Goal: Obtain resource: Obtain resource

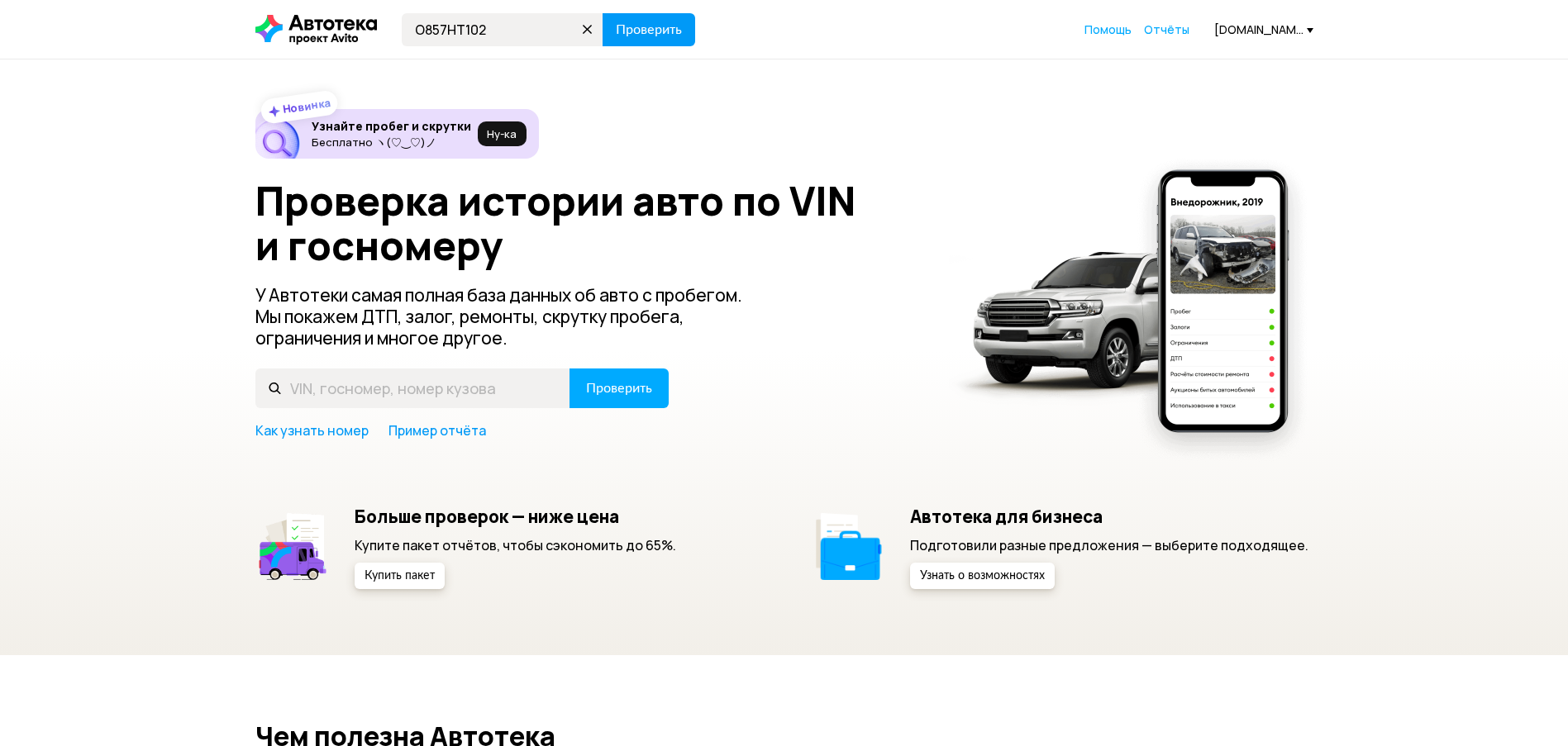
type input "О857НТ102"
click at [630, 25] on span "Проверить" at bounding box center [649, 29] width 67 height 13
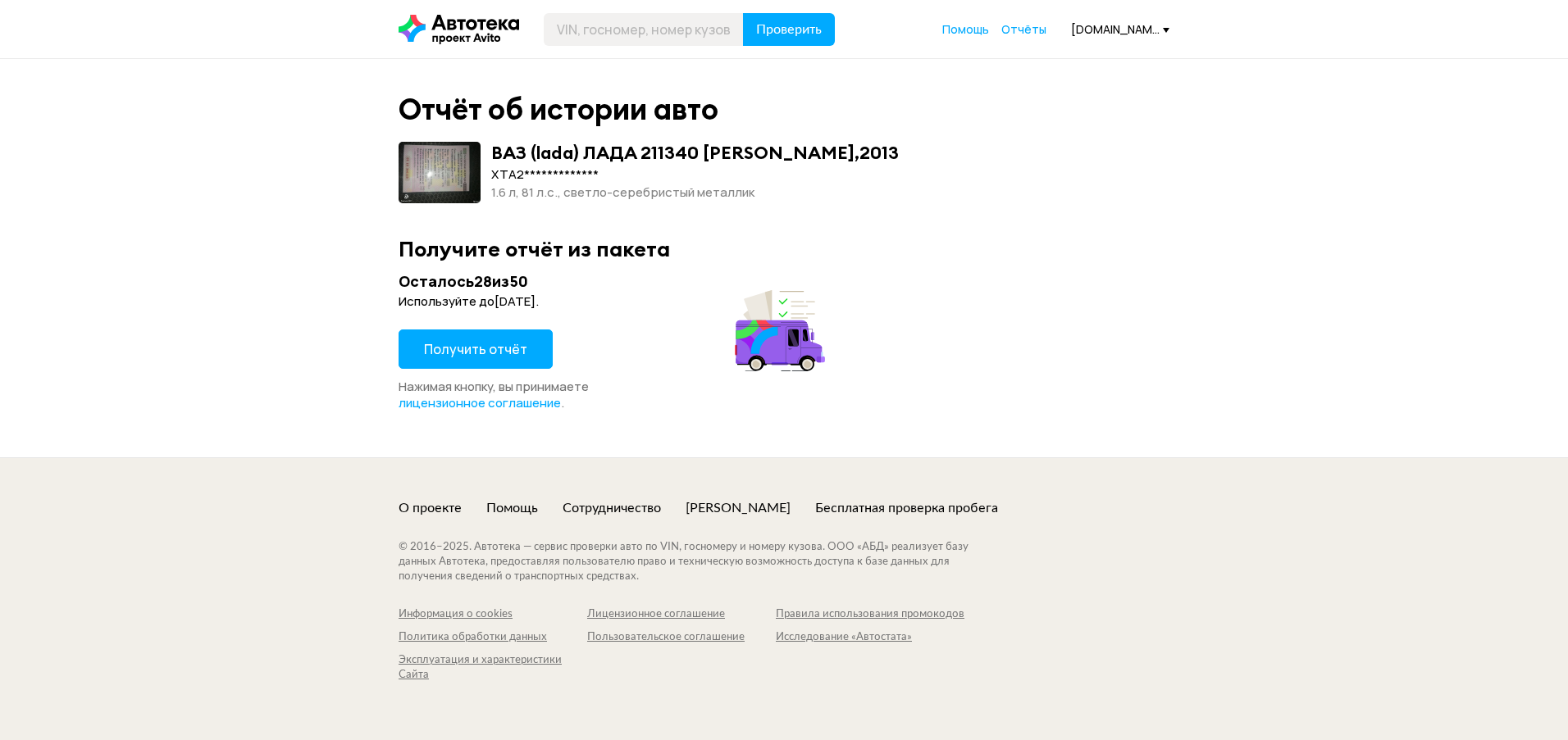
click at [464, 350] on span "Получить отчёт" at bounding box center [476, 349] width 104 height 18
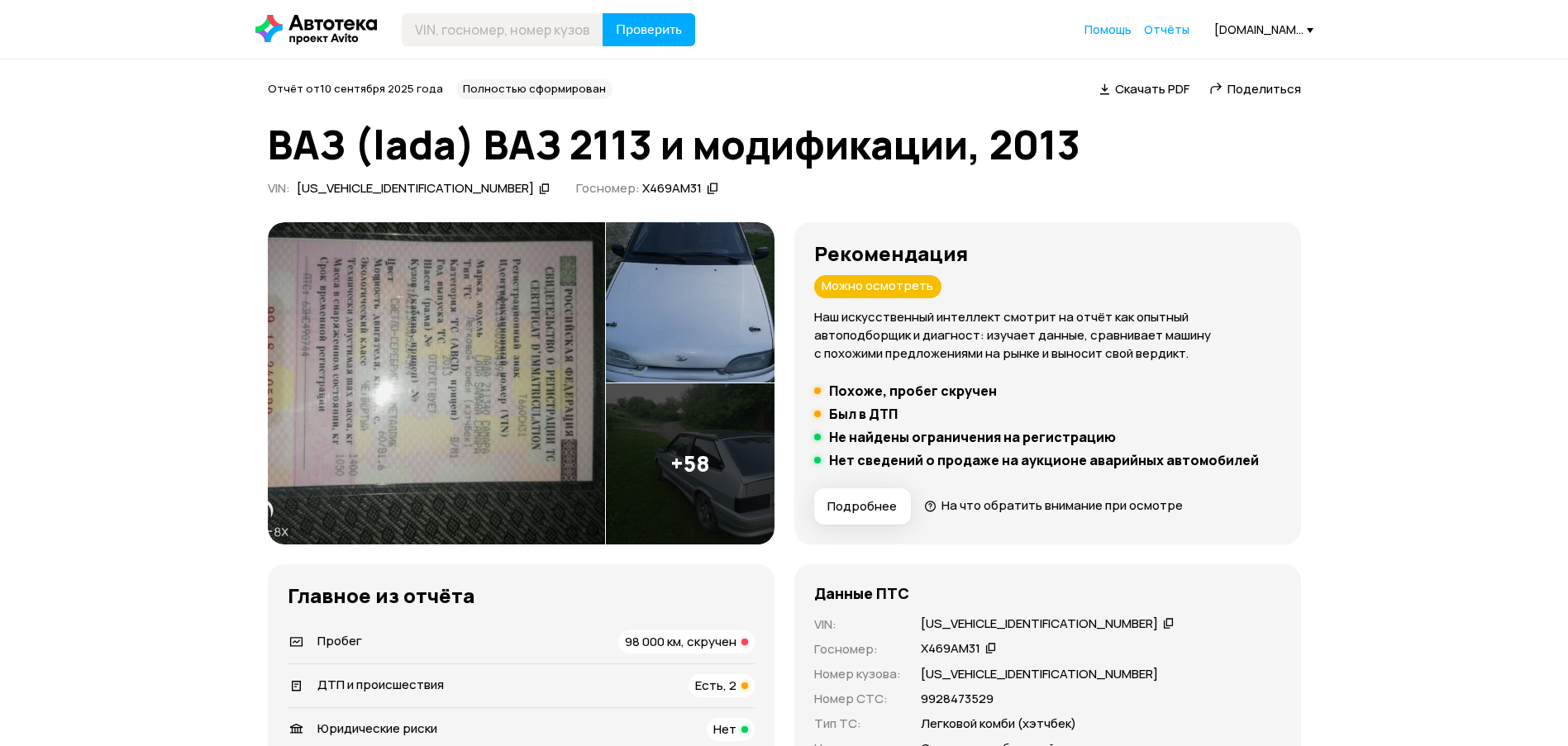
click at [1163, 87] on span "Скачать PDF" at bounding box center [1152, 88] width 74 height 17
click at [547, 350] on img at bounding box center [436, 383] width 337 height 322
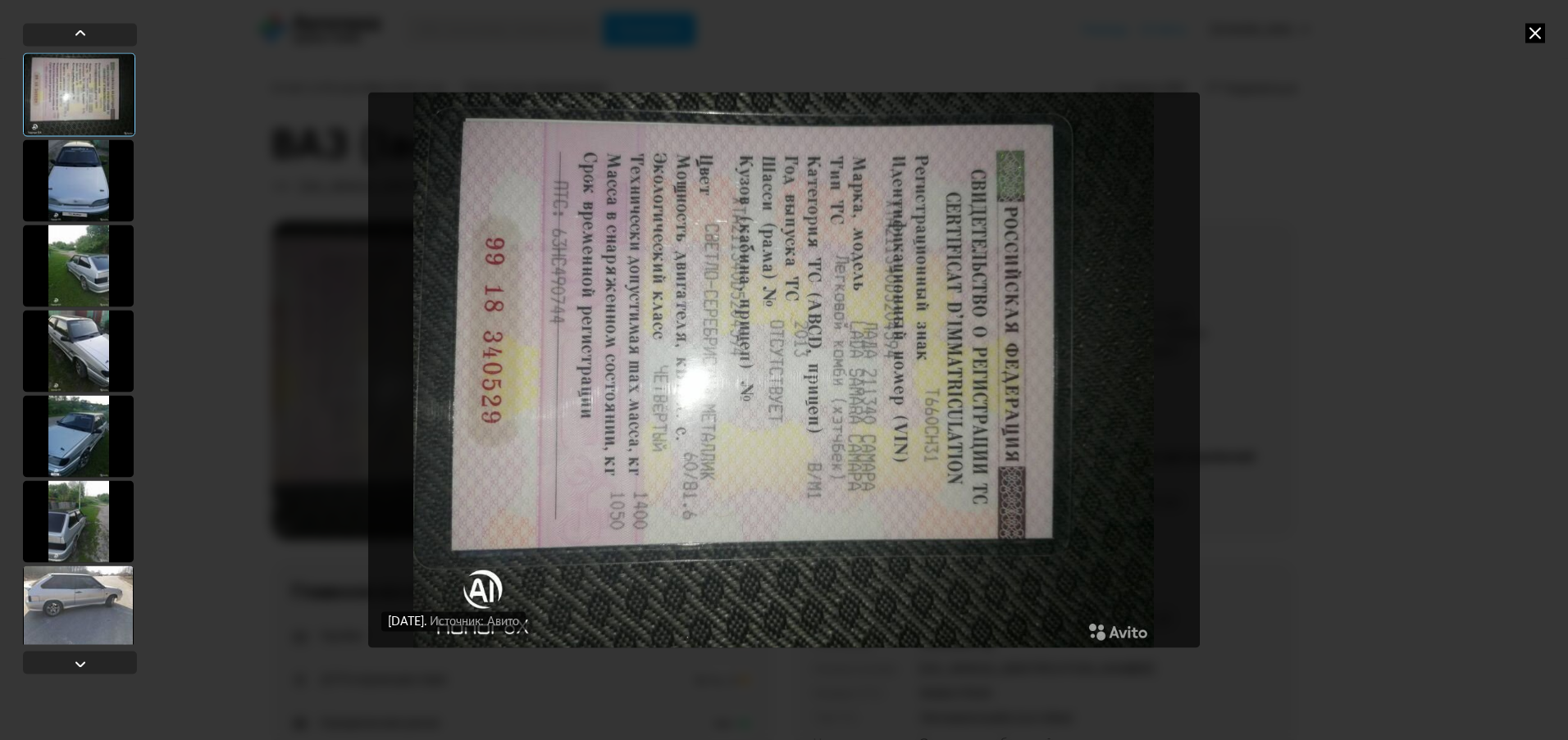
click at [85, 183] on div at bounding box center [77, 180] width 110 height 82
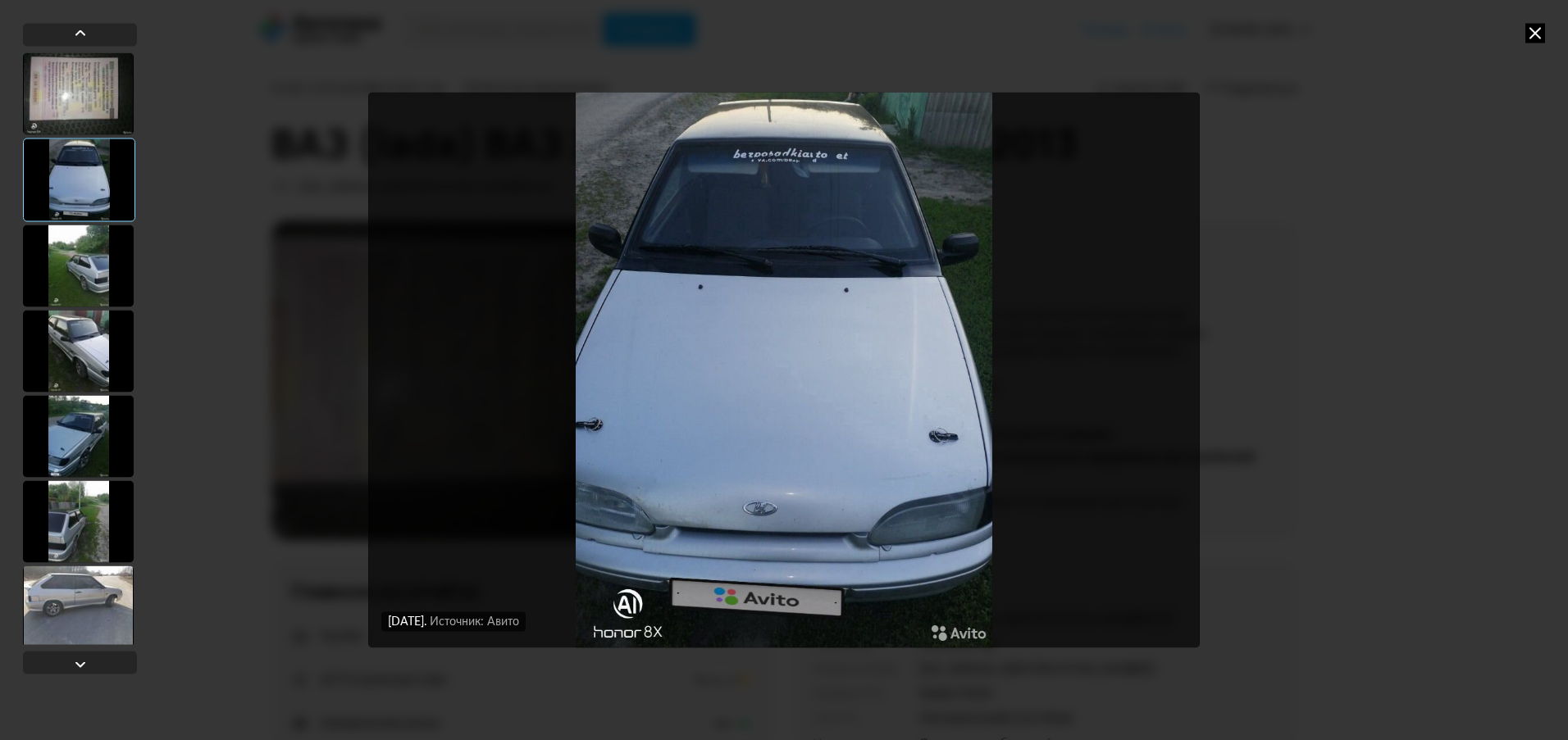
click at [70, 254] on div at bounding box center [77, 265] width 110 height 82
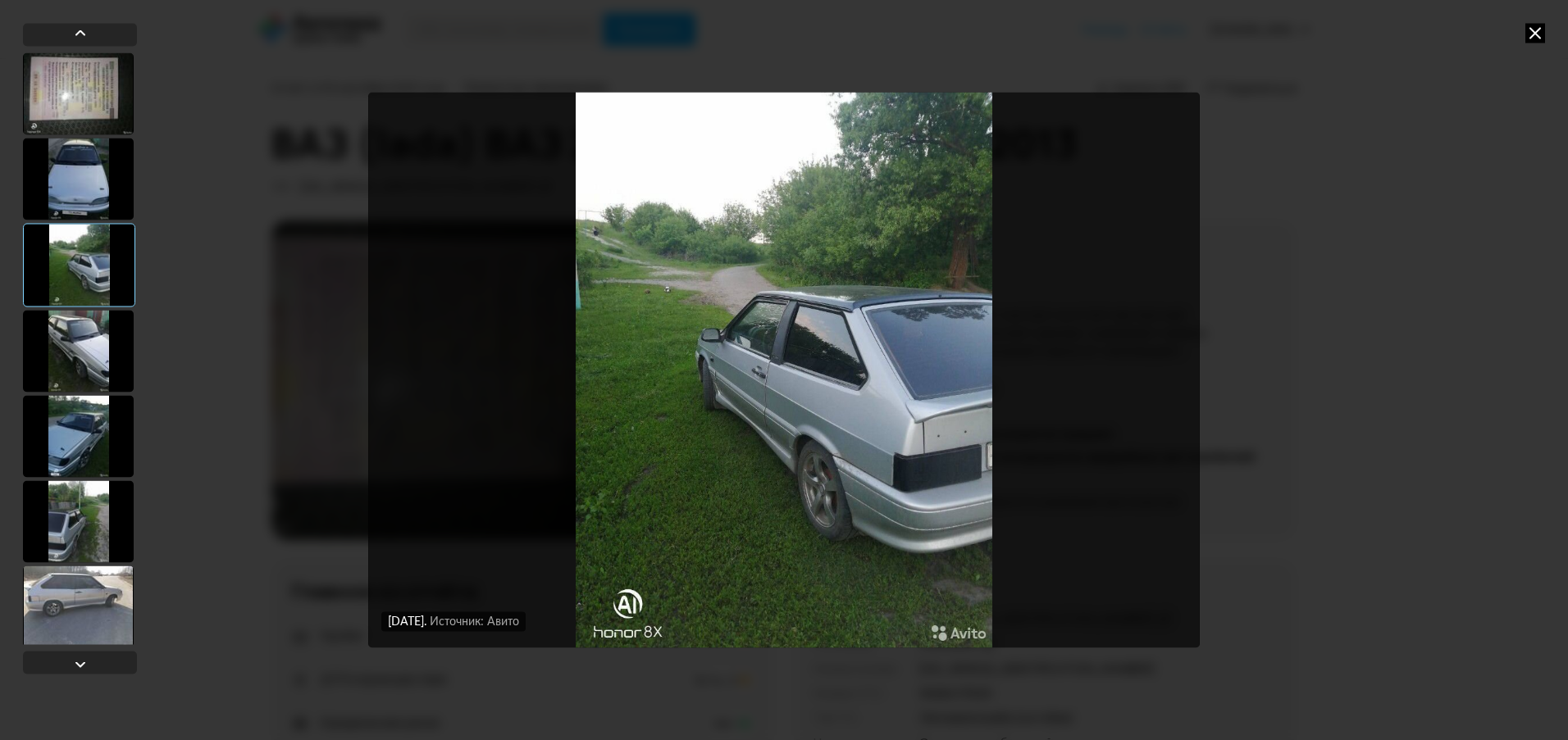
click at [71, 294] on div at bounding box center [78, 265] width 112 height 84
click at [81, 341] on div at bounding box center [77, 351] width 110 height 82
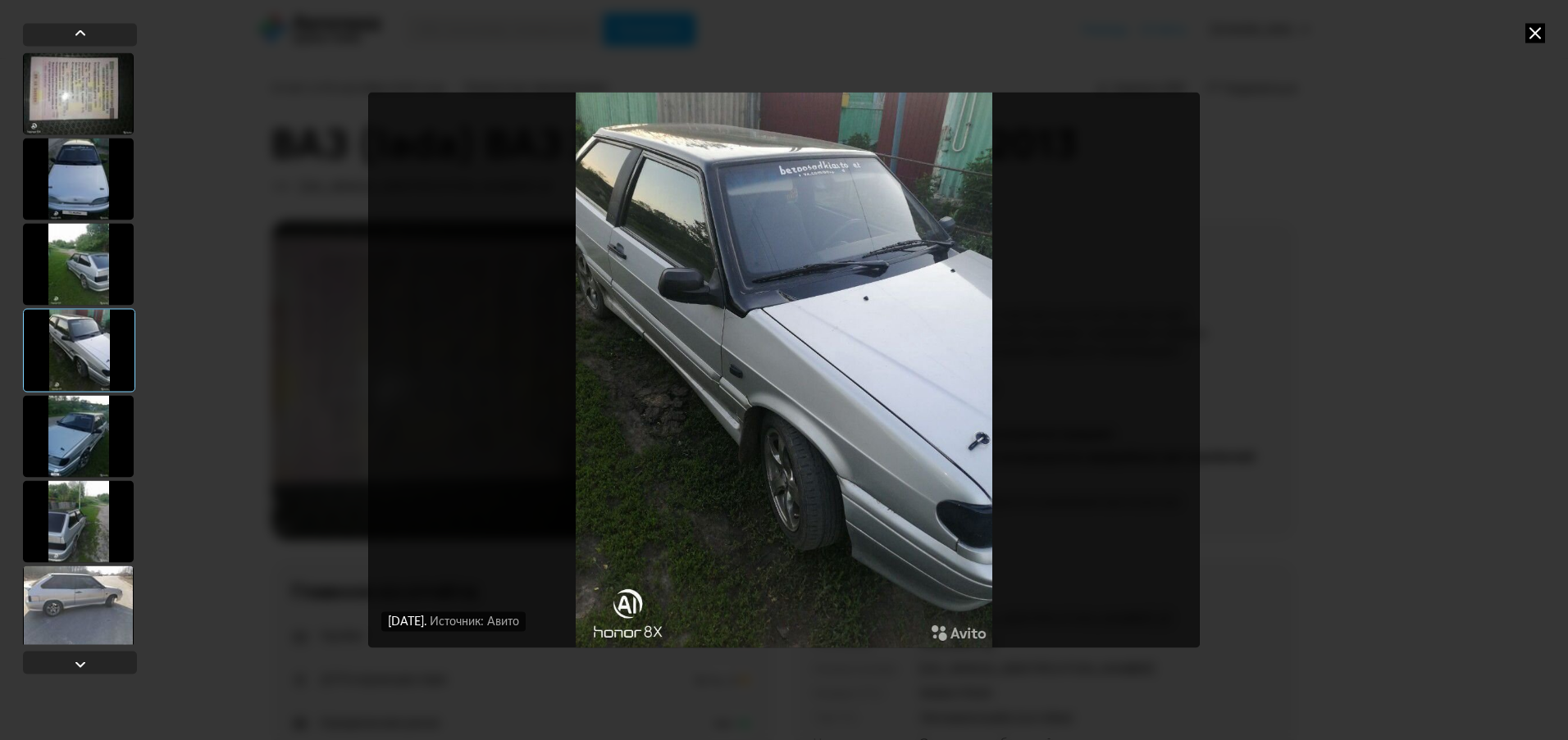
click at [98, 419] on div at bounding box center [77, 436] width 110 height 82
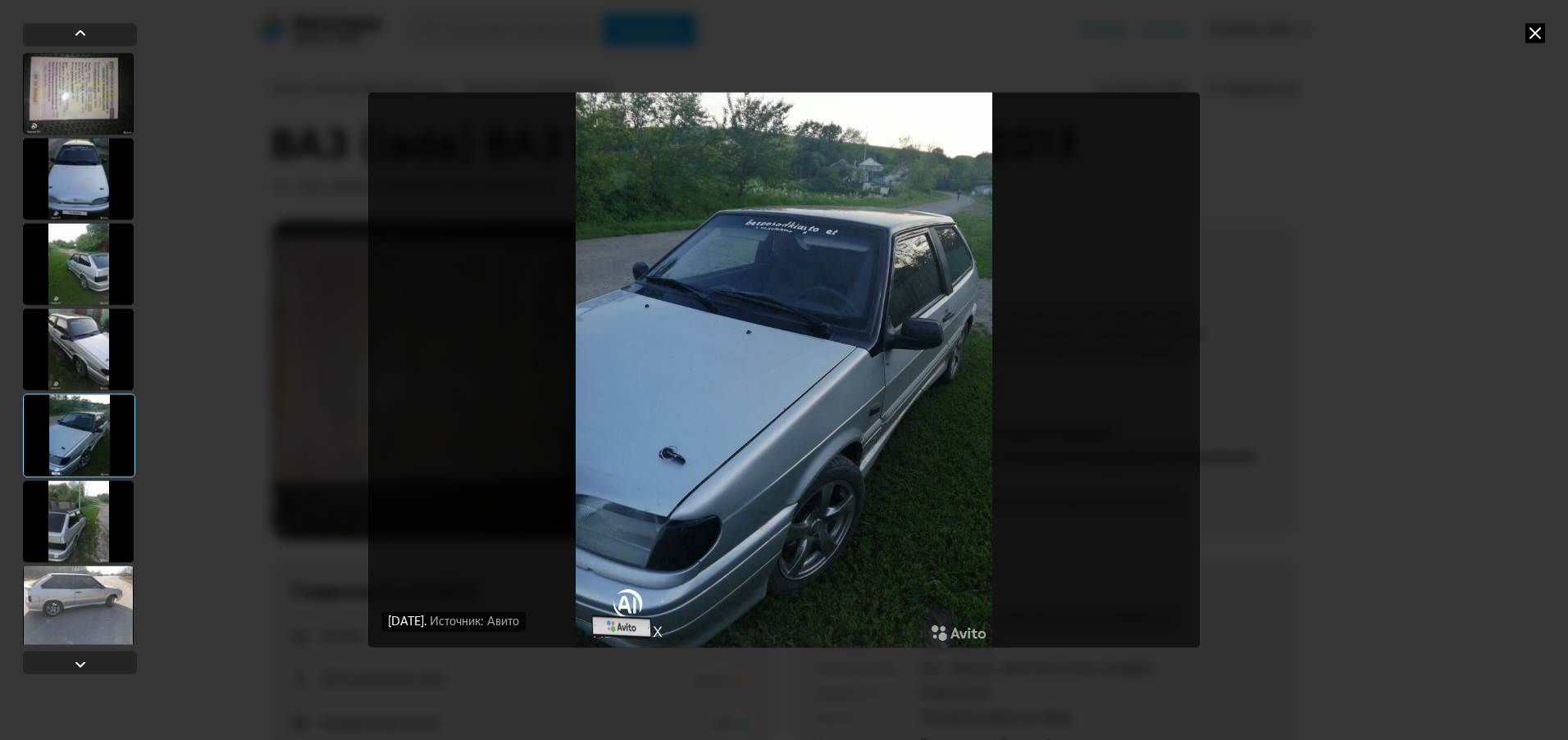
click at [110, 485] on div at bounding box center [77, 521] width 110 height 82
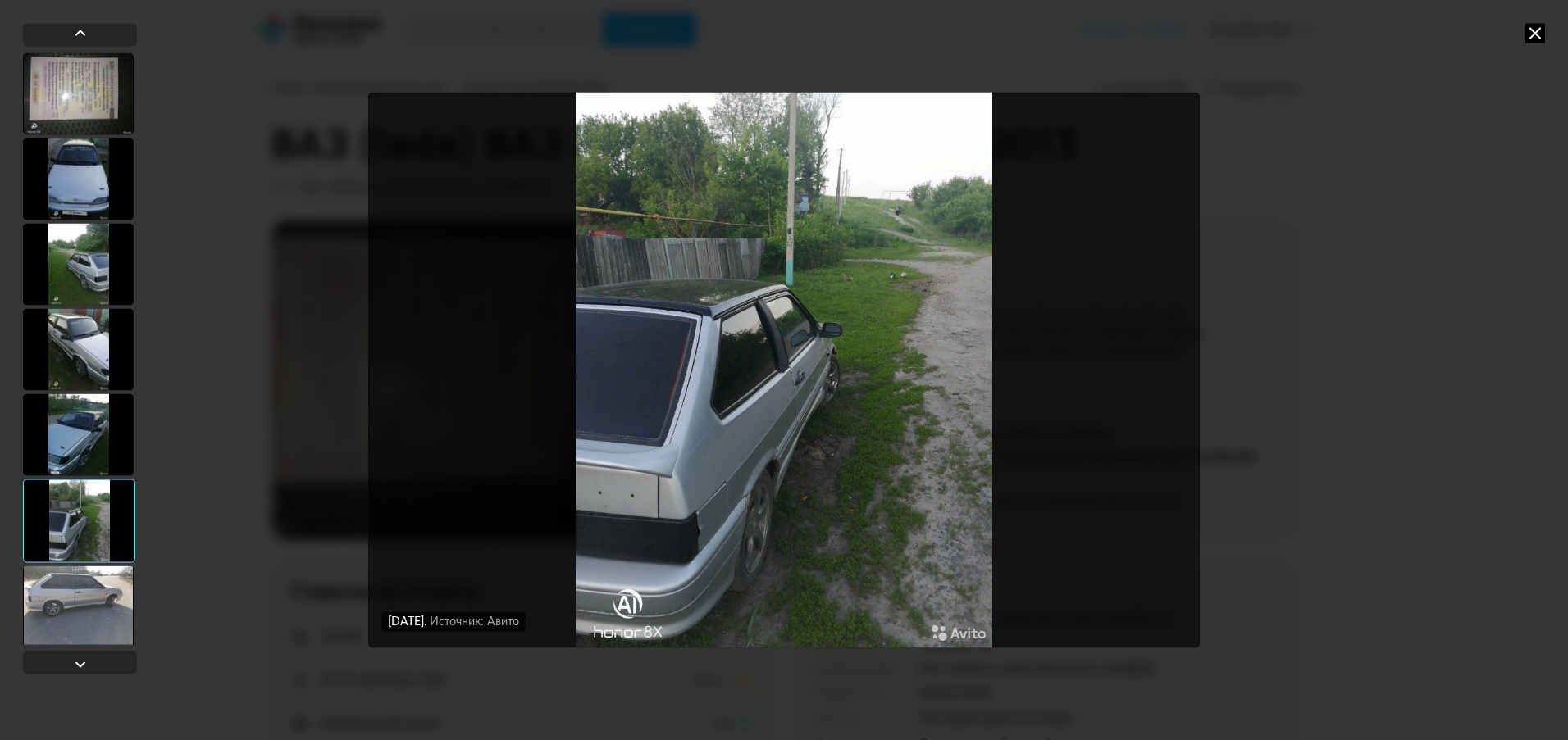
click at [100, 582] on div at bounding box center [77, 606] width 110 height 82
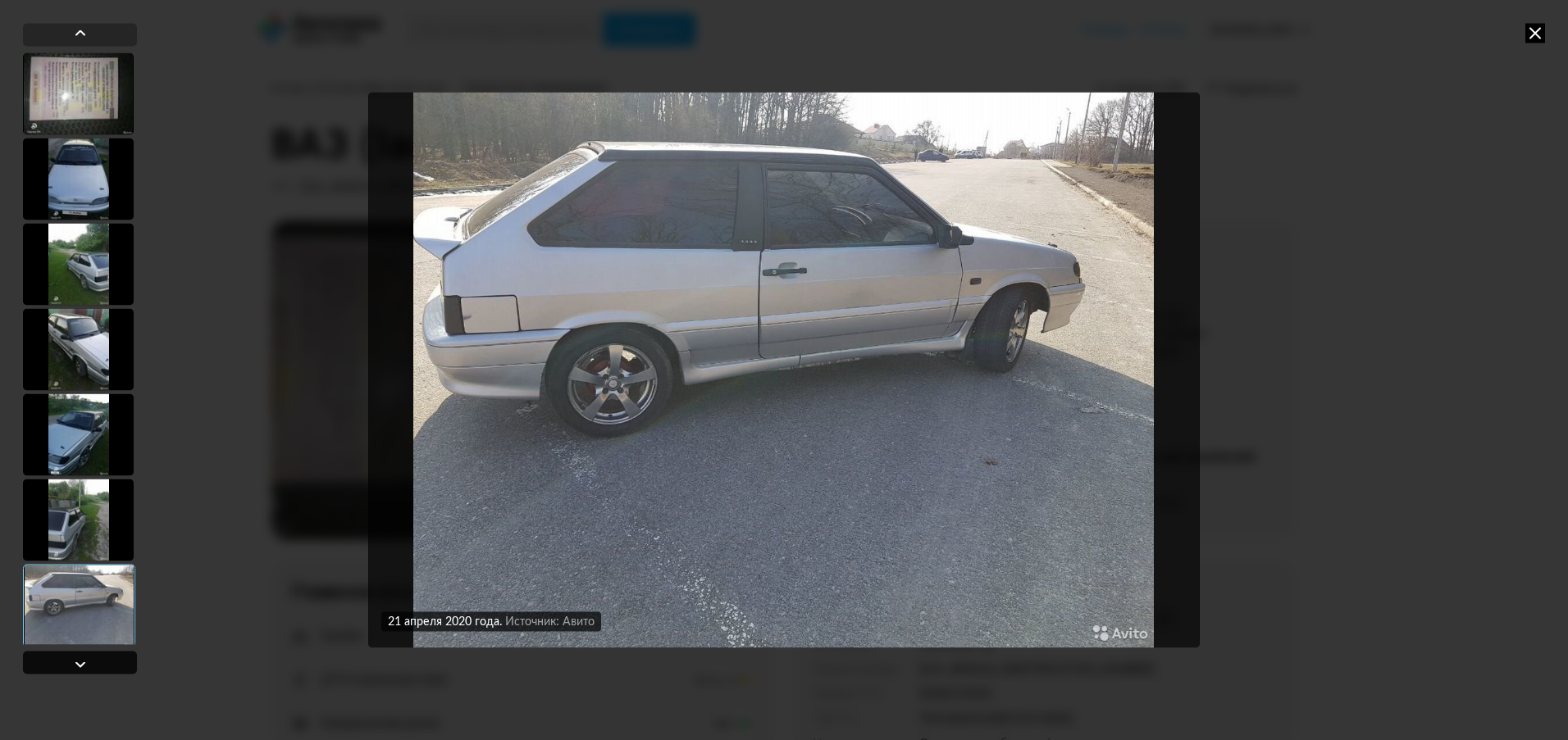
click at [77, 661] on div at bounding box center [80, 664] width 20 height 20
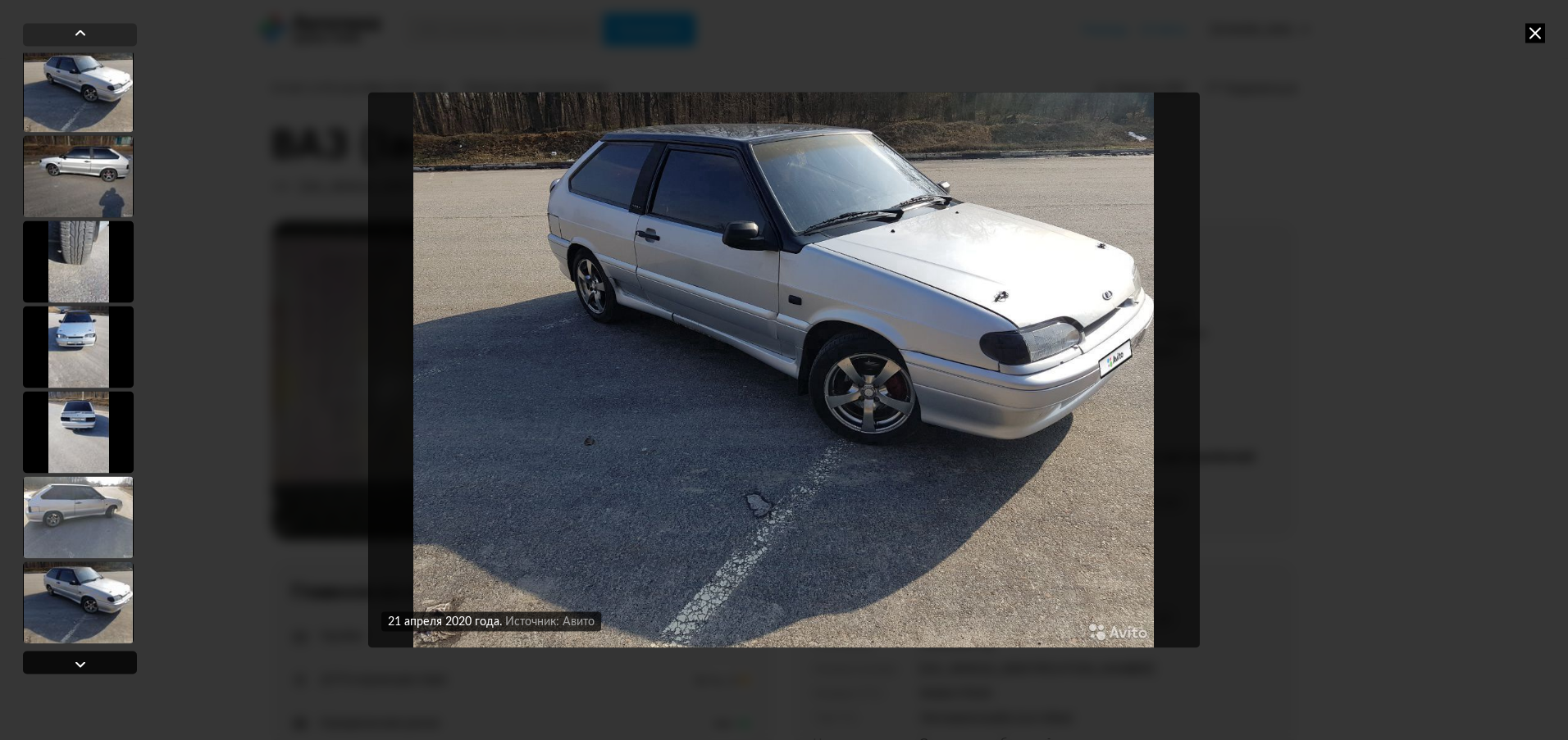
scroll to position [600, 0]
click at [77, 661] on div at bounding box center [80, 664] width 20 height 20
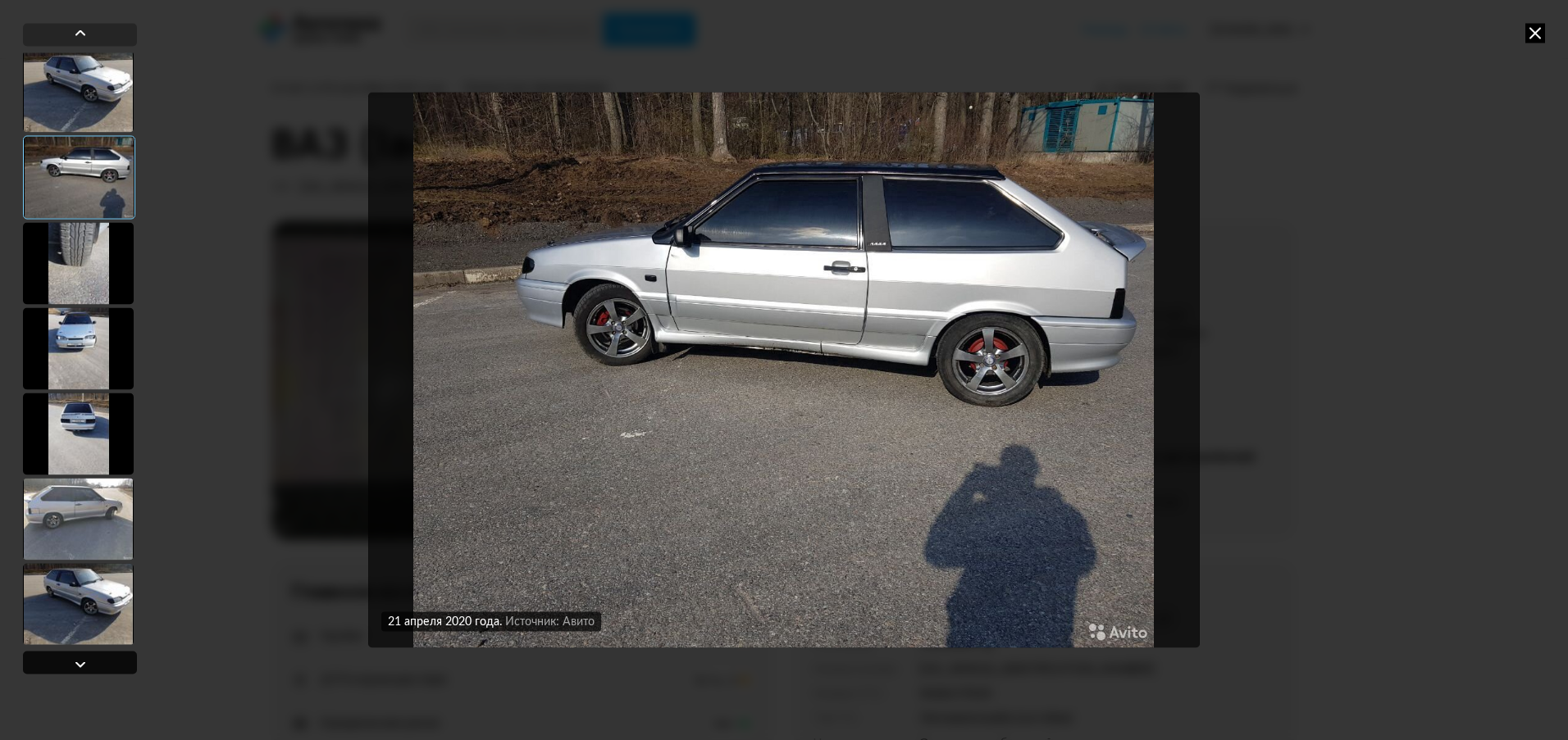
click at [77, 661] on div at bounding box center [80, 664] width 20 height 20
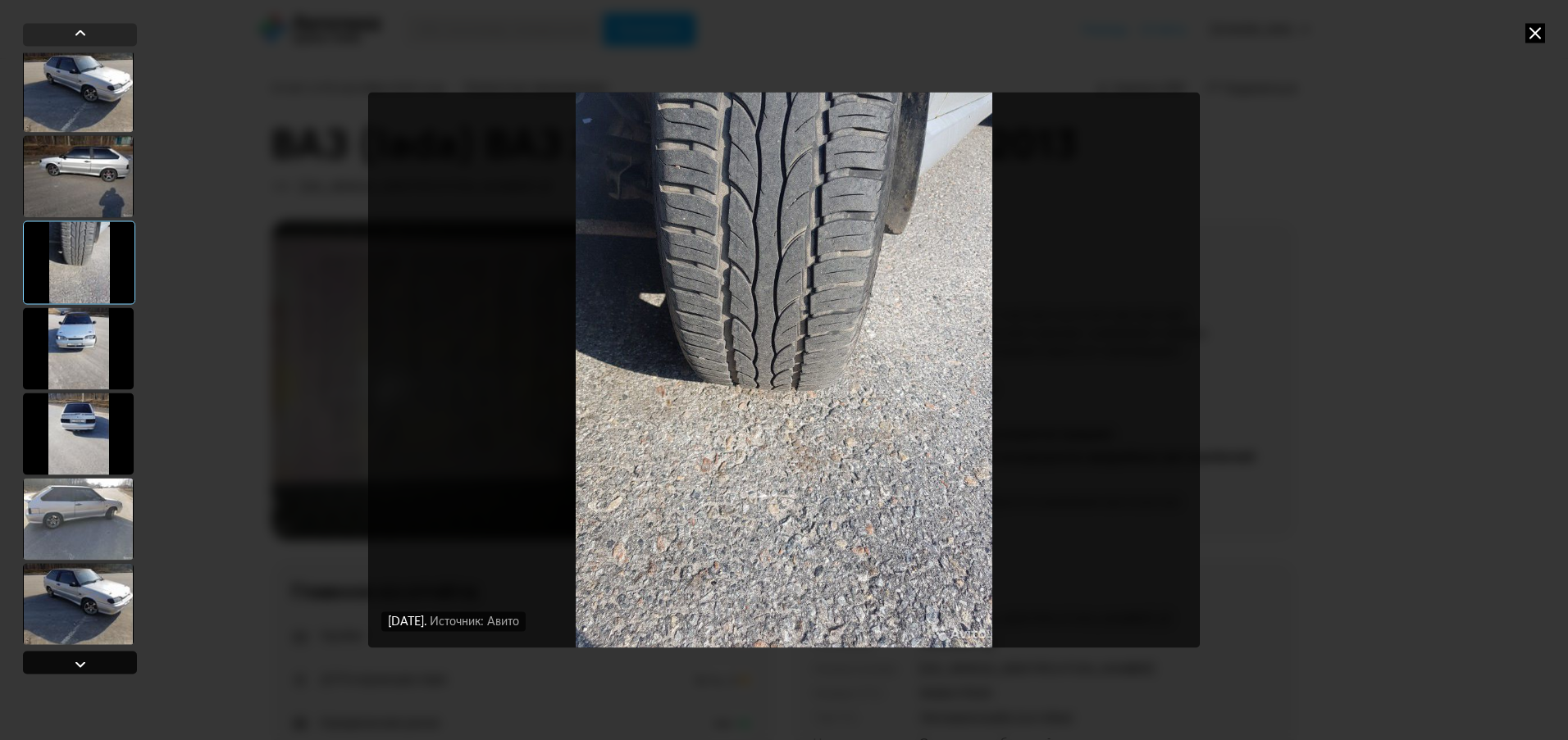
click at [77, 661] on div at bounding box center [80, 664] width 20 height 20
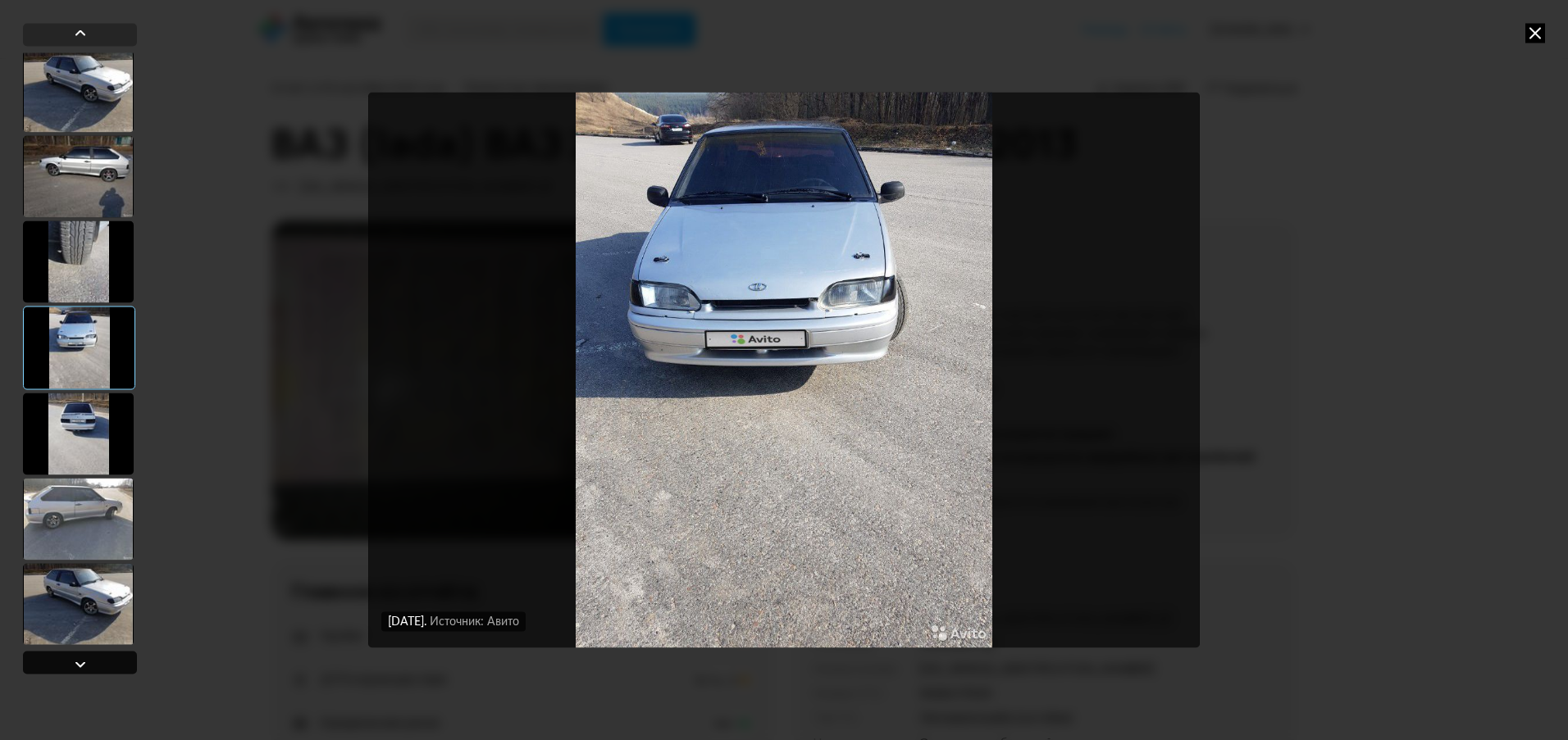
click at [77, 661] on div at bounding box center [80, 664] width 20 height 20
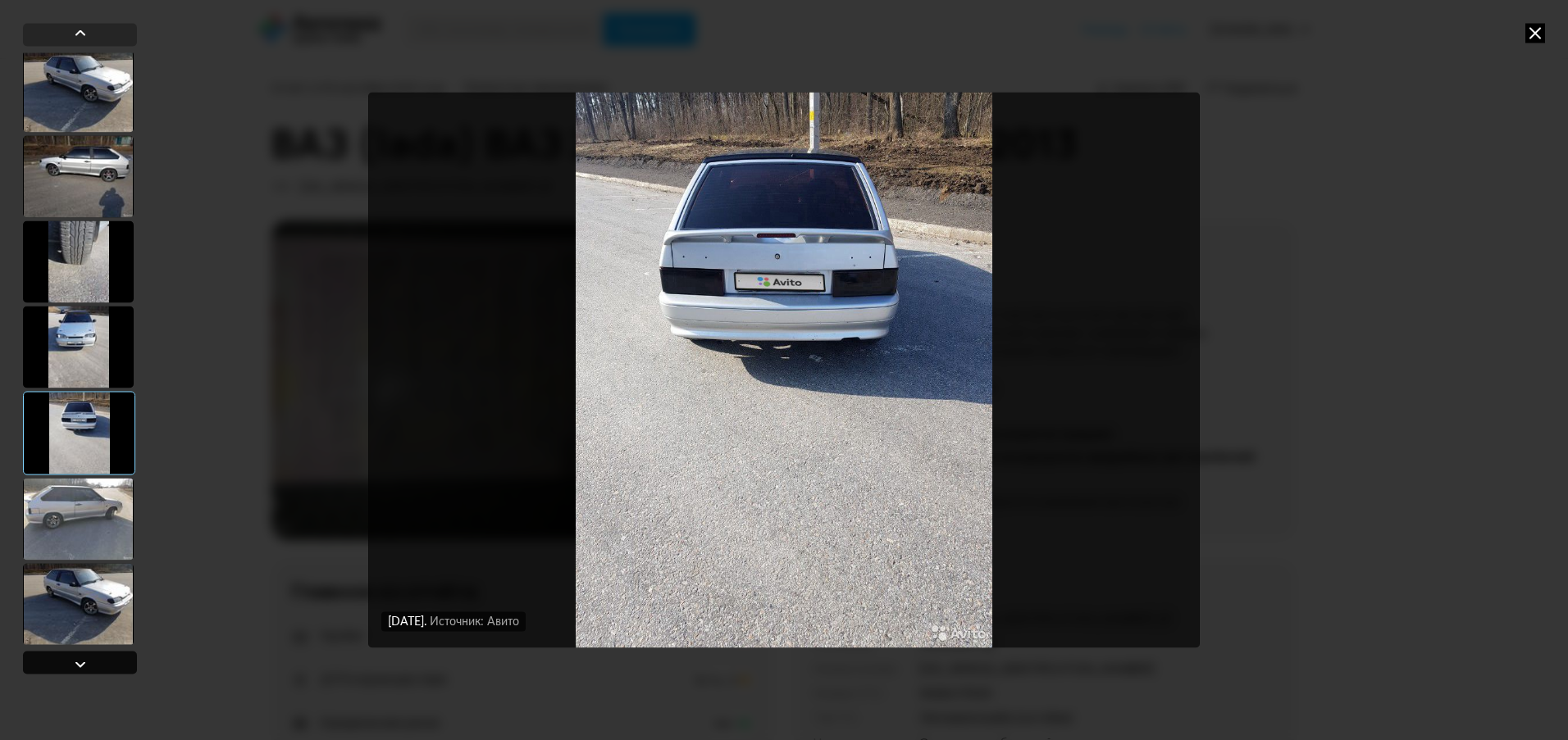
click at [77, 661] on div at bounding box center [80, 664] width 20 height 20
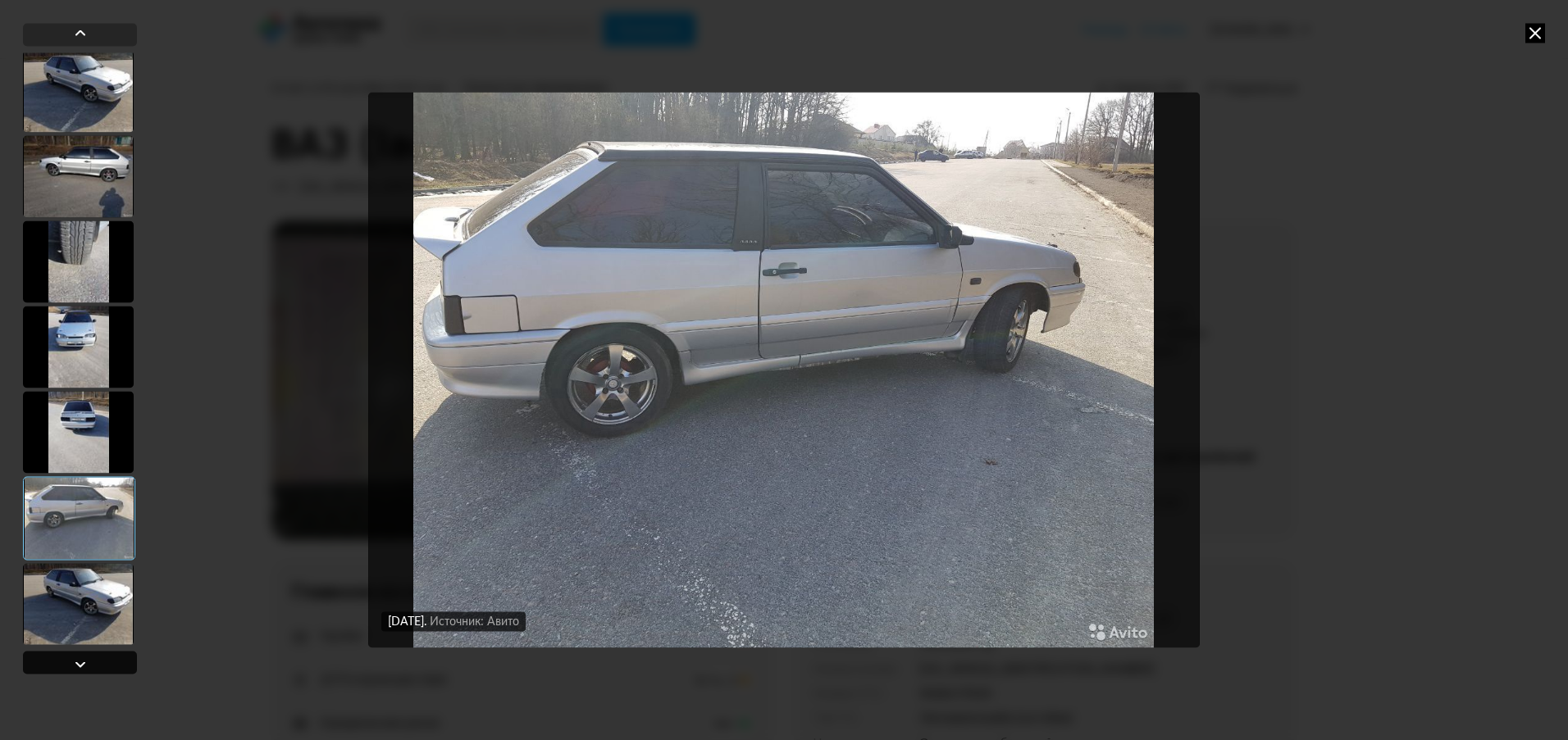
click at [77, 661] on div at bounding box center [80, 664] width 20 height 20
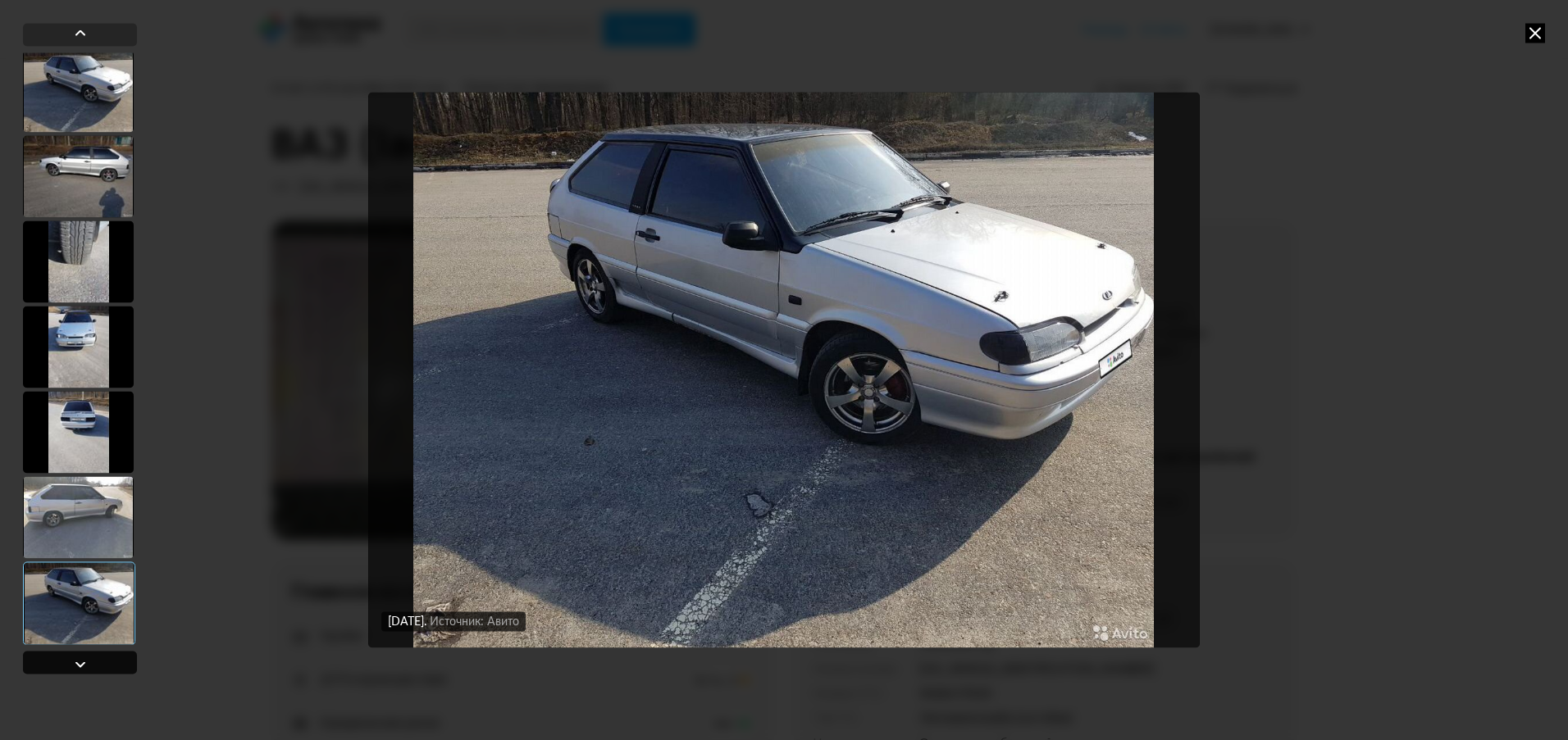
click at [77, 661] on div at bounding box center [80, 664] width 20 height 20
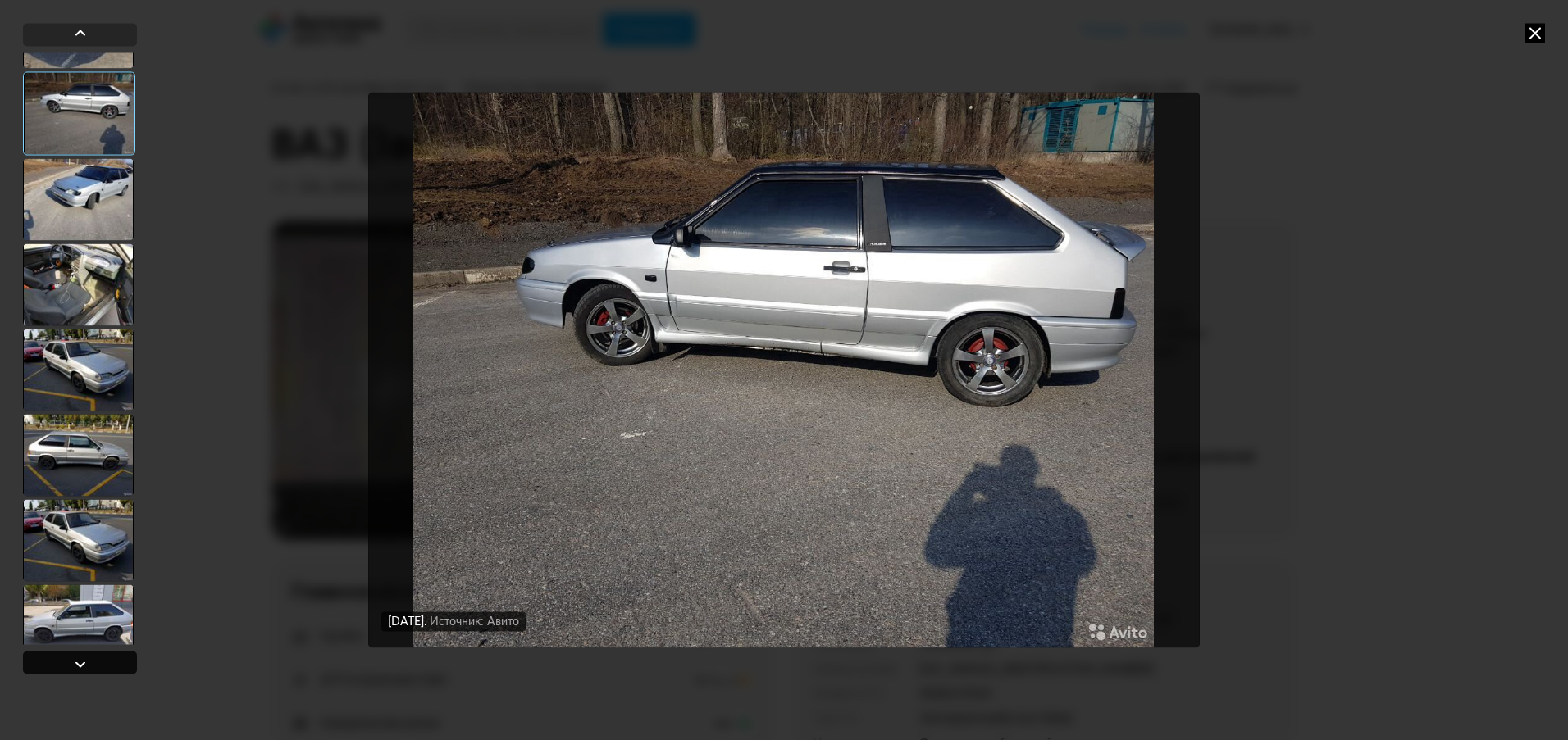
click at [77, 661] on div at bounding box center [80, 664] width 20 height 20
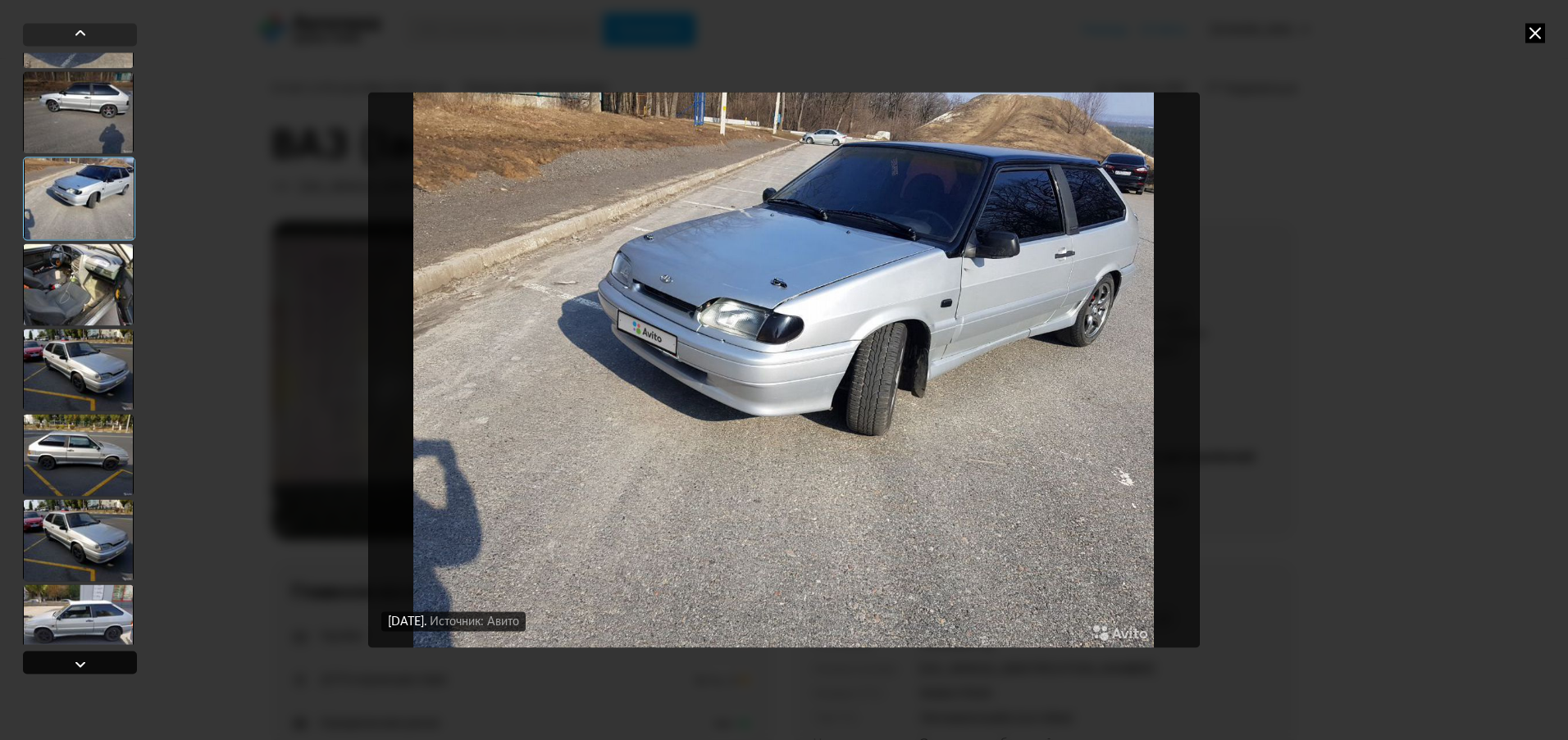
click at [77, 661] on div at bounding box center [80, 664] width 20 height 20
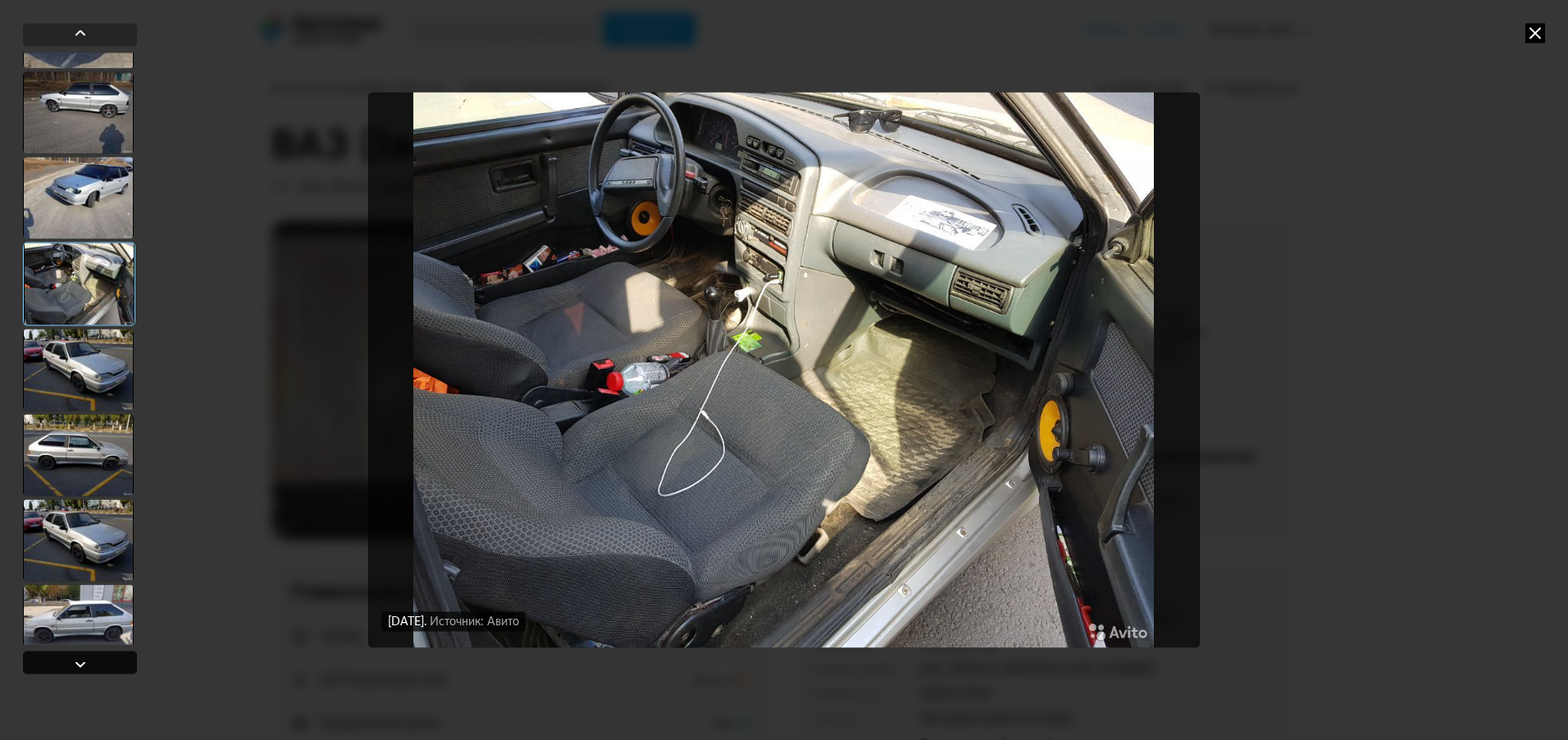
click at [77, 661] on div at bounding box center [80, 664] width 20 height 20
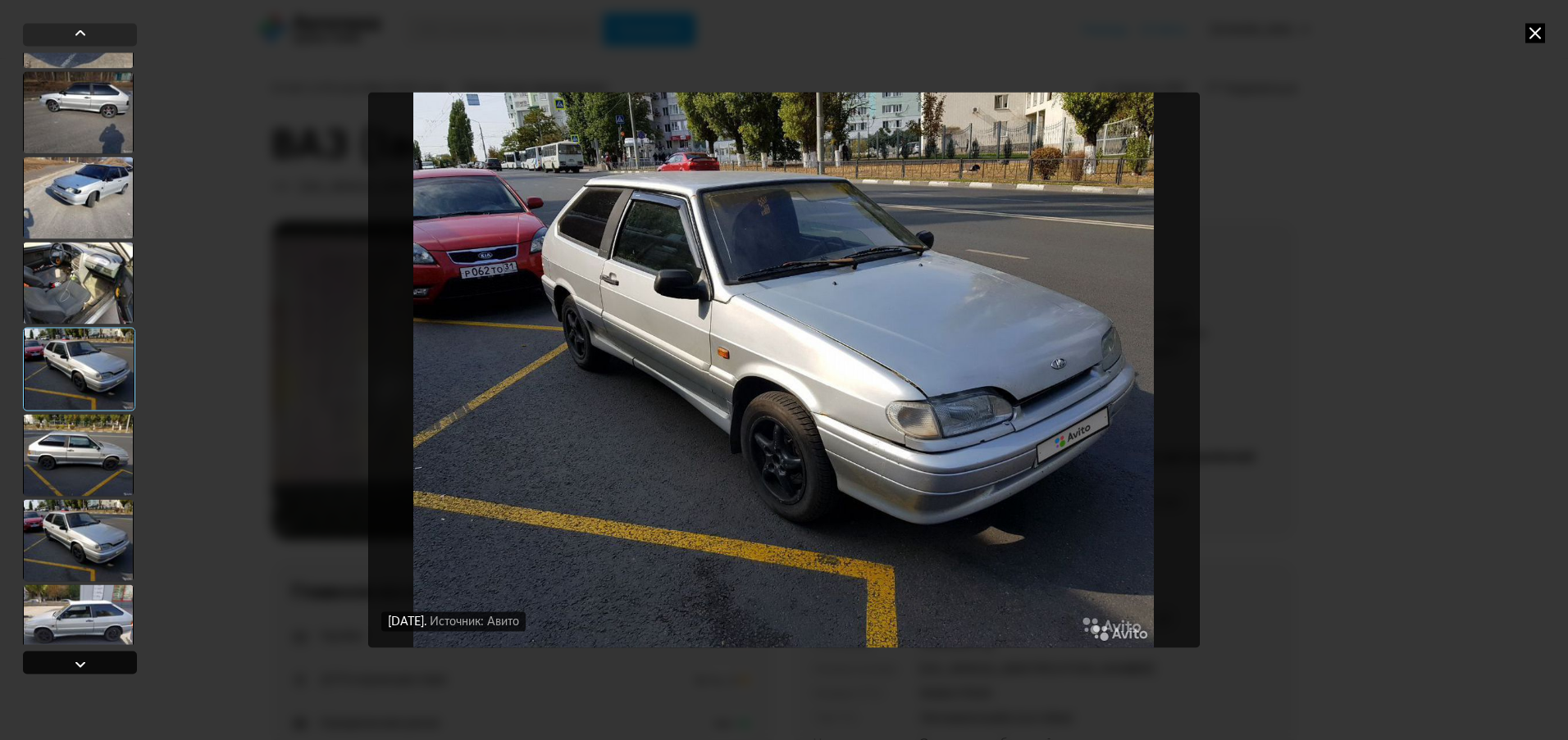
click at [77, 661] on div at bounding box center [80, 664] width 20 height 20
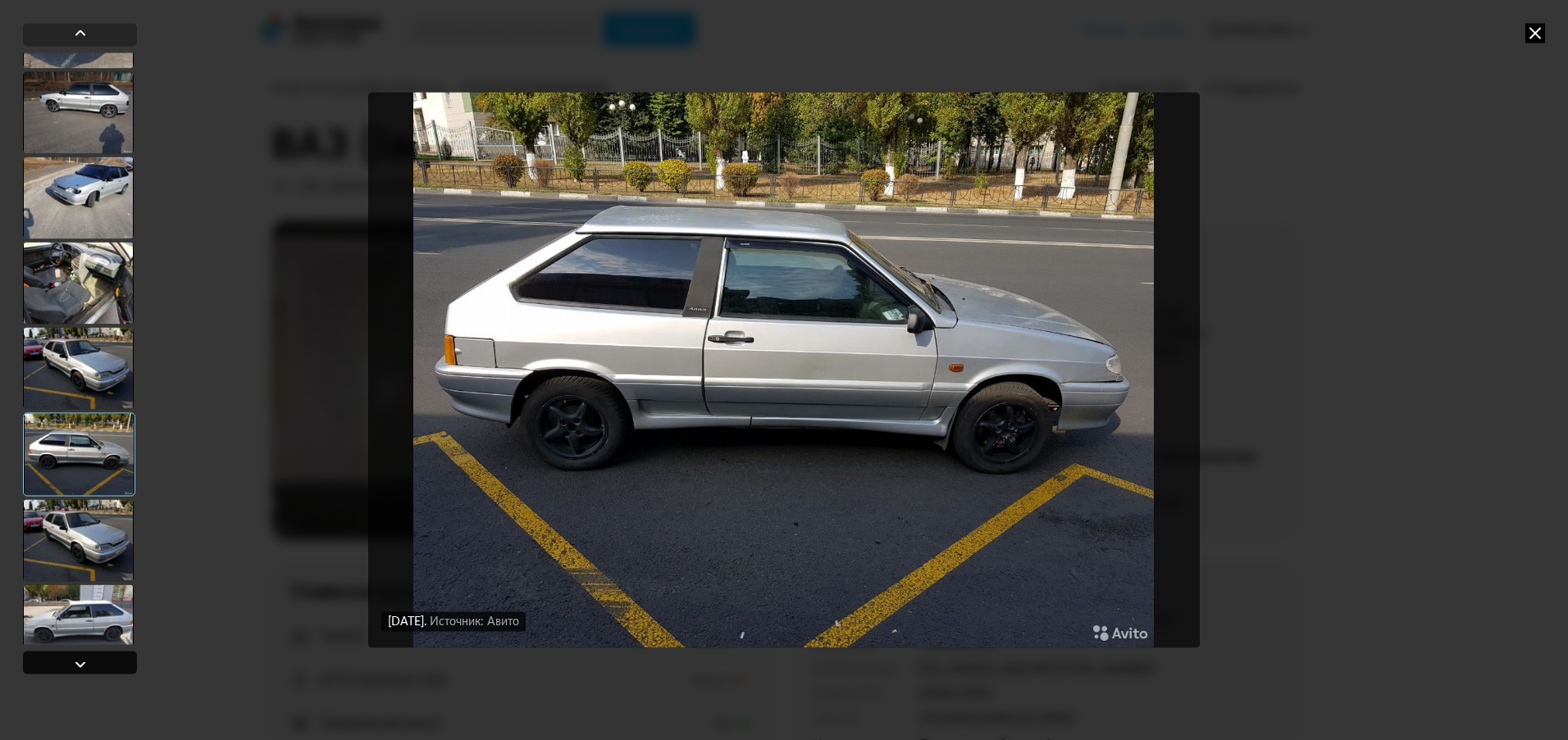
click at [77, 661] on div at bounding box center [80, 664] width 20 height 20
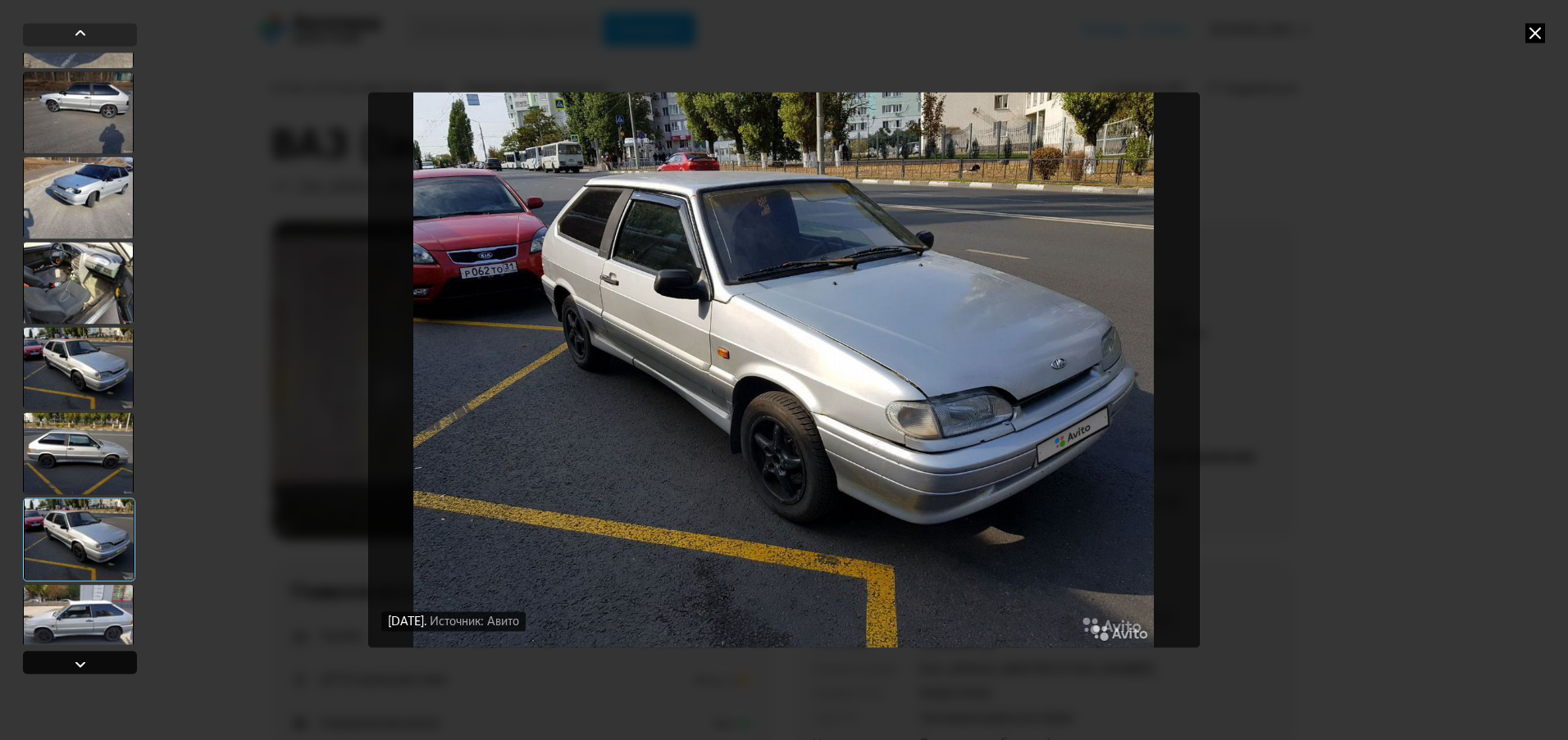
click at [77, 661] on div at bounding box center [80, 664] width 20 height 20
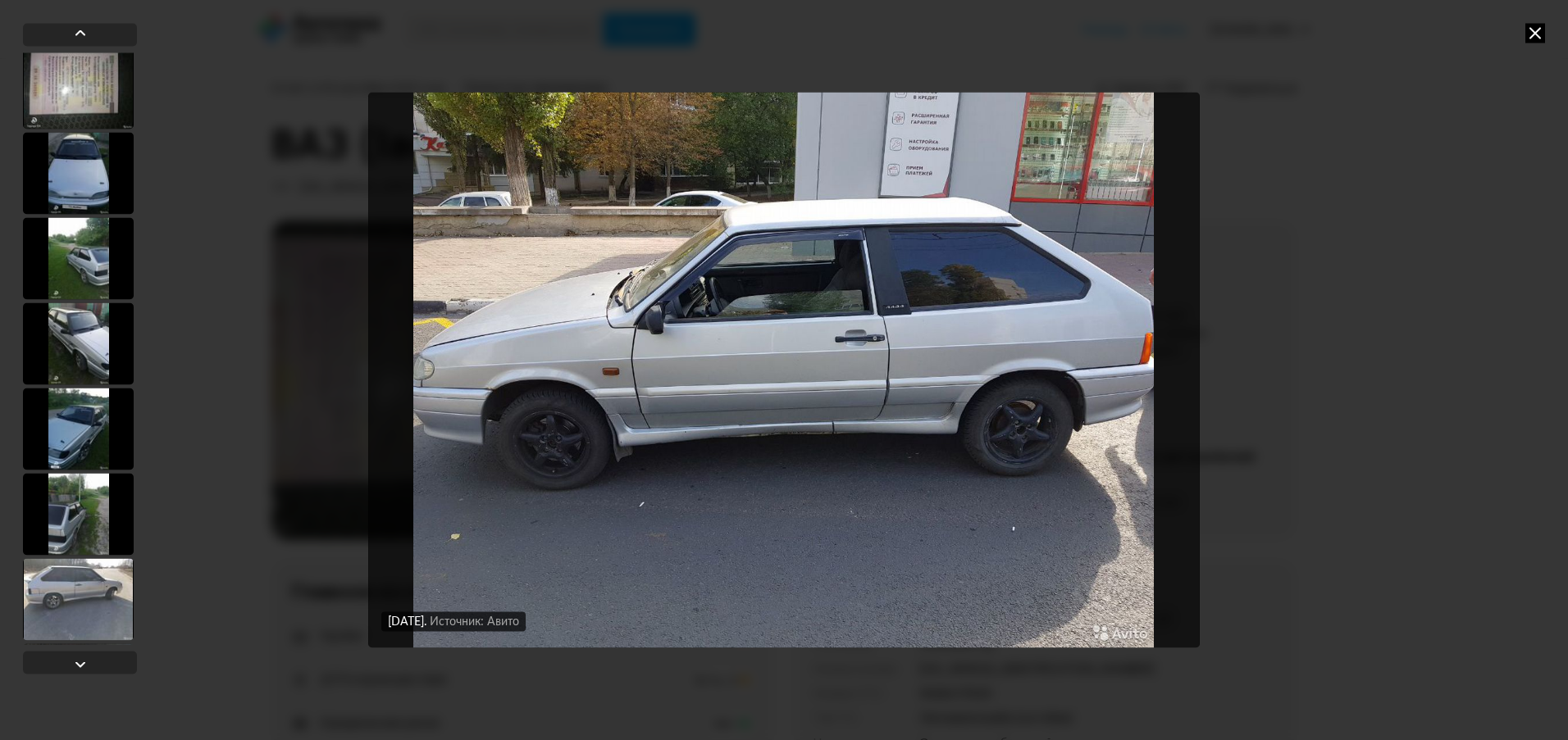
scroll to position [0, 0]
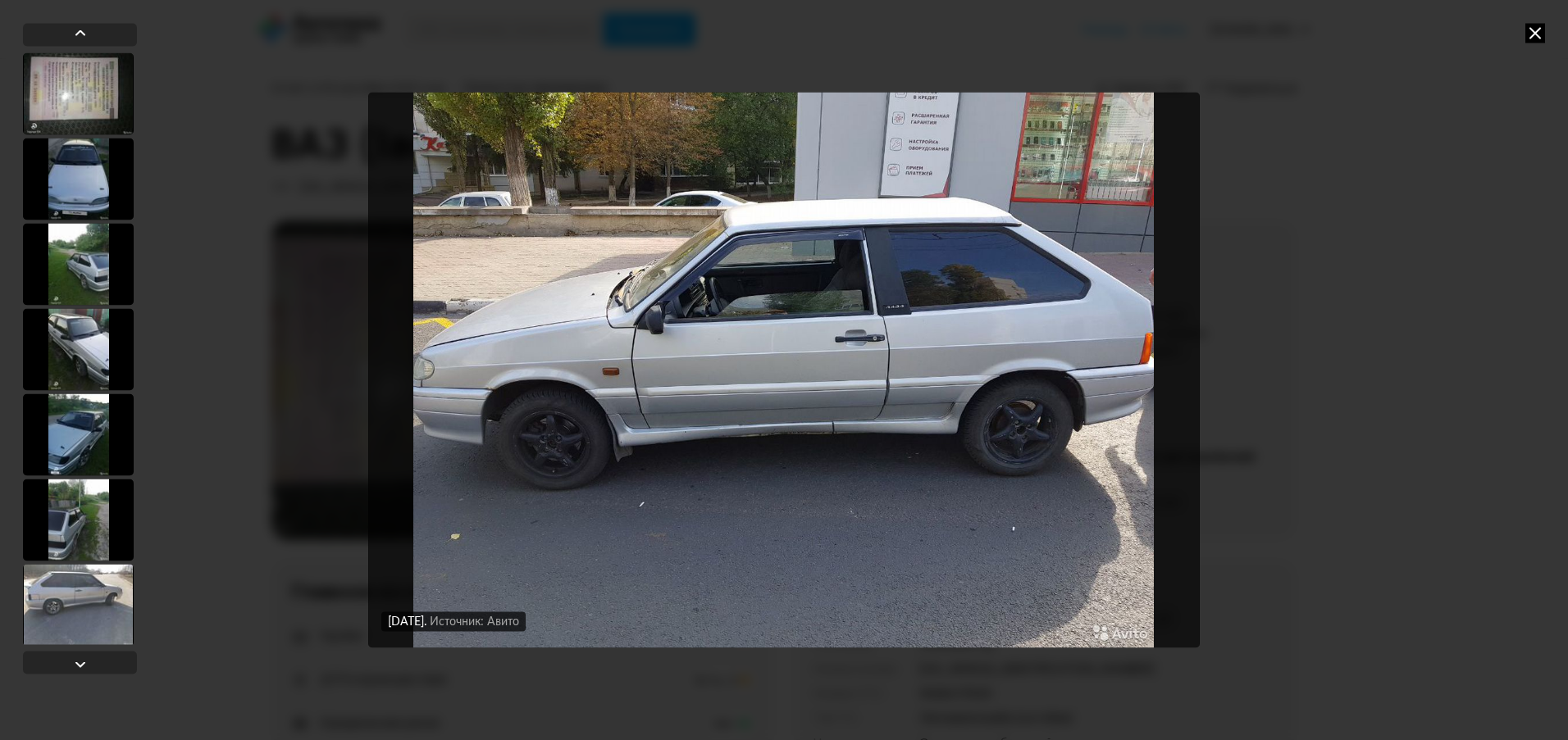
click at [74, 94] on div at bounding box center [77, 93] width 110 height 82
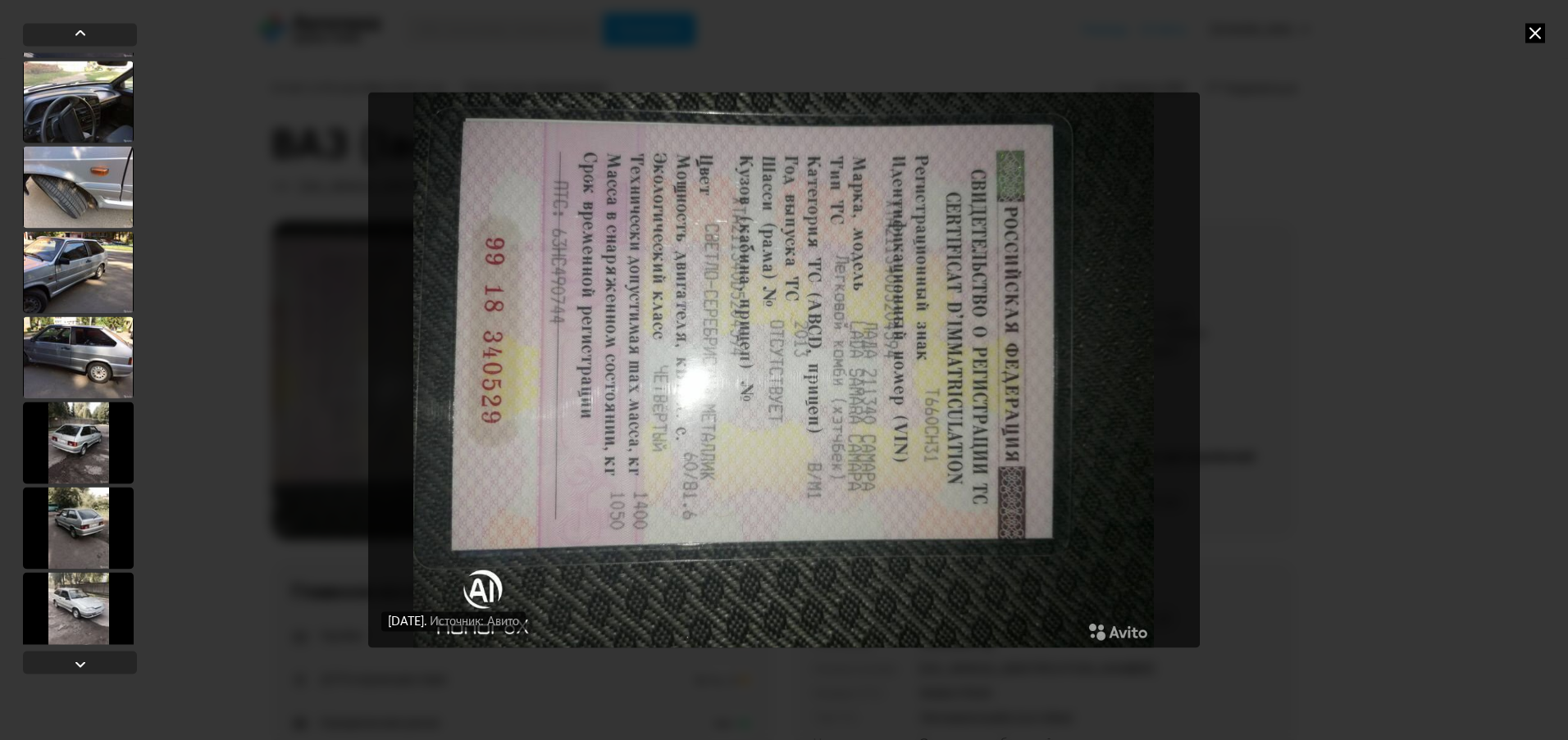
scroll to position [4611, 0]
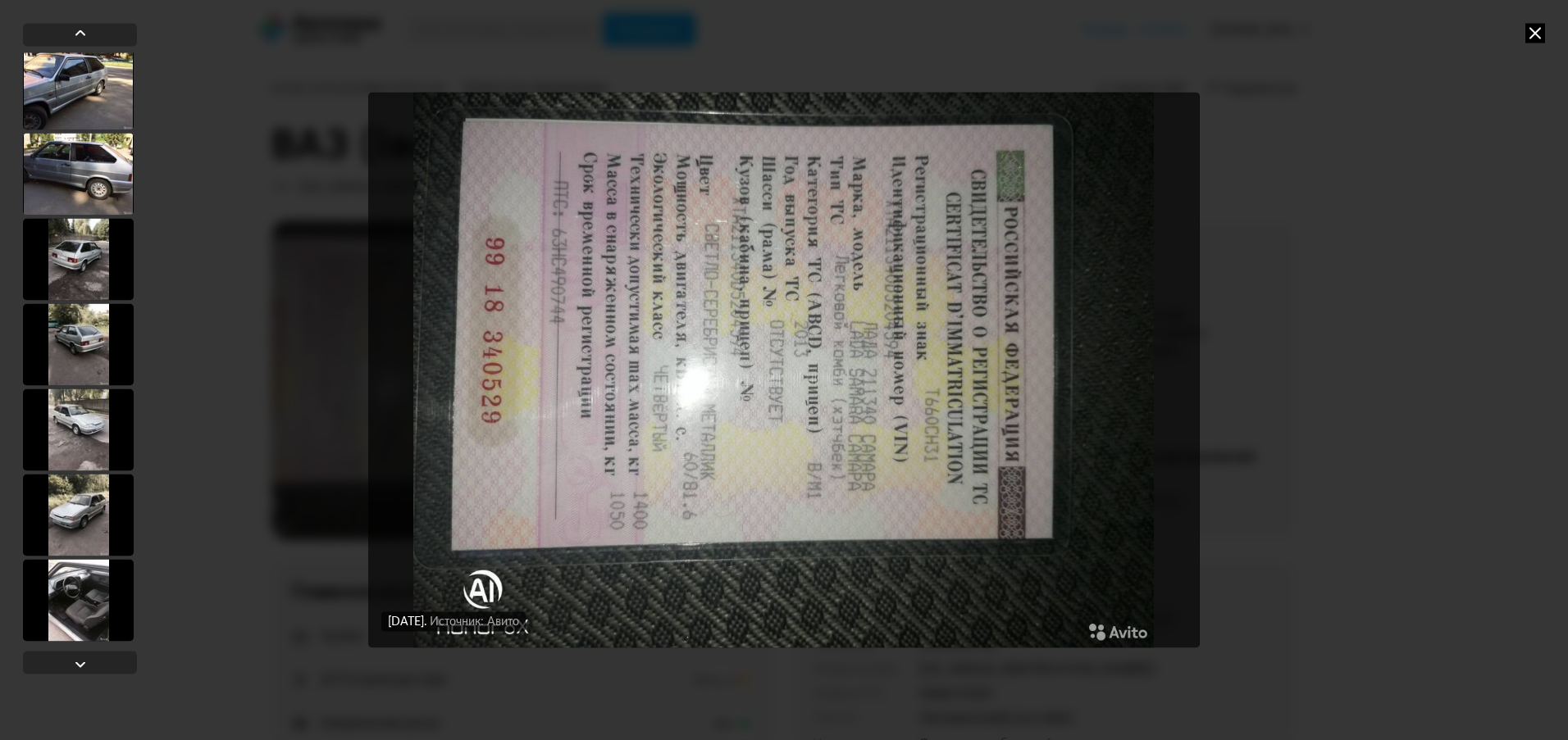
click at [62, 496] on div at bounding box center [77, 515] width 110 height 82
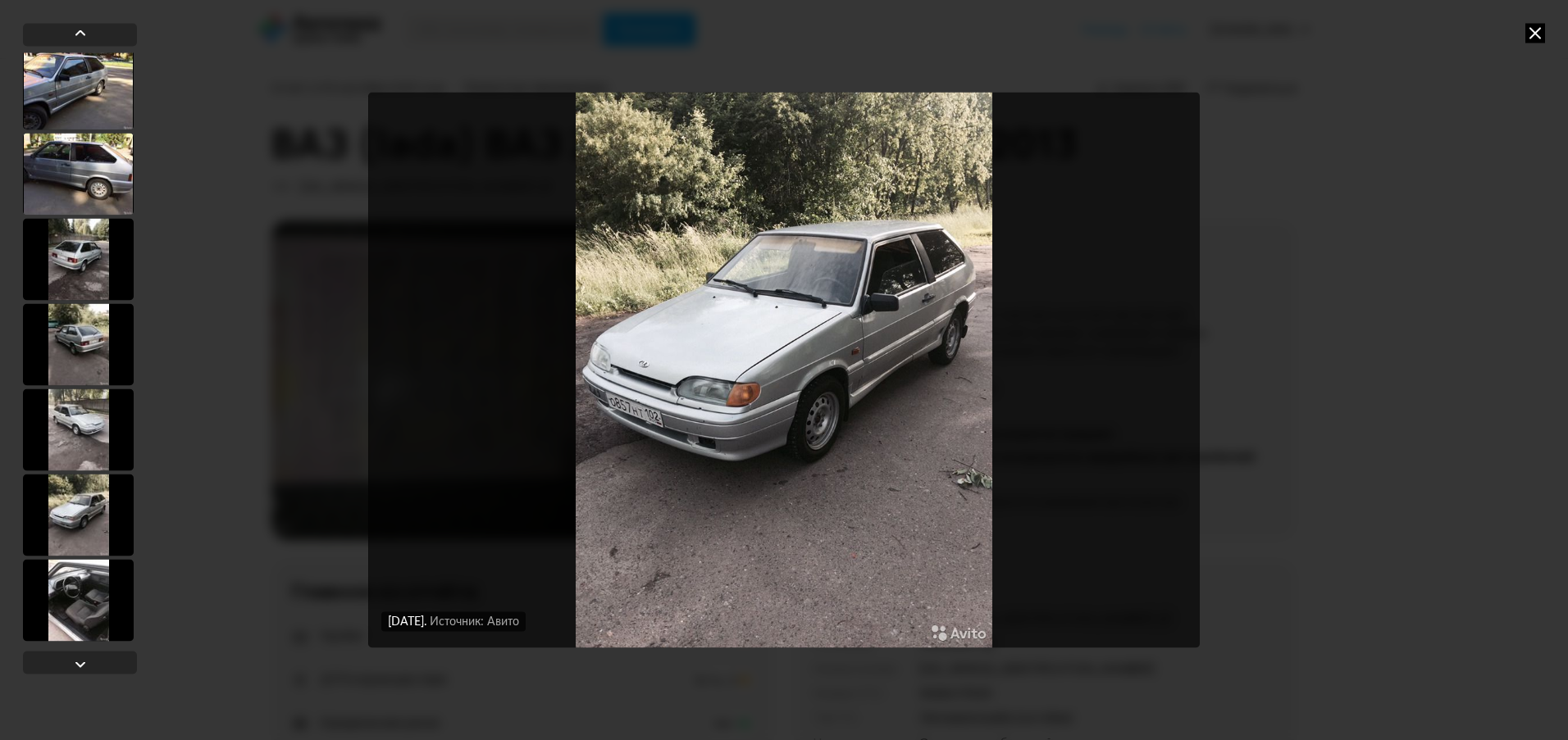
scroll to position [4610, 0]
click at [91, 594] on div at bounding box center [77, 601] width 110 height 82
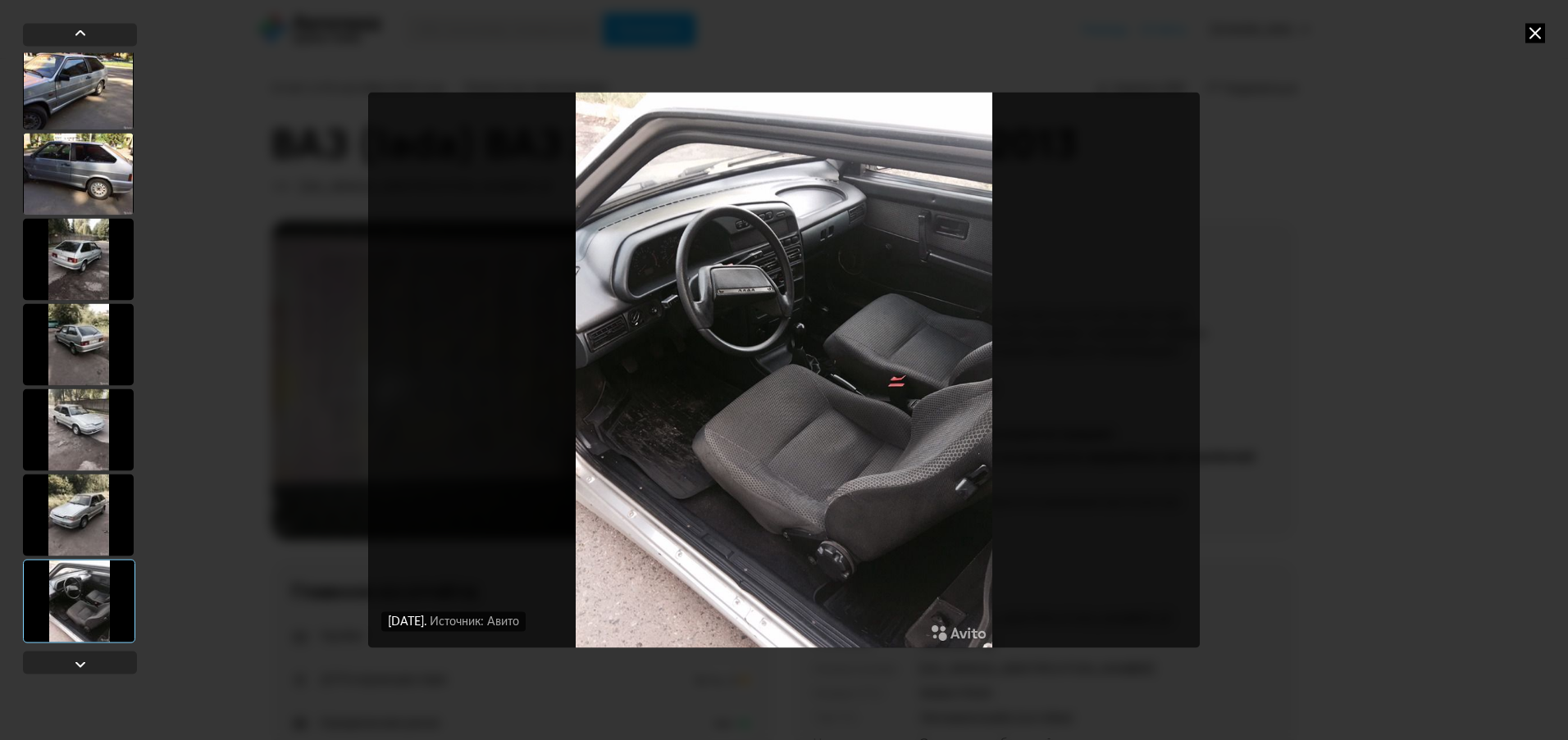
click at [79, 523] on div at bounding box center [77, 515] width 110 height 82
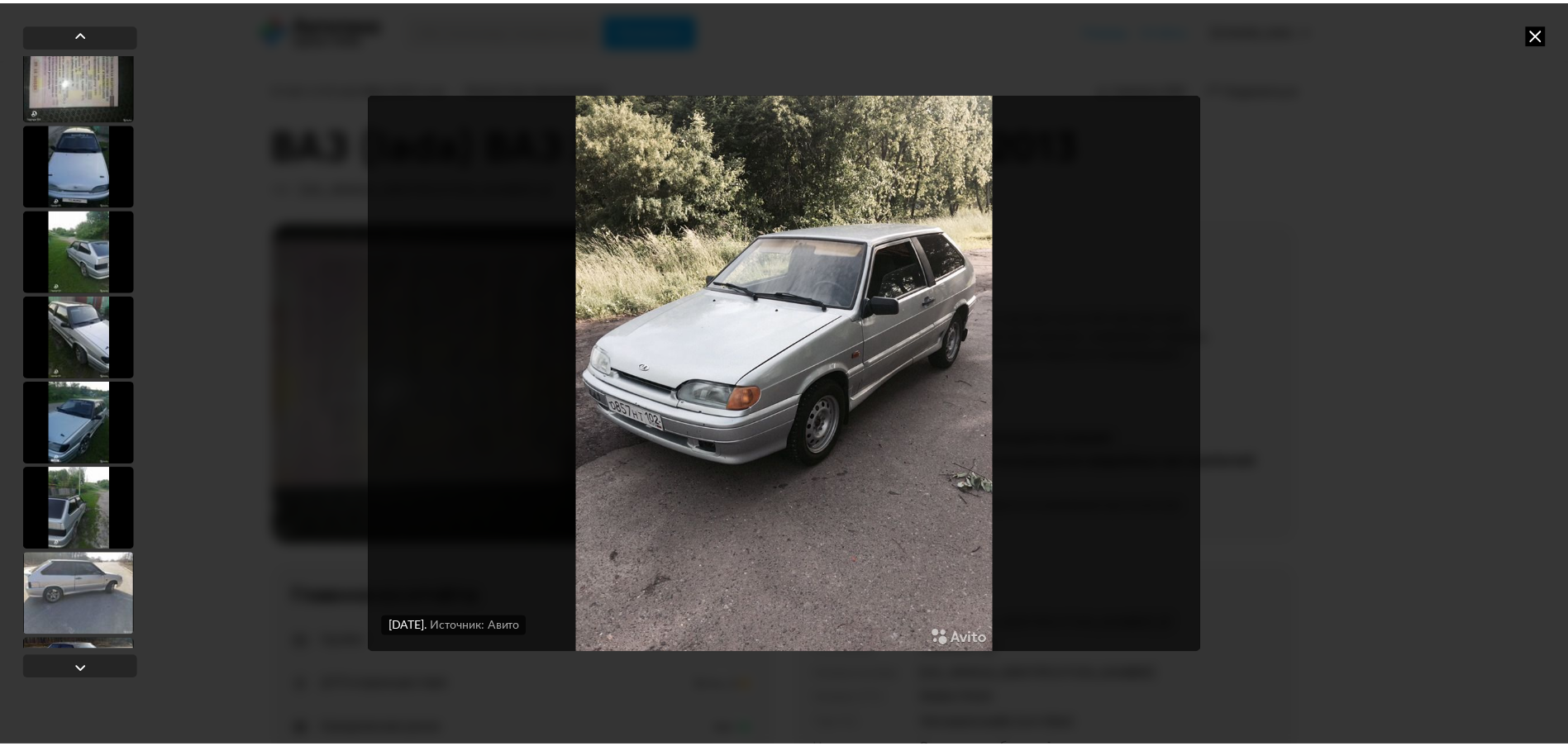
scroll to position [0, 0]
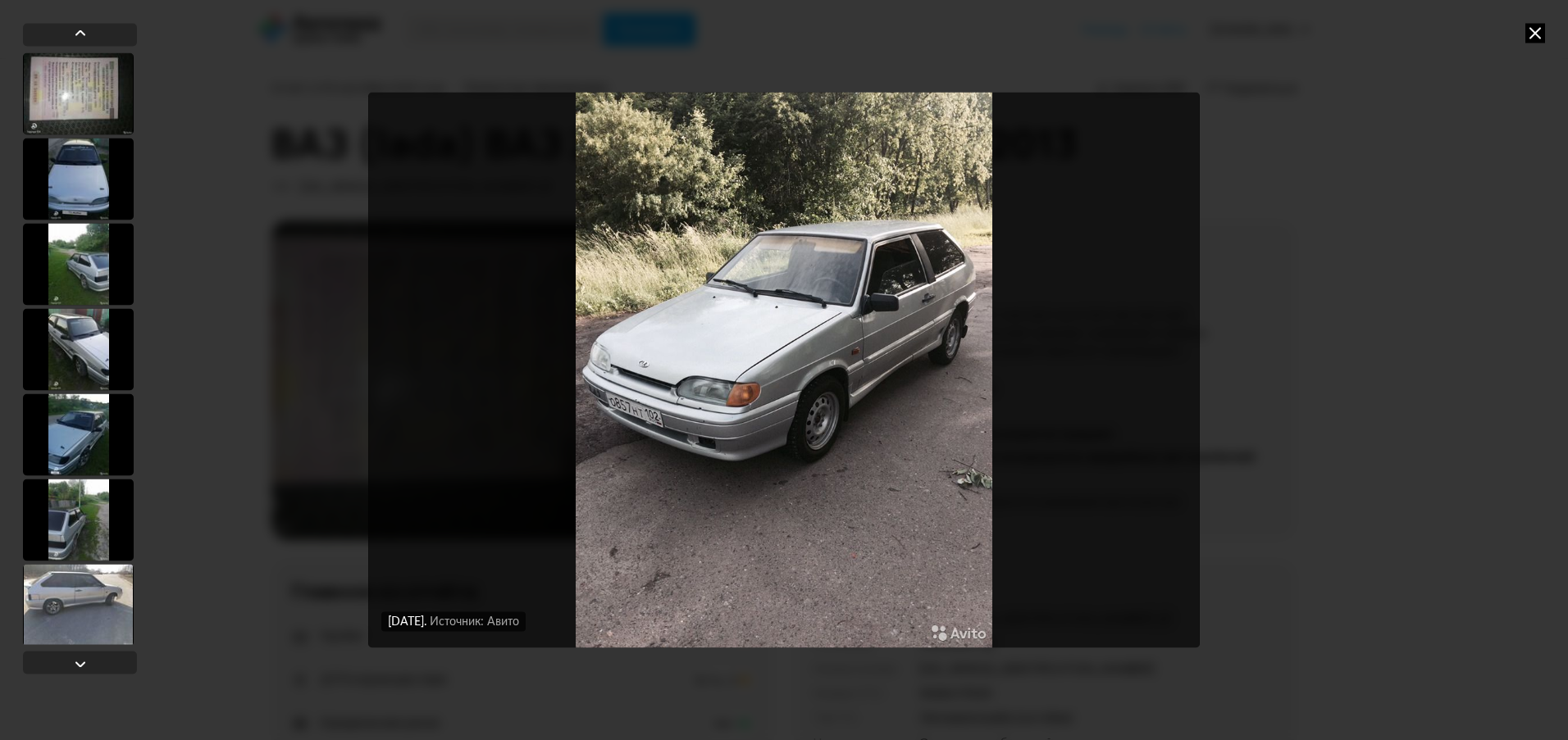
click at [79, 182] on div at bounding box center [77, 178] width 110 height 82
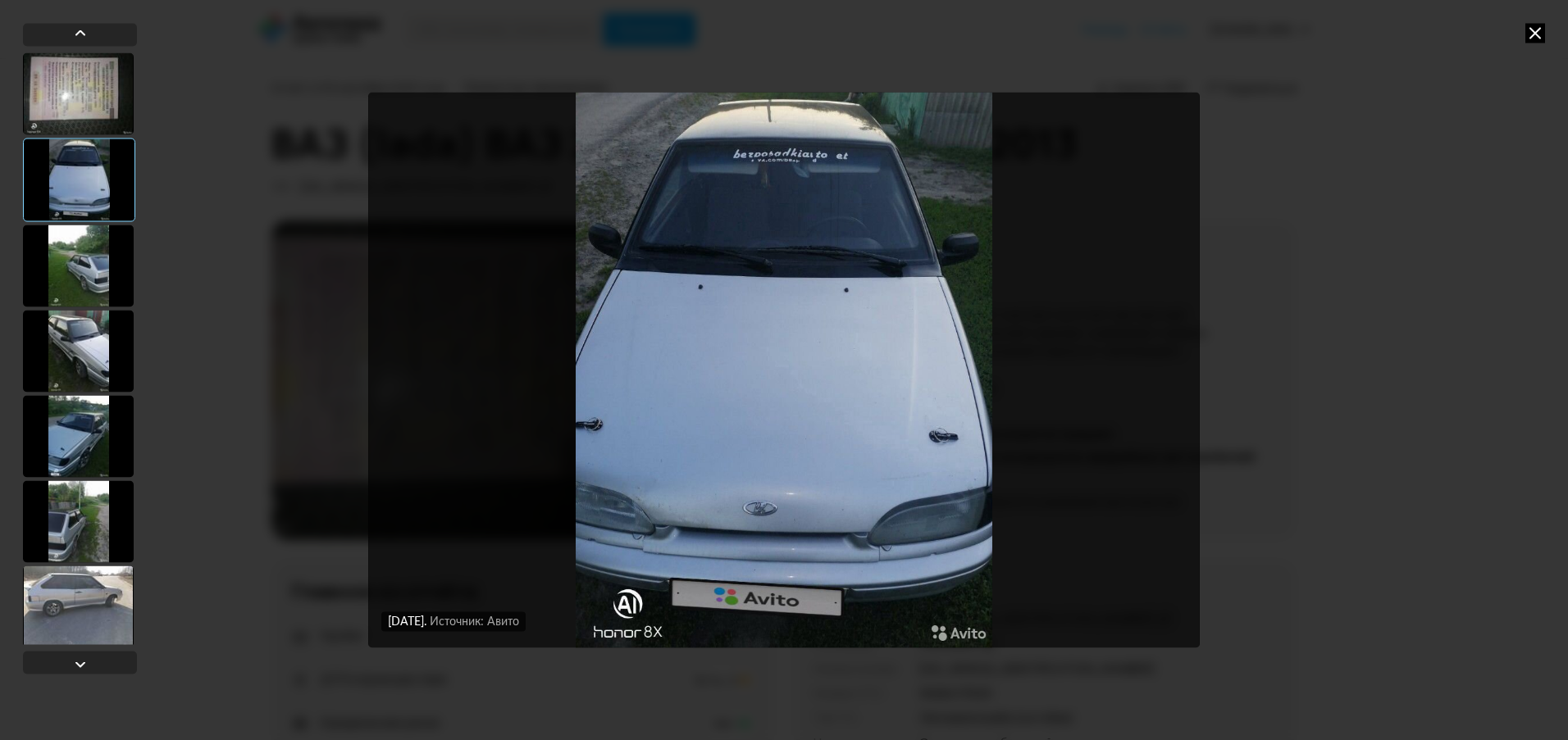
click at [75, 100] on div at bounding box center [77, 93] width 110 height 82
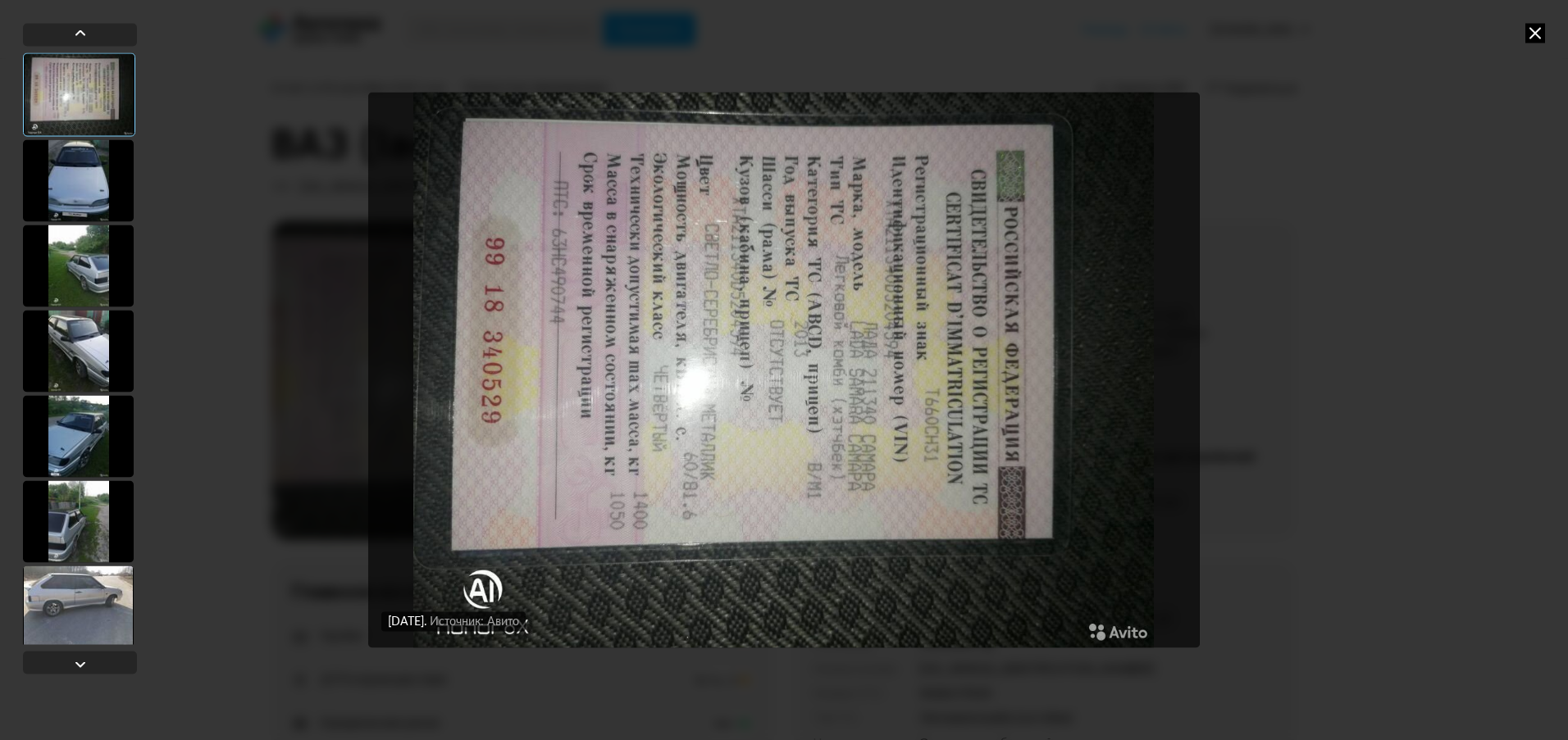
click at [229, 355] on div "[DATE] Источник: Авито [DATE] Источник: Авито [DATE] Источник: Авито [DATE] Ист…" at bounding box center [784, 370] width 1568 height 740
click at [1533, 25] on icon at bounding box center [1535, 32] width 20 height 20
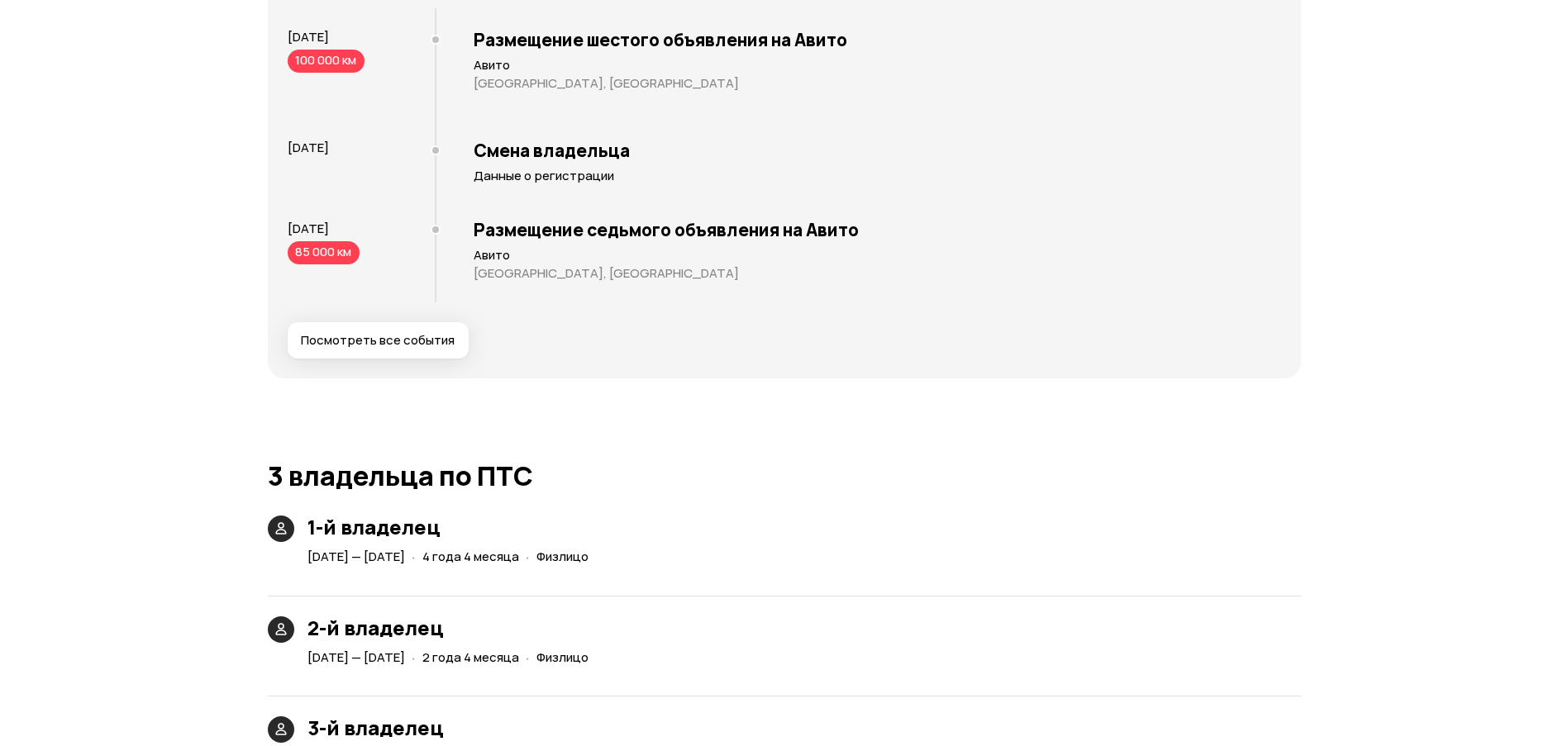
scroll to position [3306, 0]
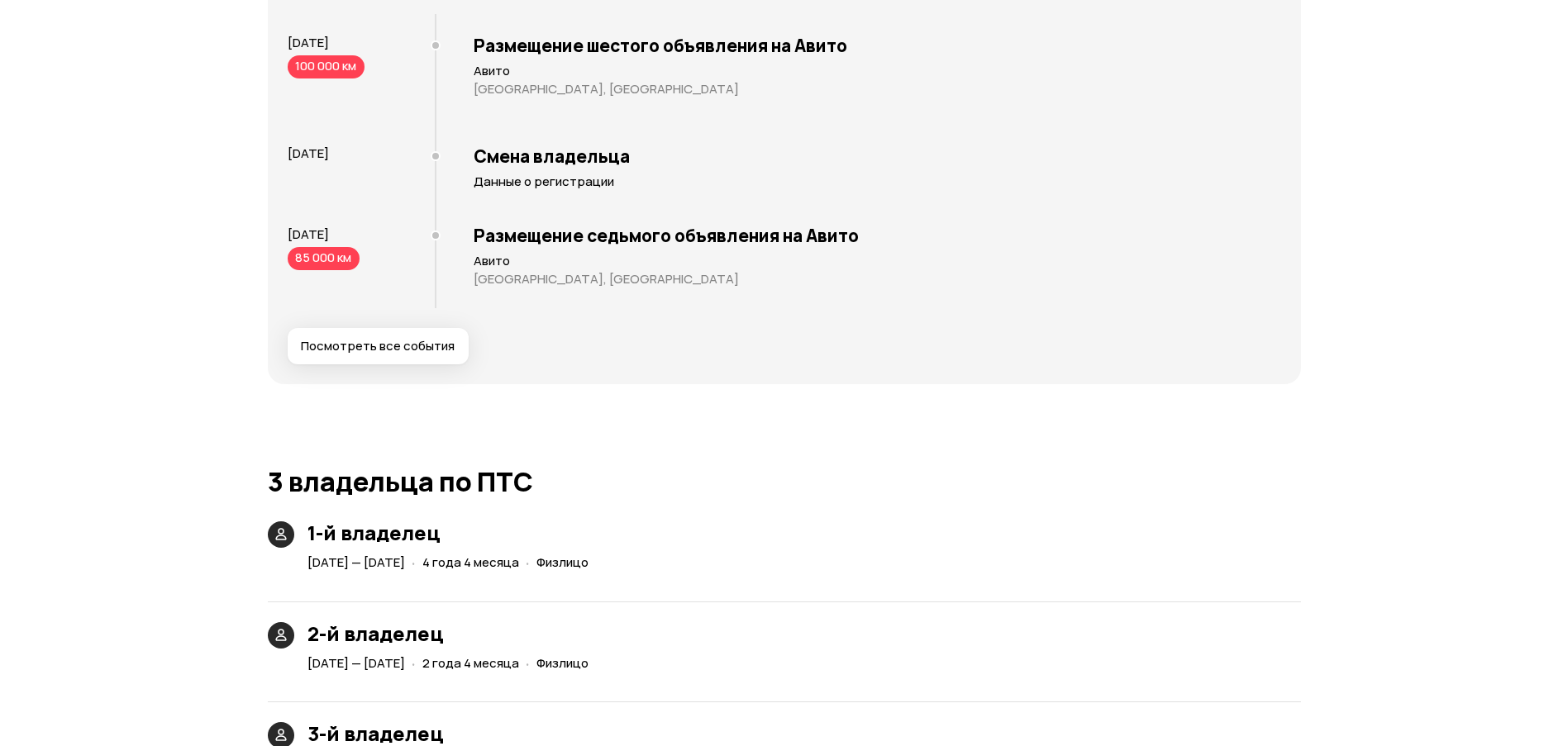
click at [410, 356] on button "Посмотреть все события" at bounding box center [378, 346] width 181 height 36
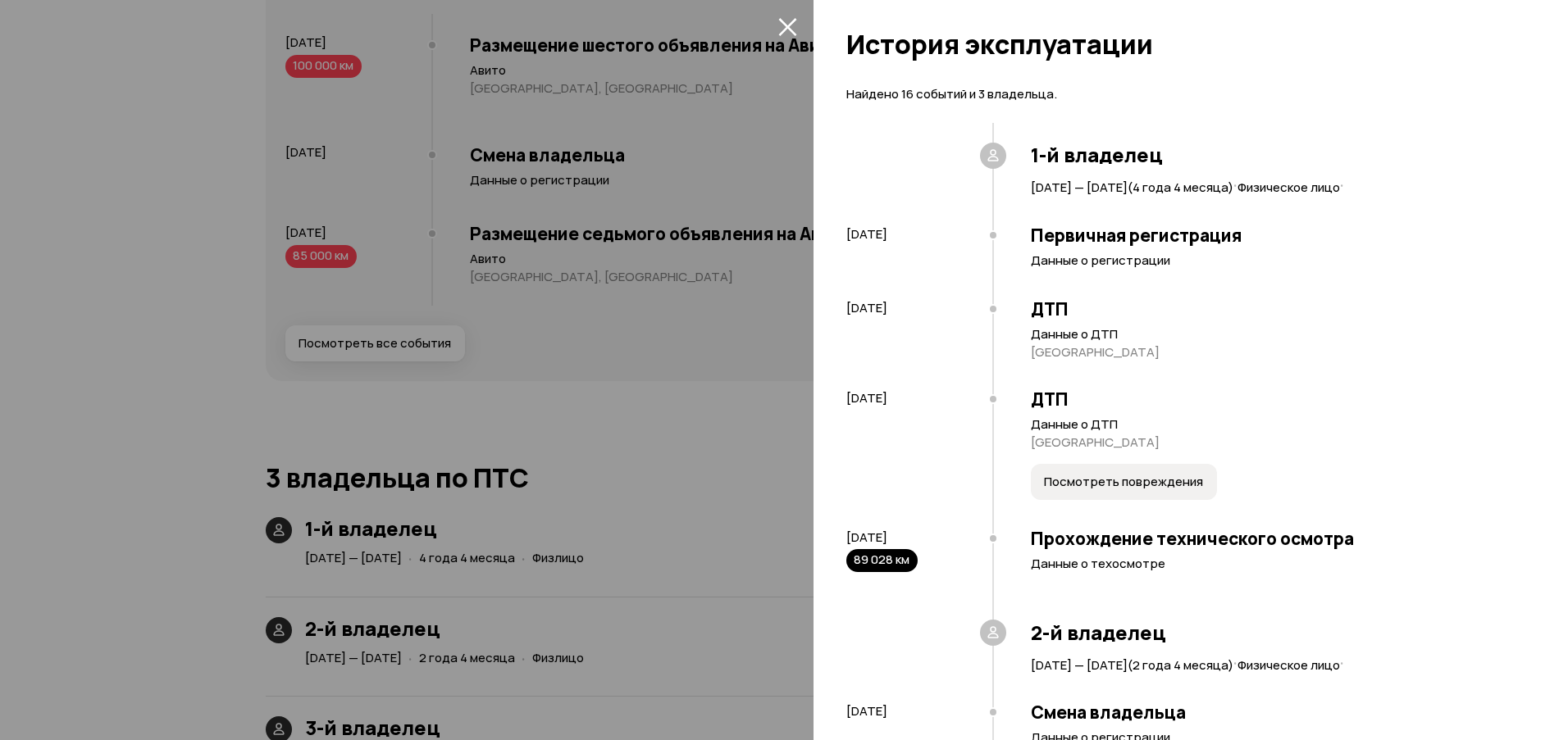
click at [810, 18] on div at bounding box center [784, 370] width 1568 height 740
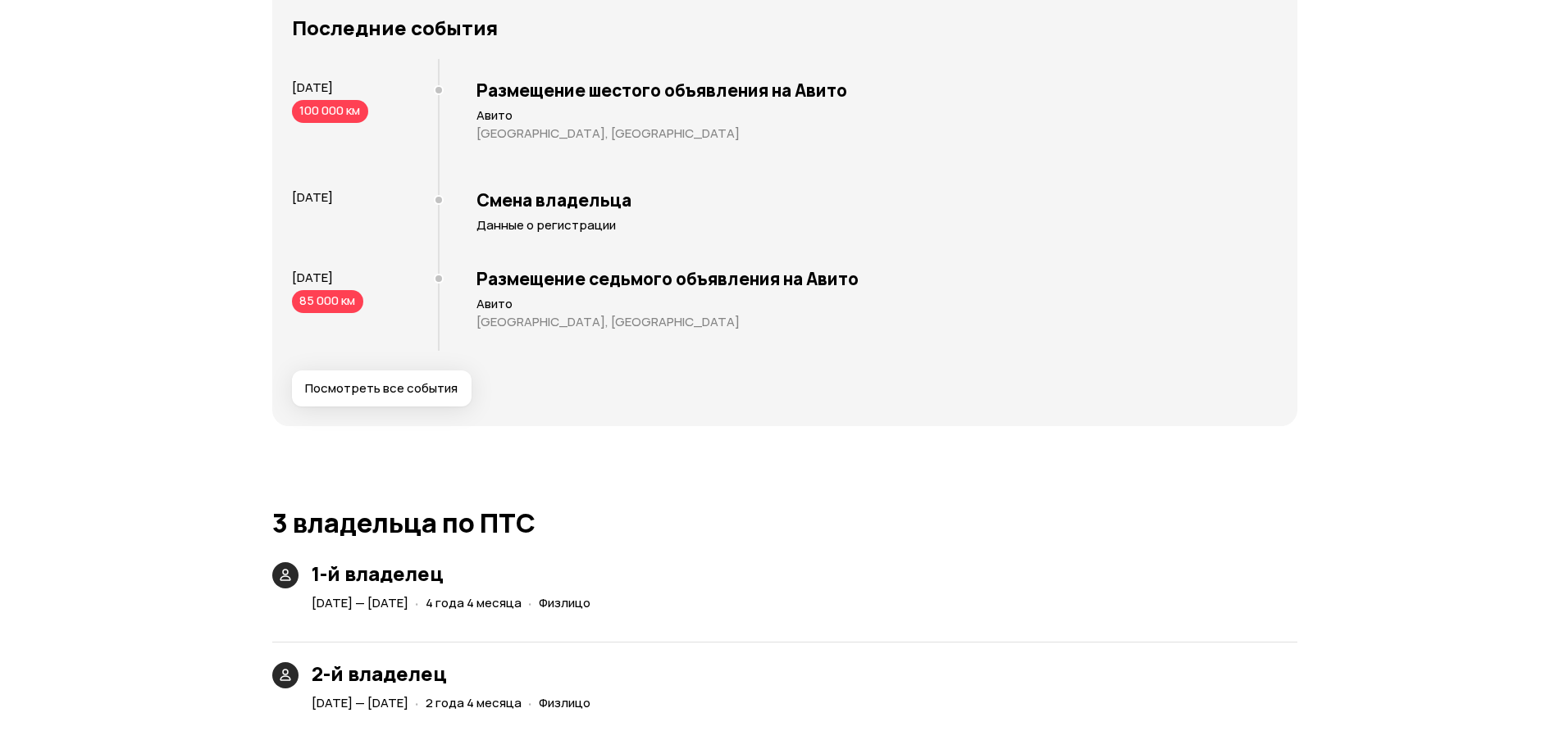
scroll to position [3198, 0]
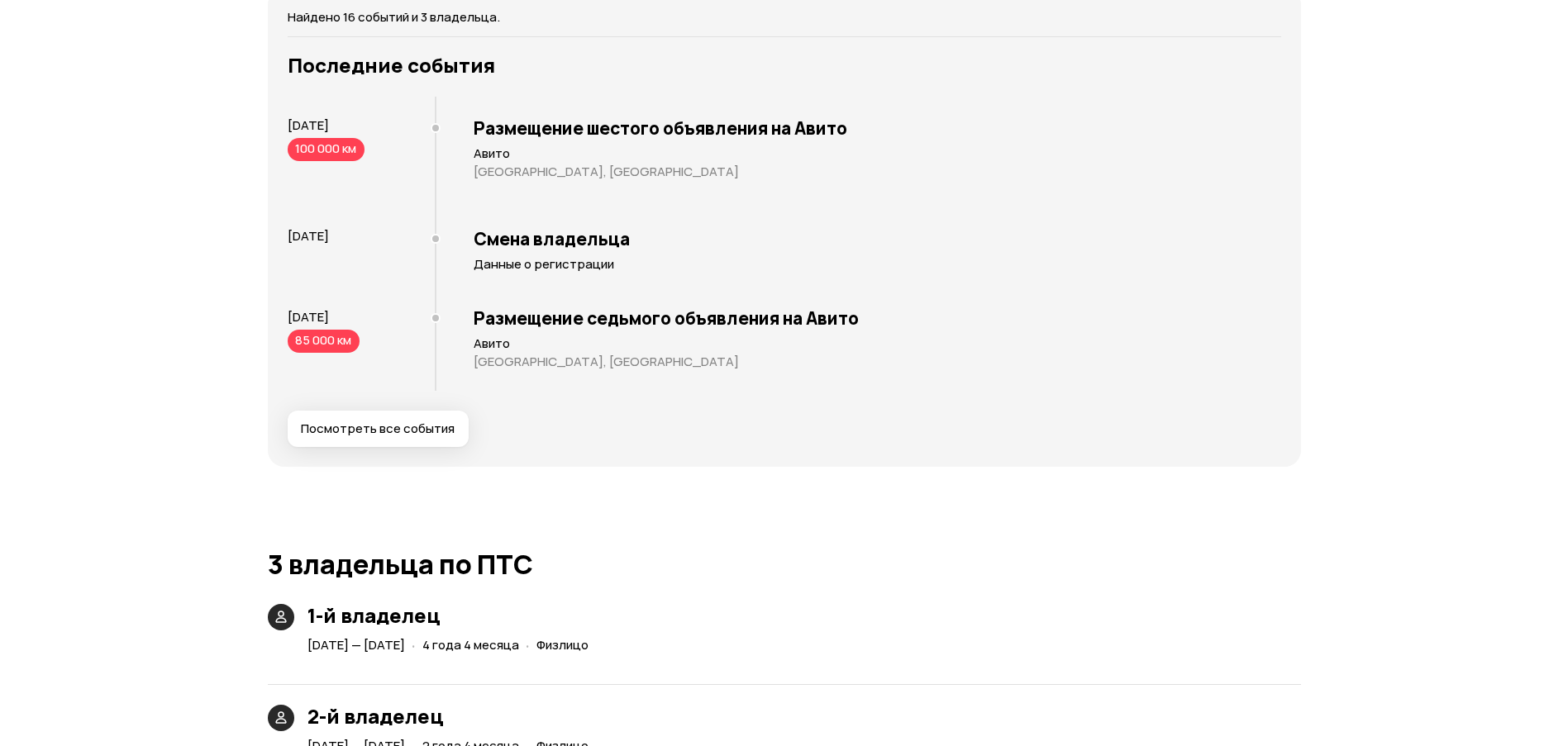
click at [353, 424] on span "Посмотреть все события" at bounding box center [378, 429] width 154 height 16
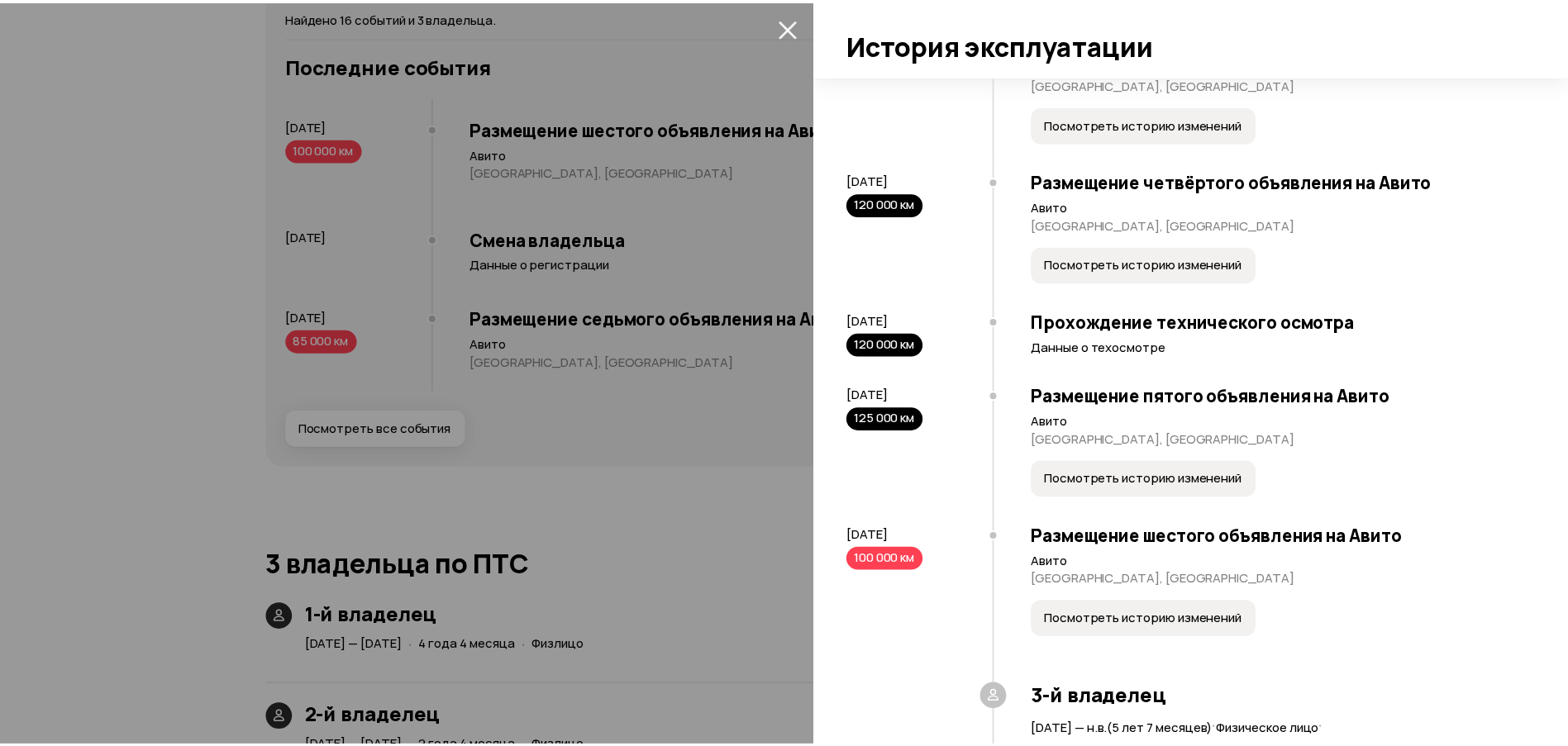
scroll to position [1454, 0]
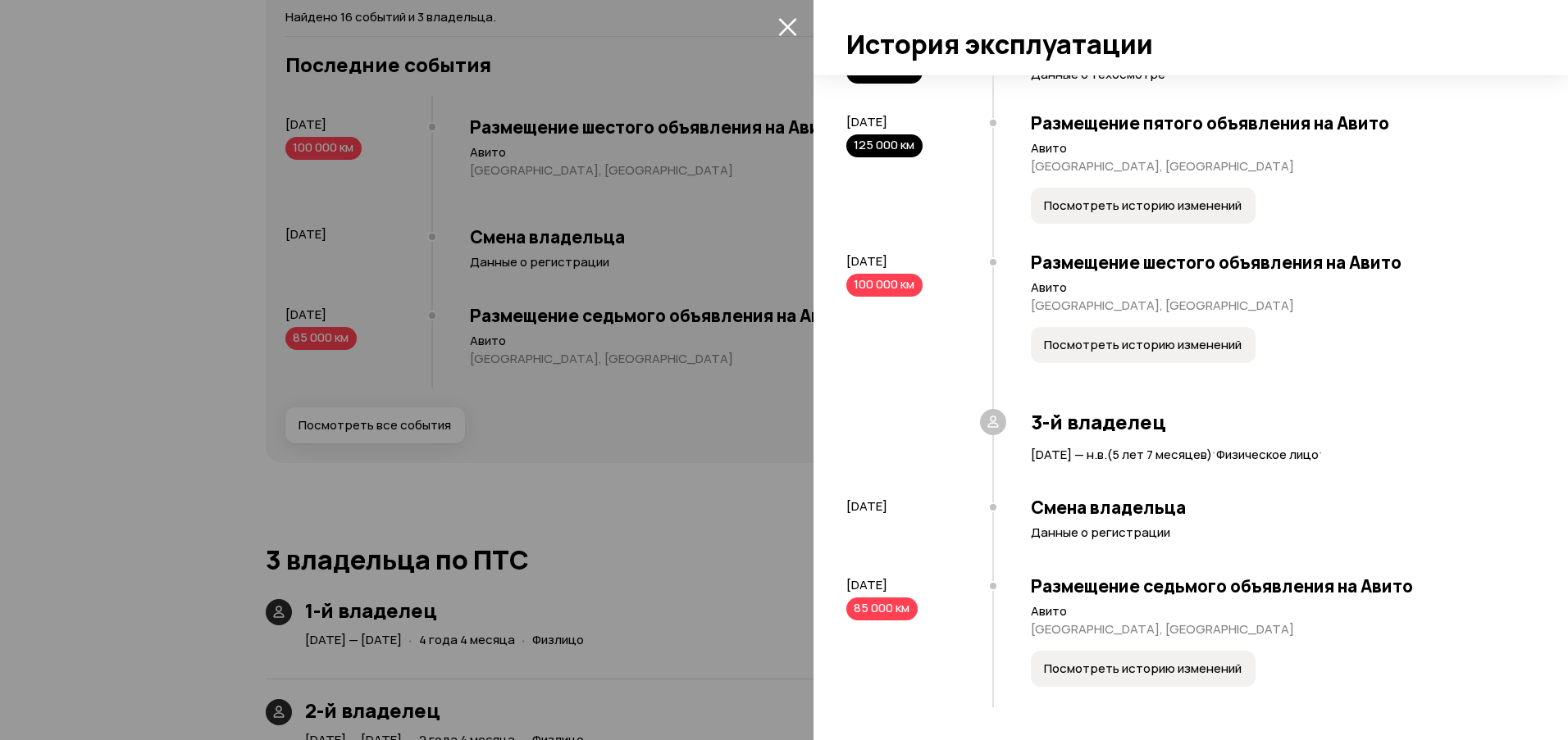
click at [747, 488] on div at bounding box center [784, 370] width 1568 height 740
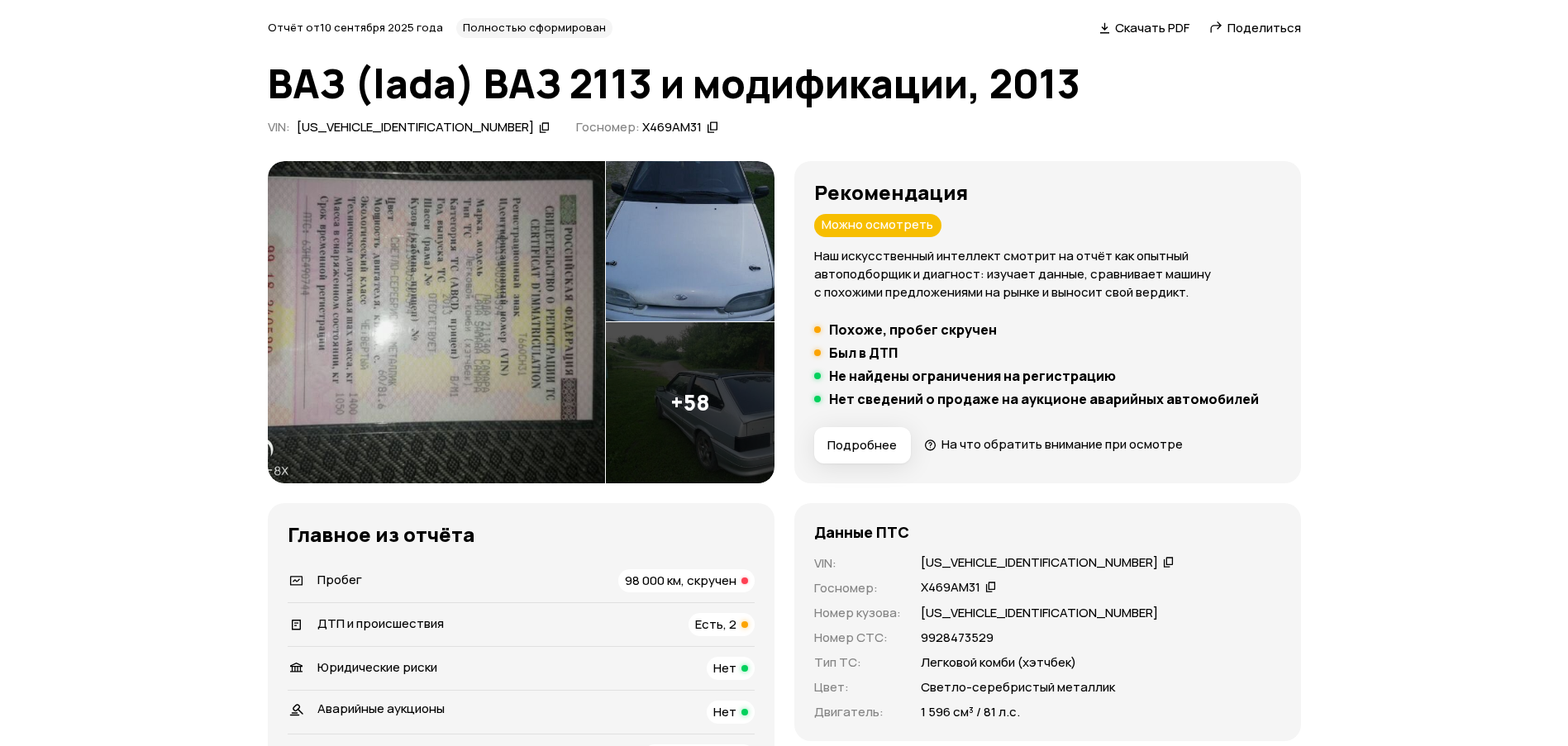
scroll to position [0, 0]
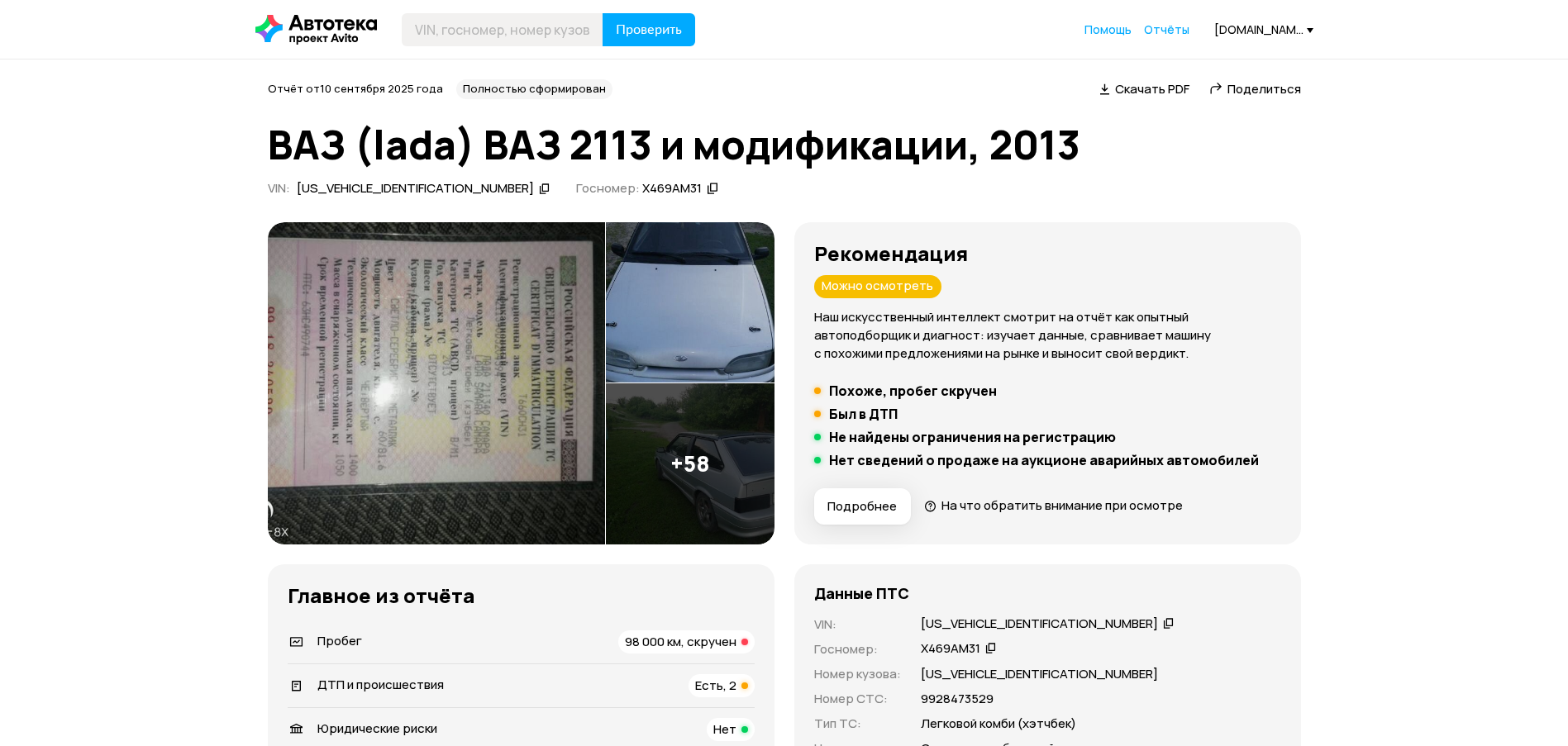
click at [1253, 86] on span "Поделиться" at bounding box center [1264, 88] width 73 height 17
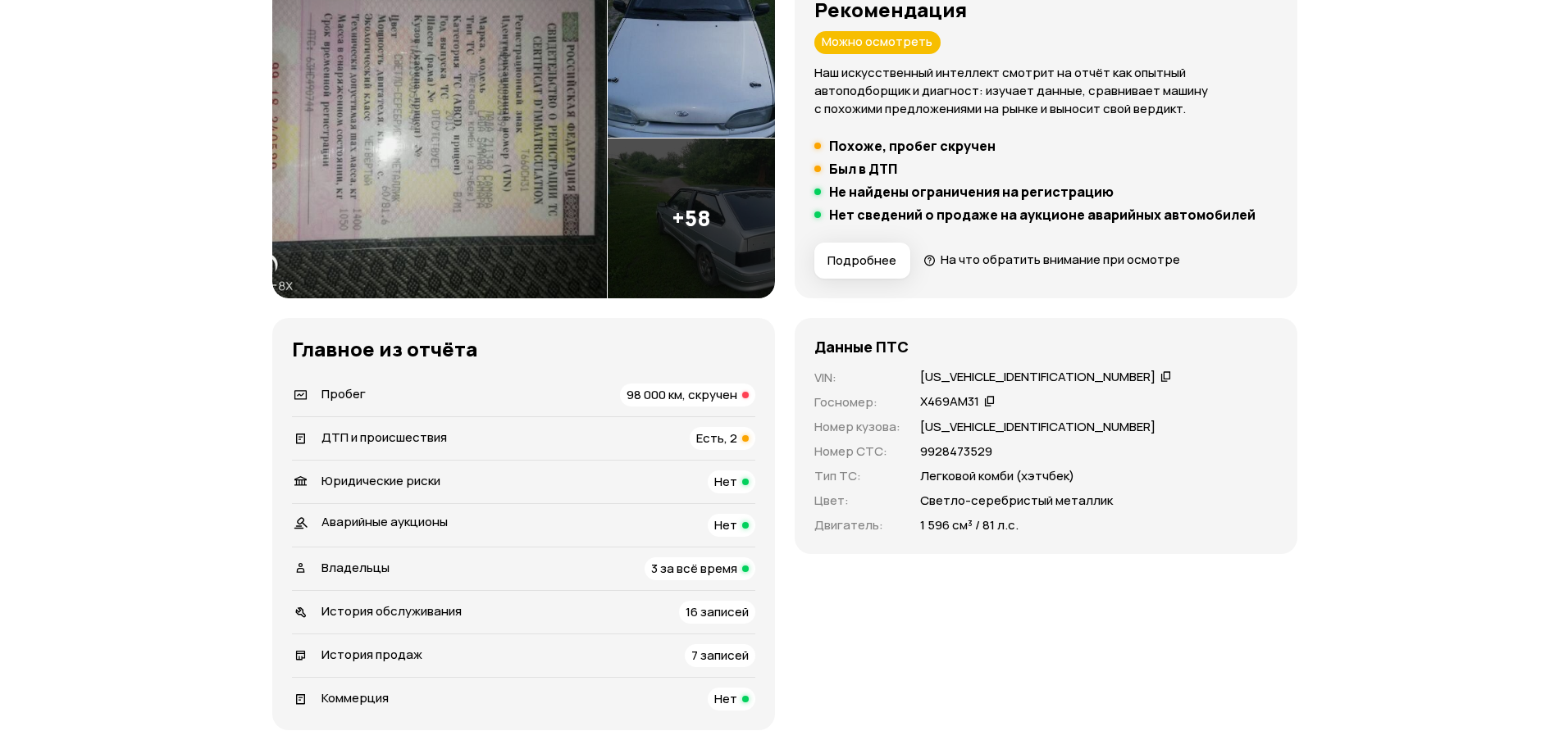
scroll to position [246, 0]
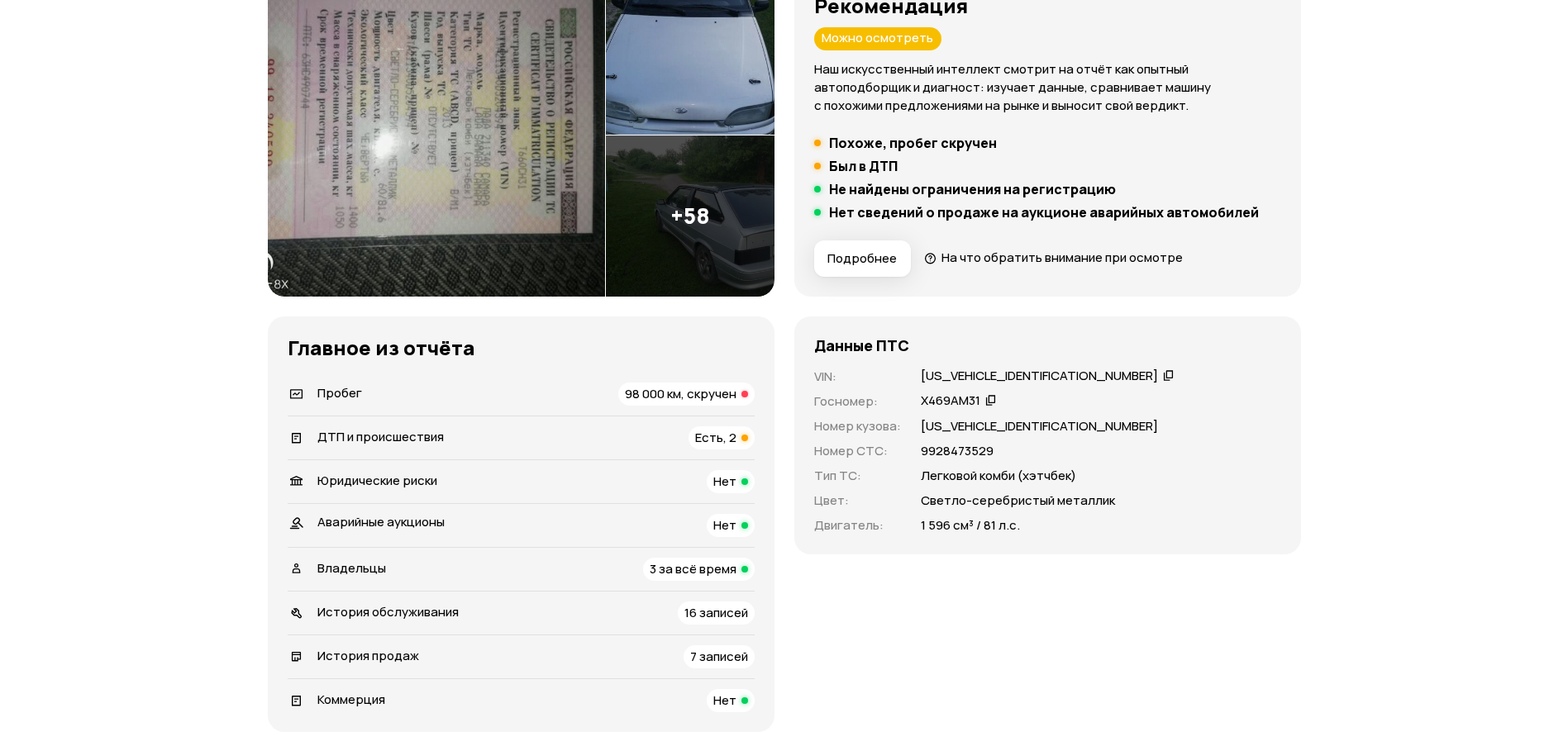
click at [687, 232] on img at bounding box center [690, 217] width 168 height 162
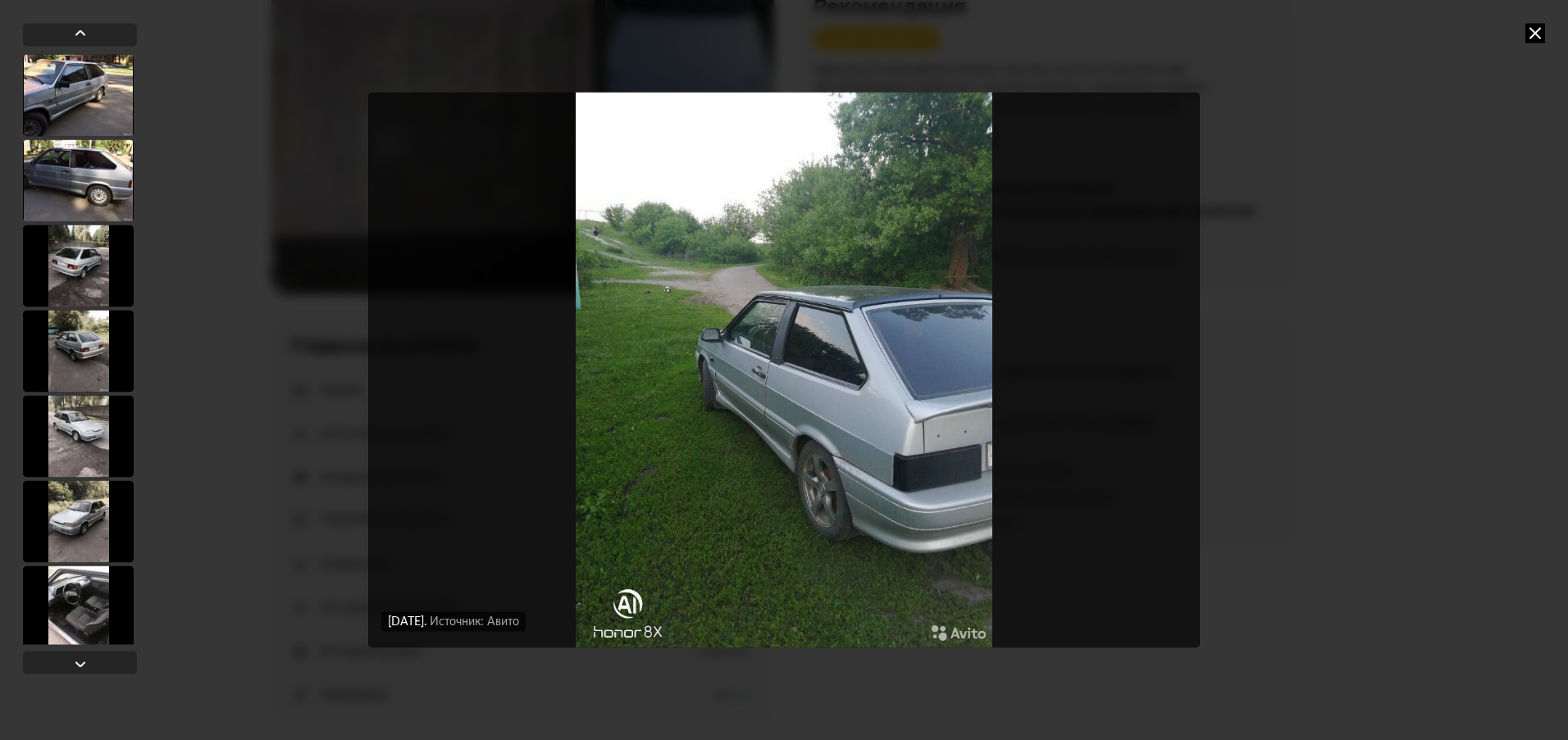
scroll to position [4611, 0]
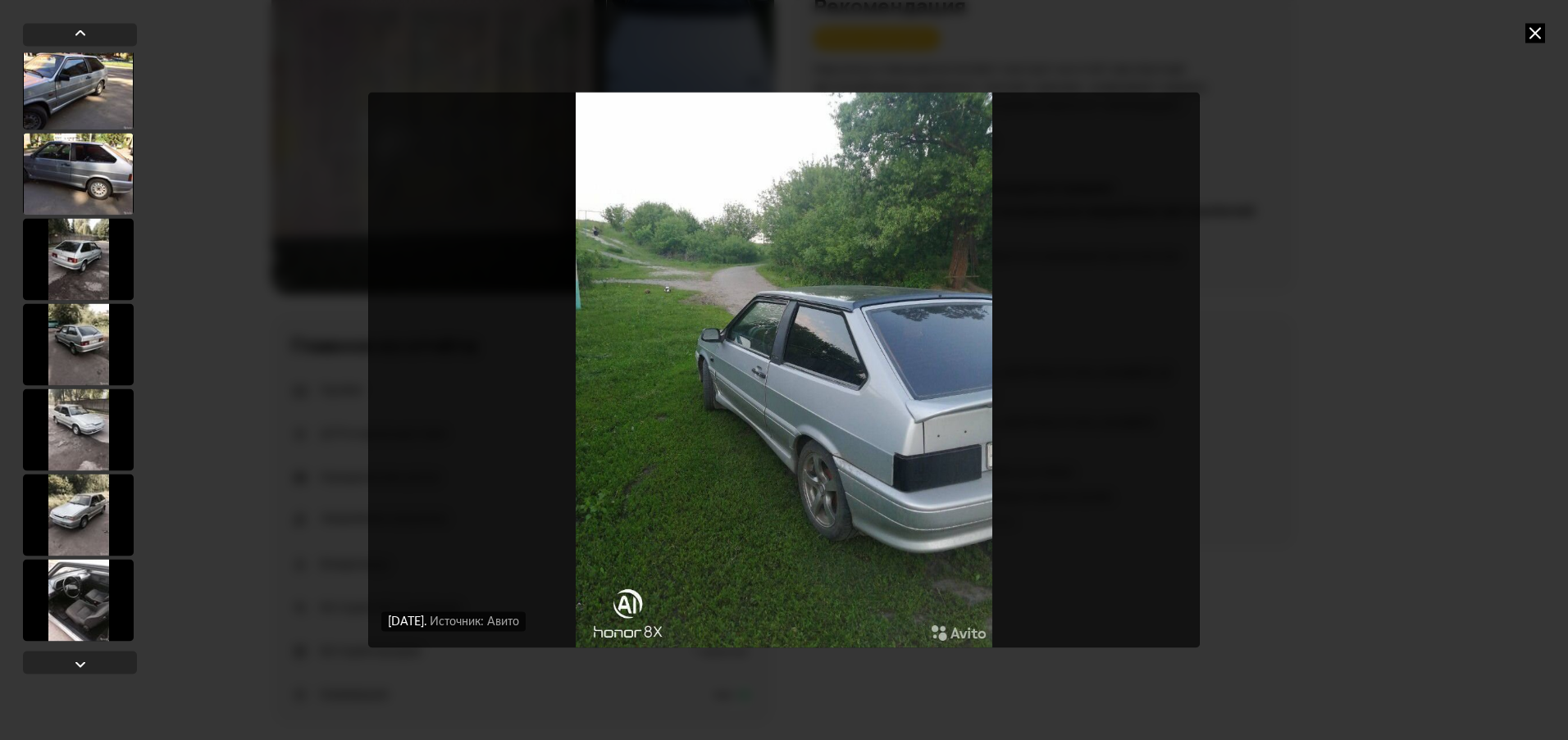
click at [88, 516] on div at bounding box center [77, 515] width 110 height 82
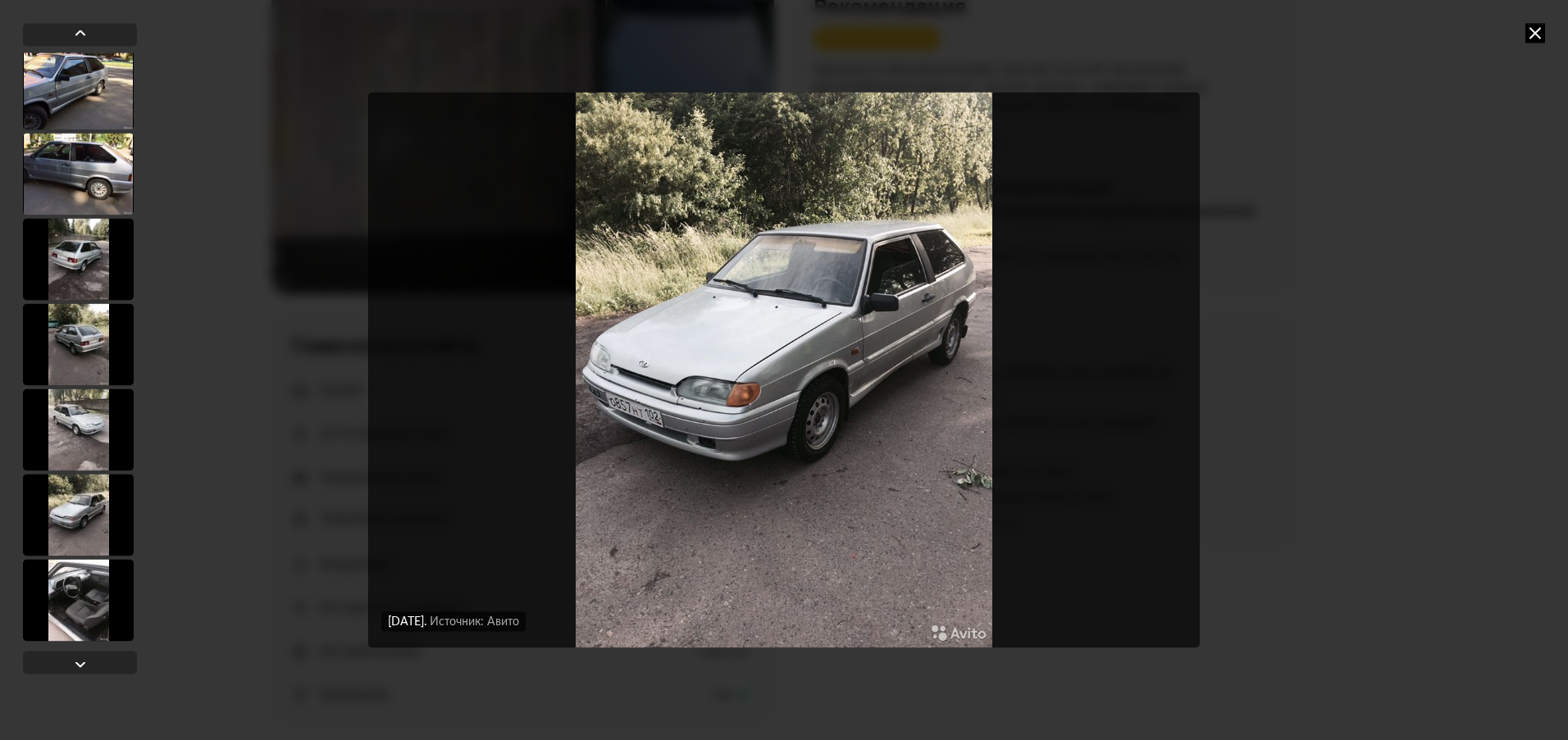
scroll to position [4610, 0]
click at [80, 416] on div at bounding box center [77, 429] width 110 height 82
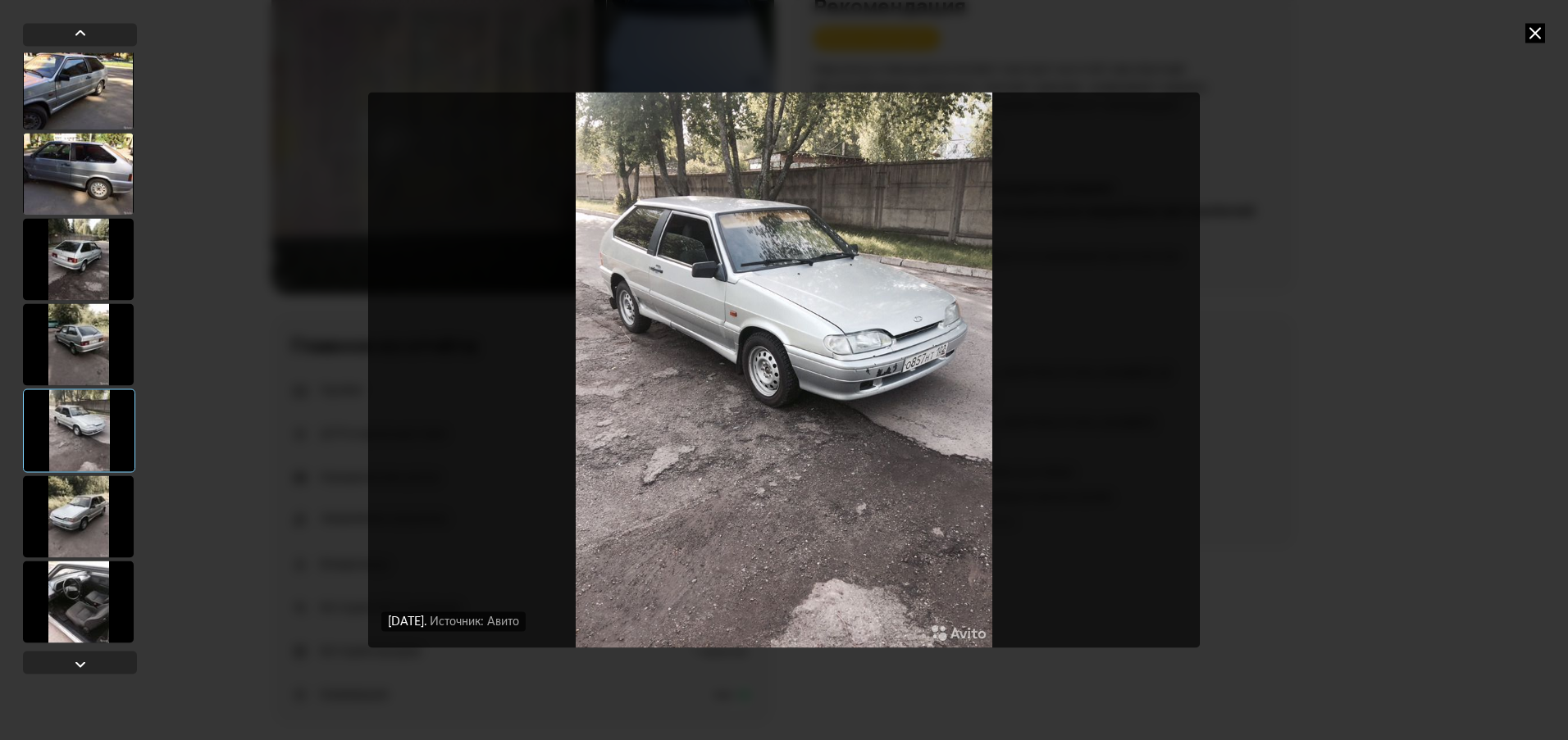
scroll to position [4611, 0]
click at [76, 592] on div at bounding box center [77, 600] width 110 height 82
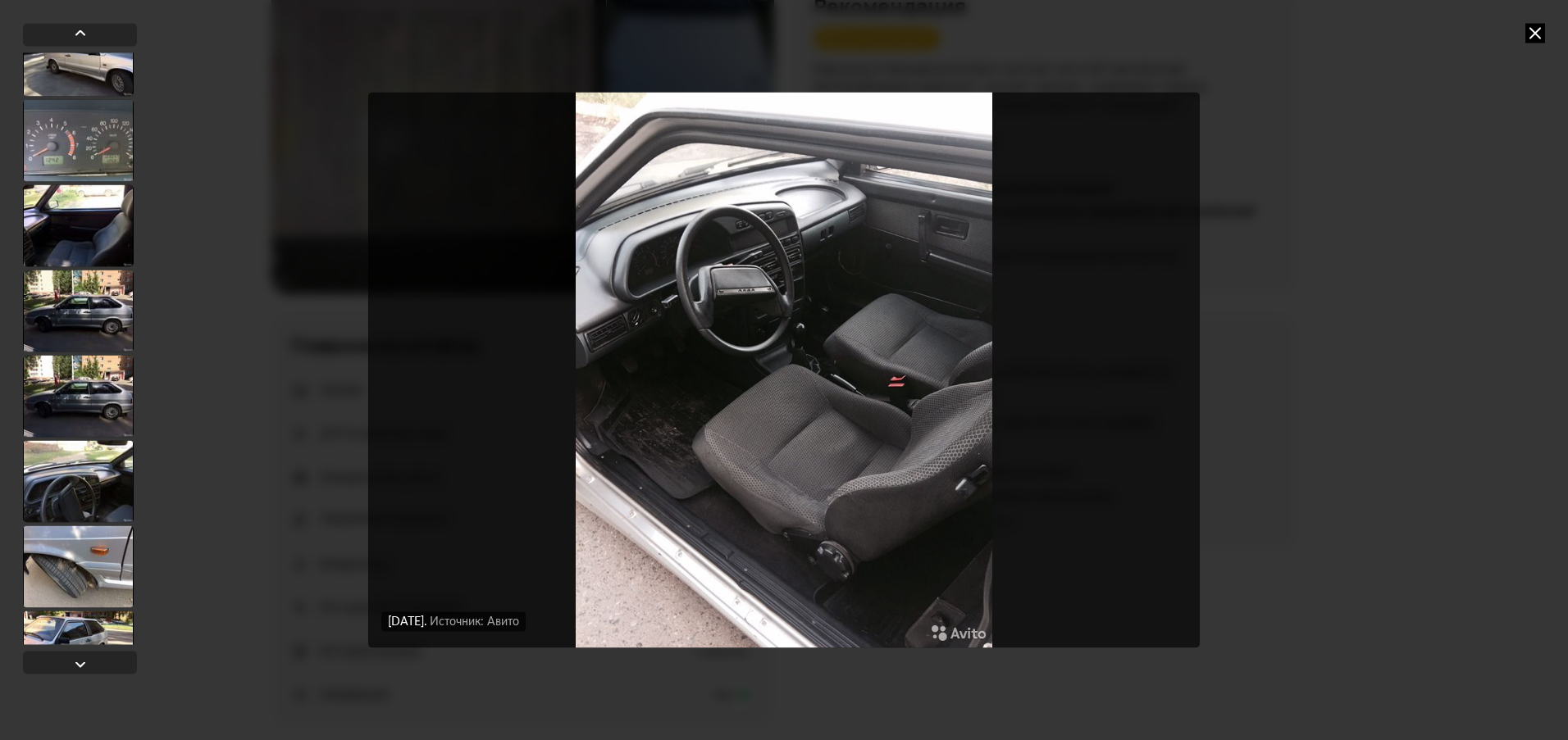
scroll to position [4037, 0]
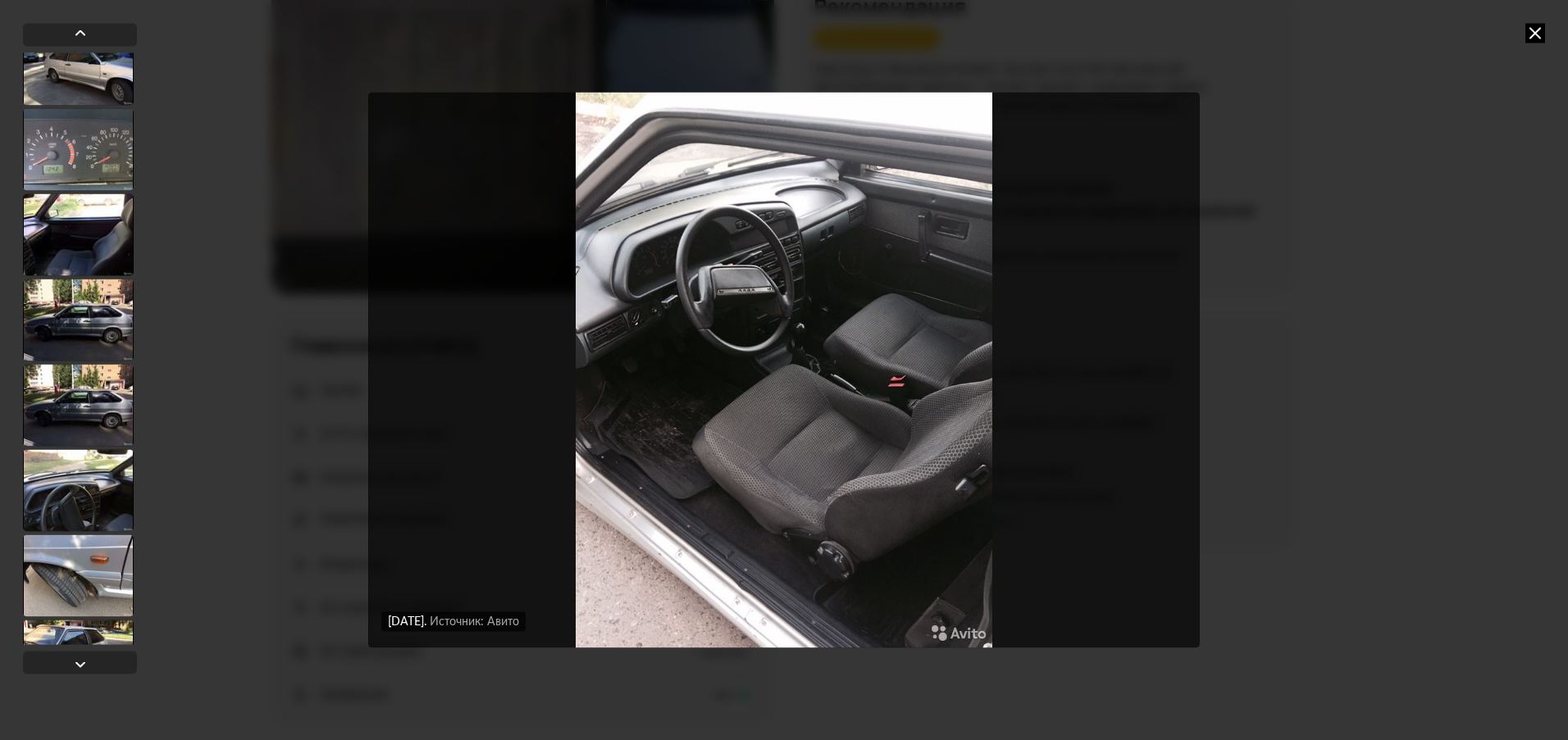
click at [91, 310] on div at bounding box center [77, 320] width 110 height 82
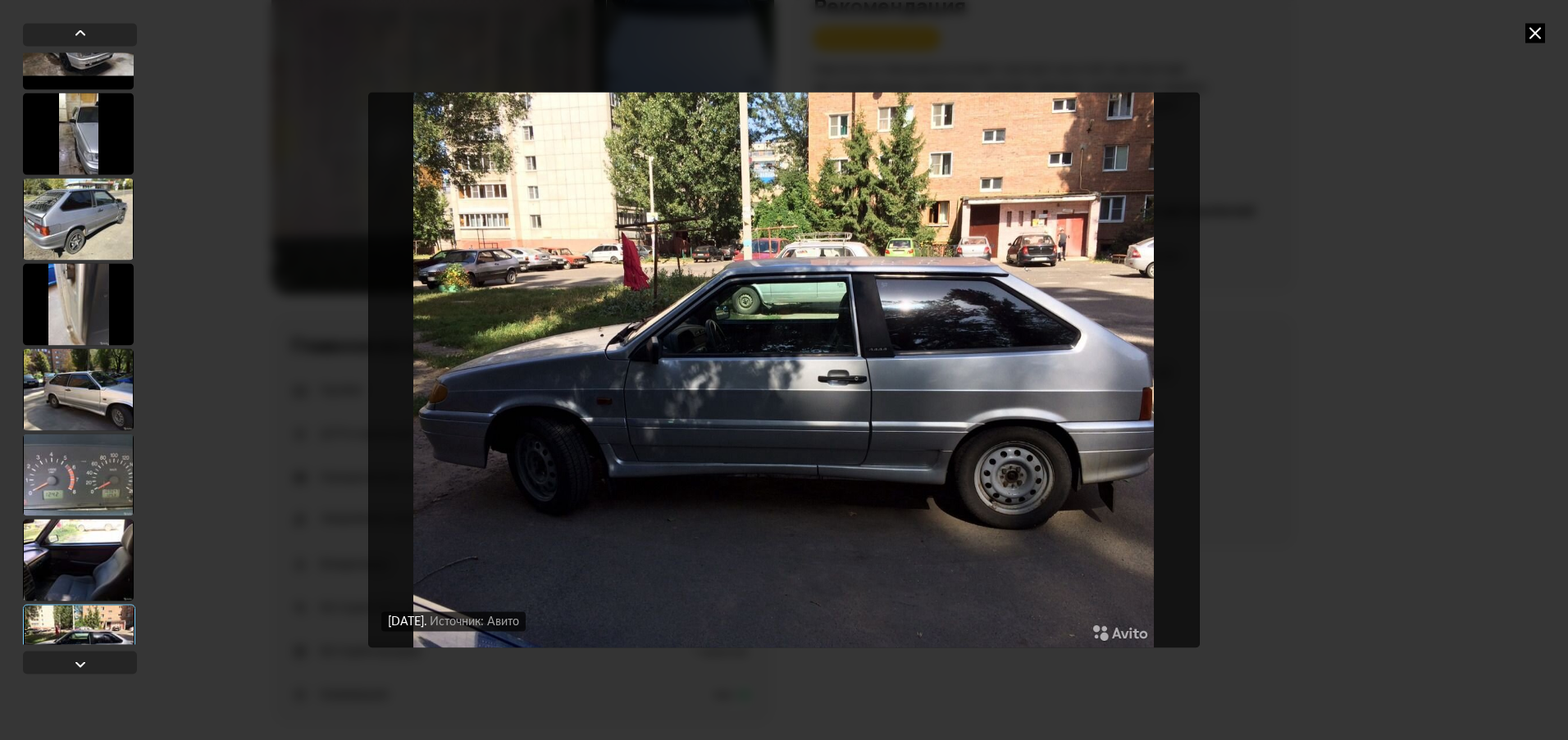
scroll to position [3709, 0]
click at [80, 238] on div at bounding box center [77, 221] width 110 height 82
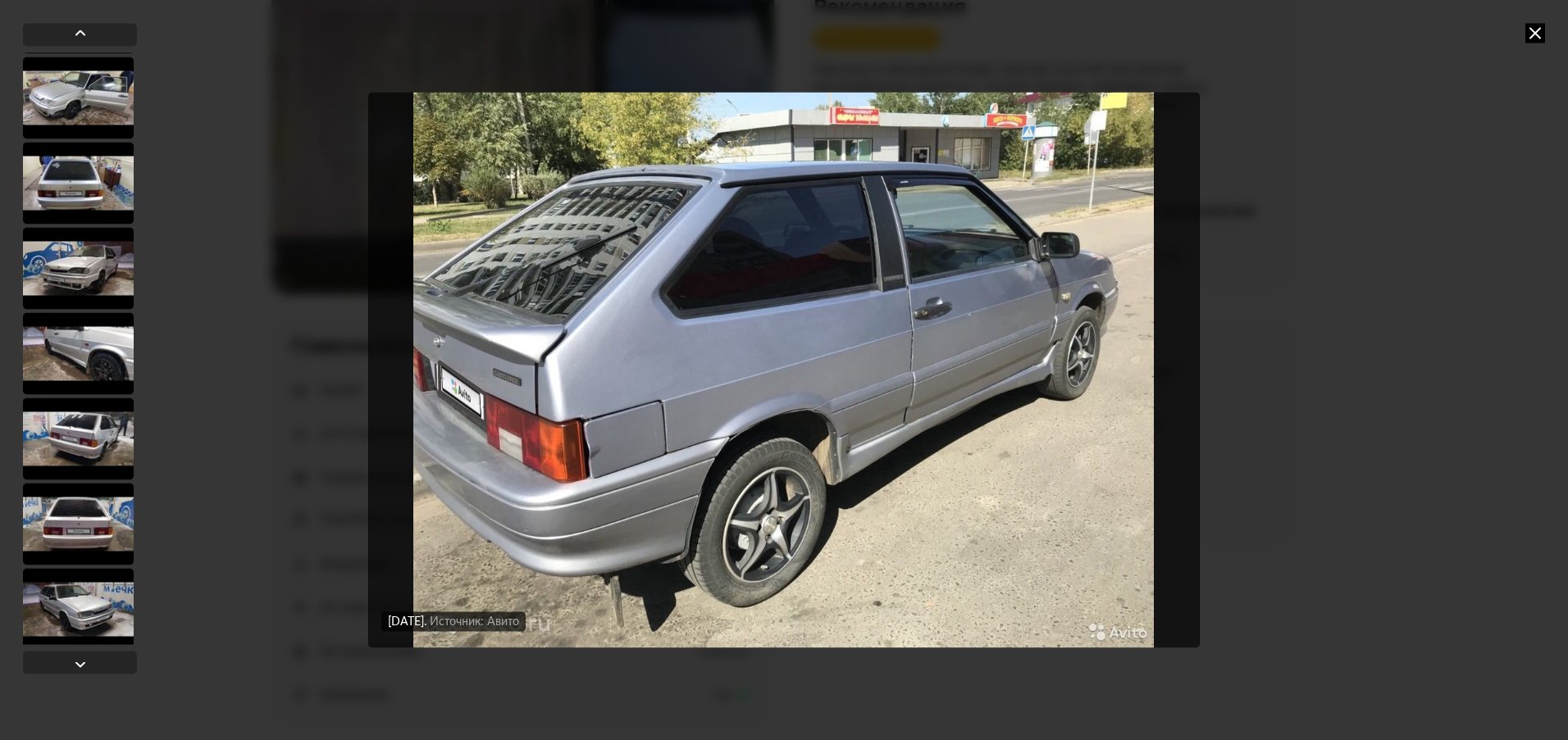
scroll to position [3135, 0]
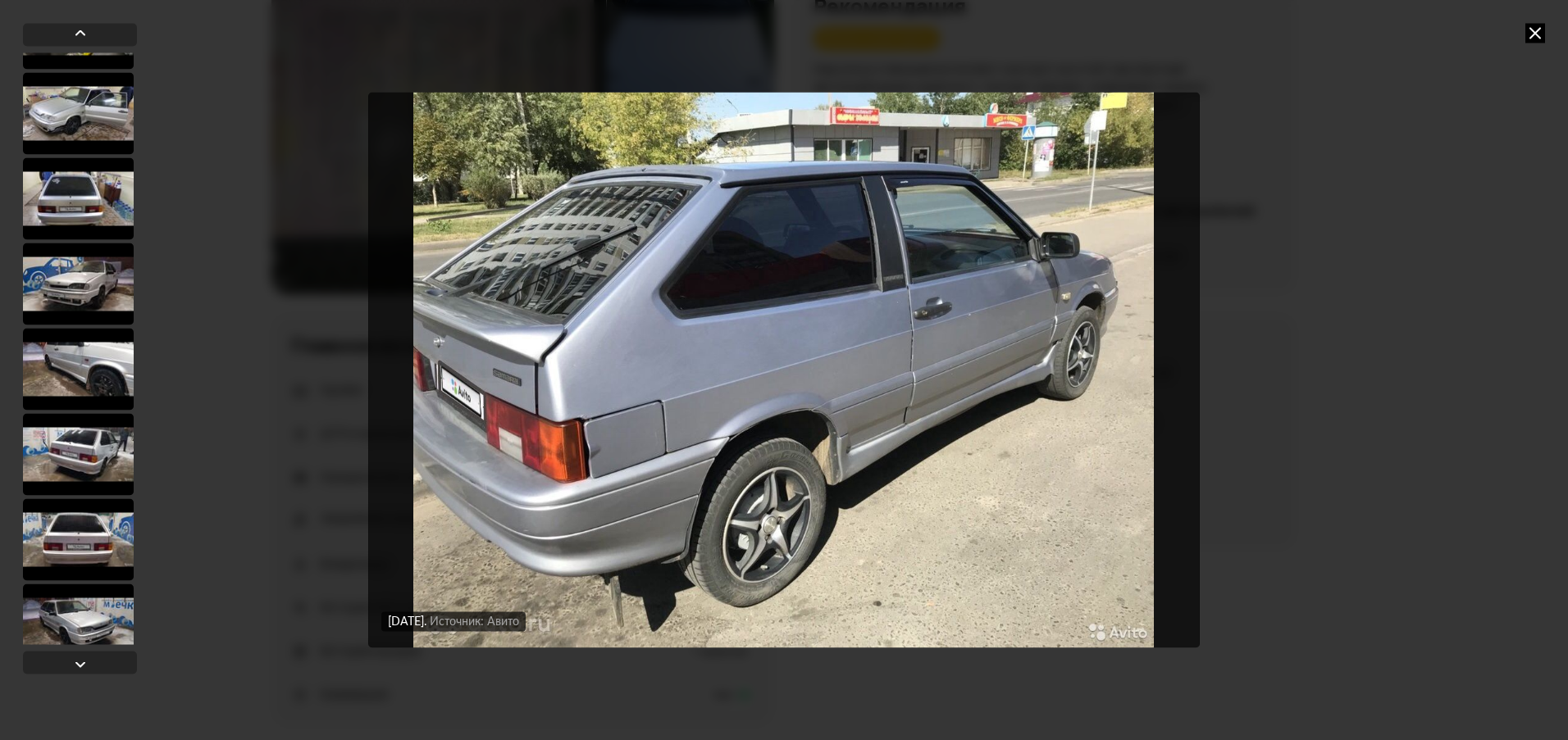
click at [82, 223] on div at bounding box center [77, 198] width 110 height 82
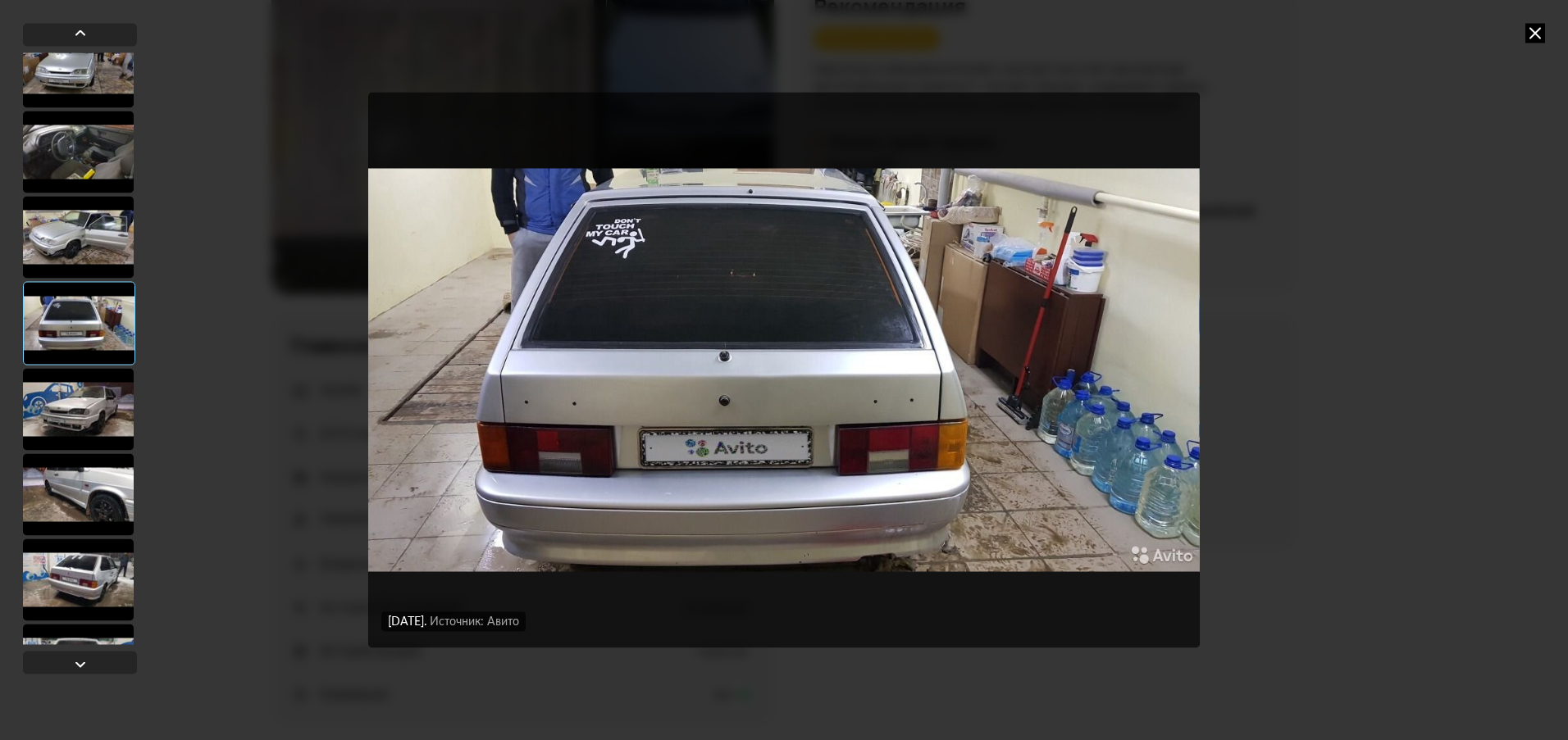
scroll to position [2971, 0]
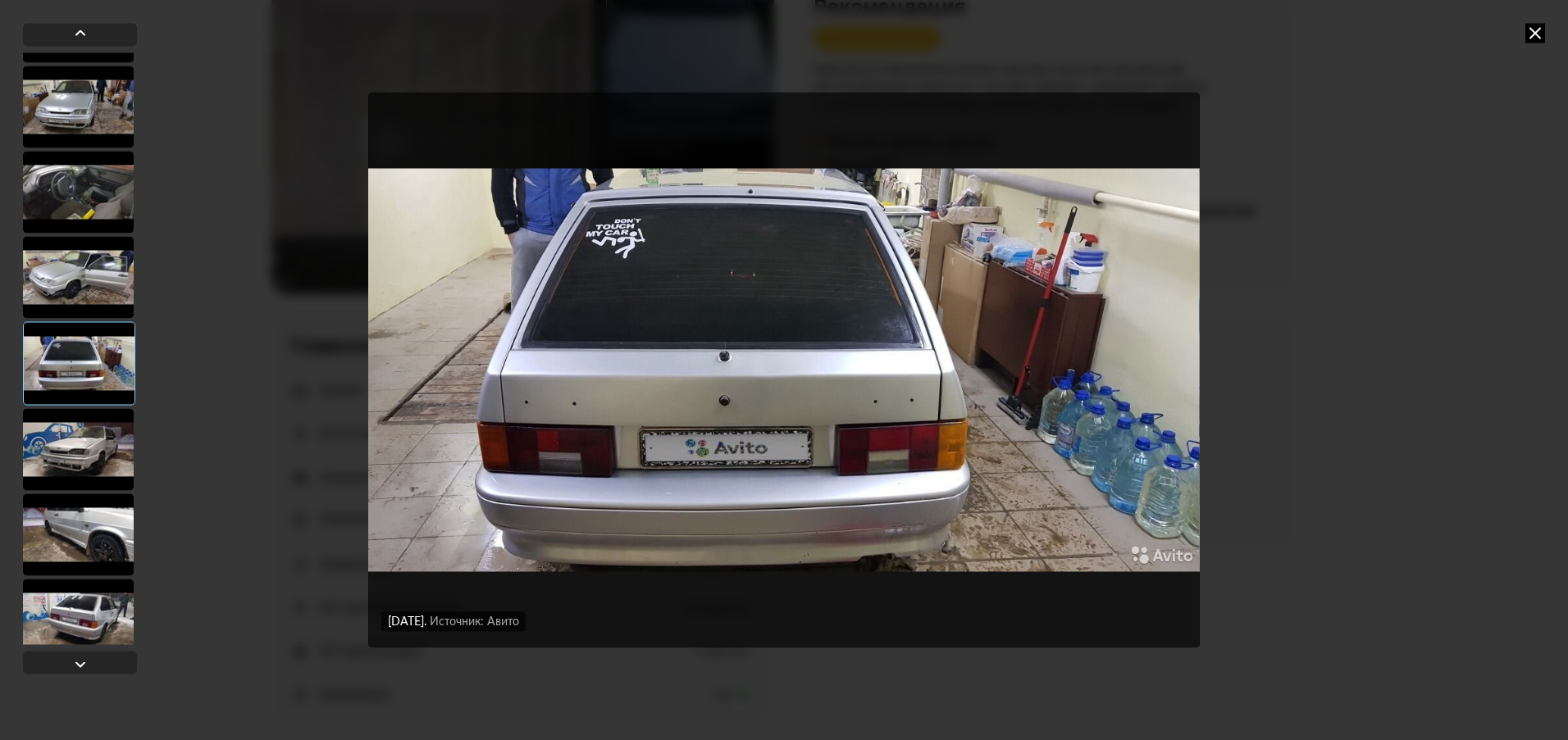
click at [115, 600] on div at bounding box center [77, 619] width 110 height 82
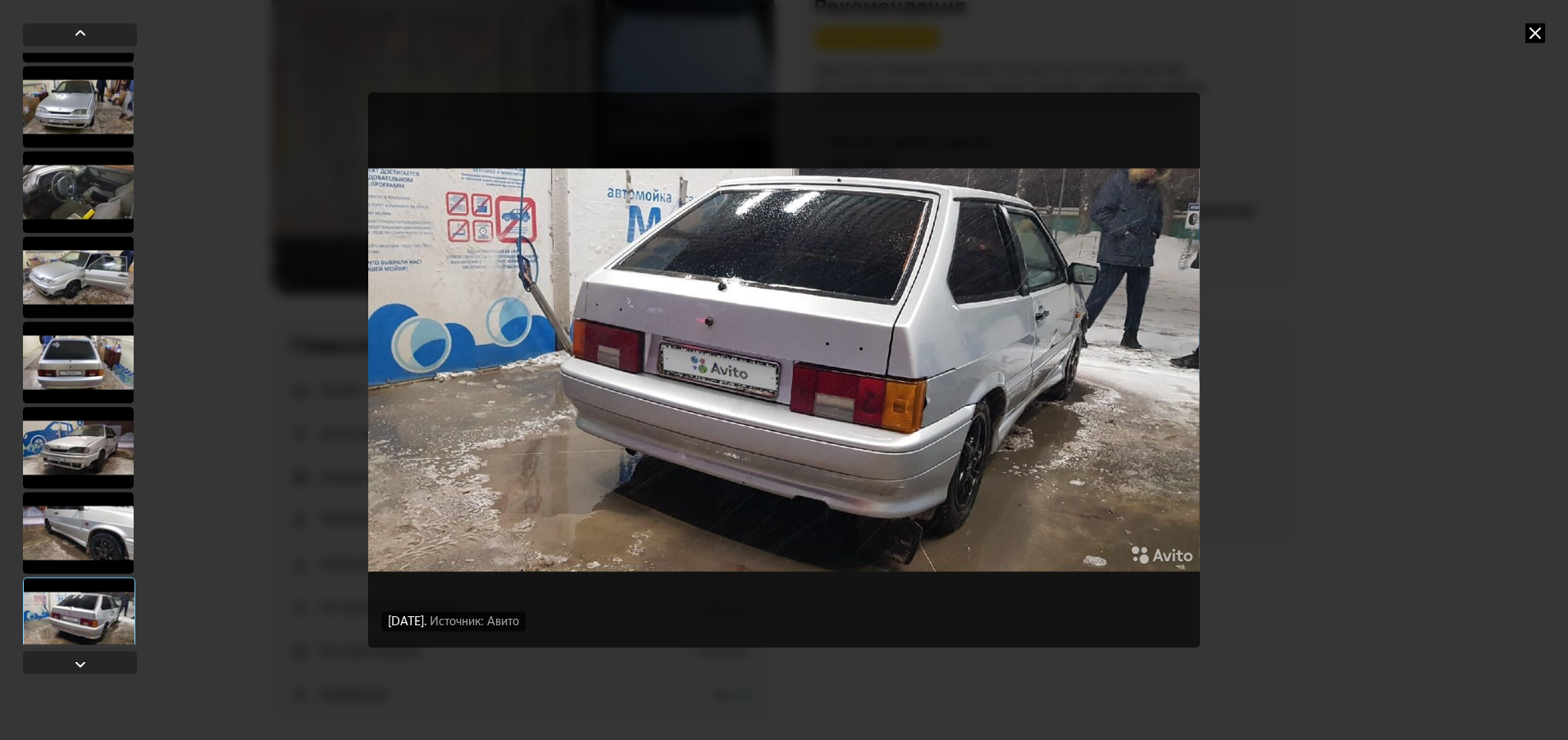
click at [110, 553] on div at bounding box center [77, 533] width 110 height 82
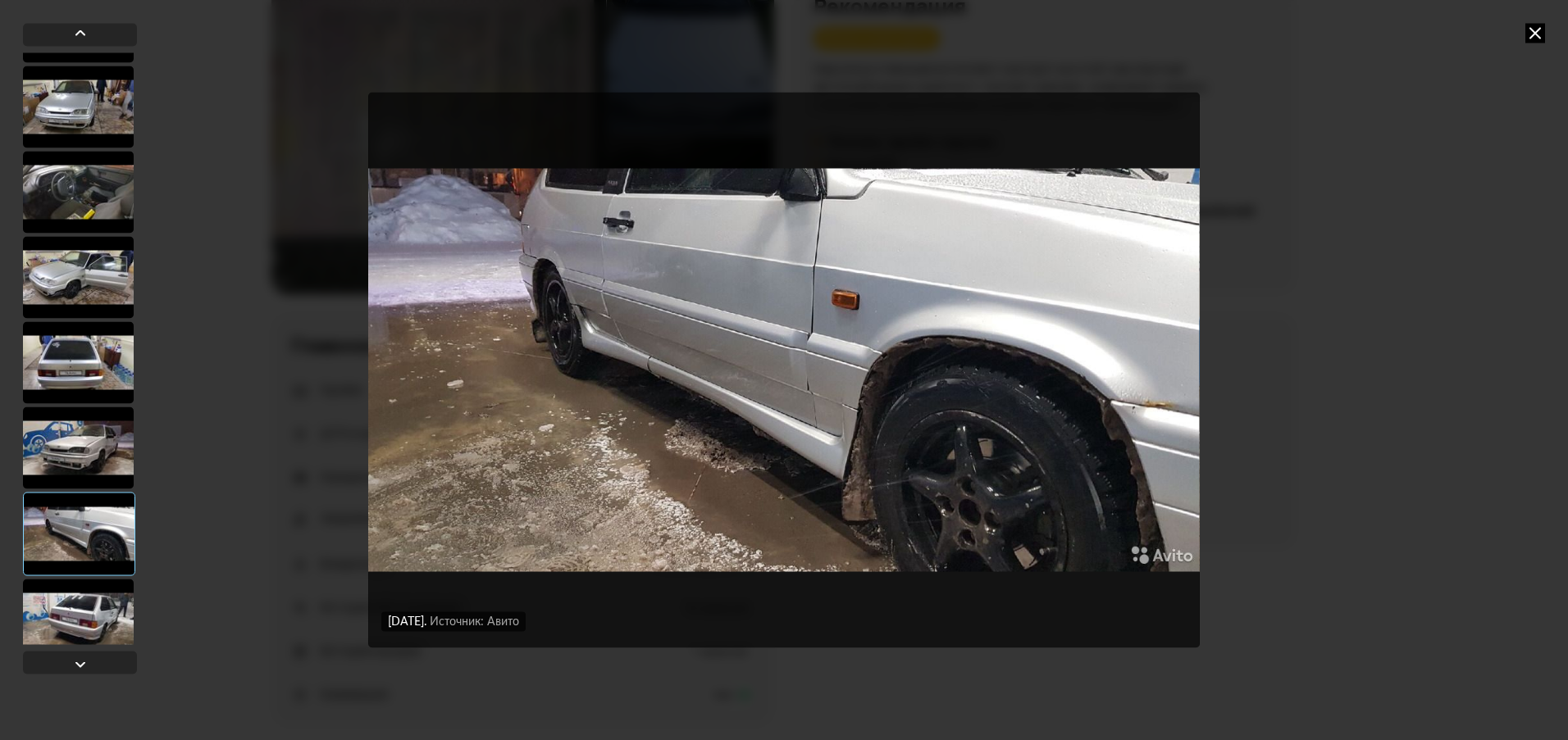
click at [86, 449] on div at bounding box center [77, 447] width 110 height 82
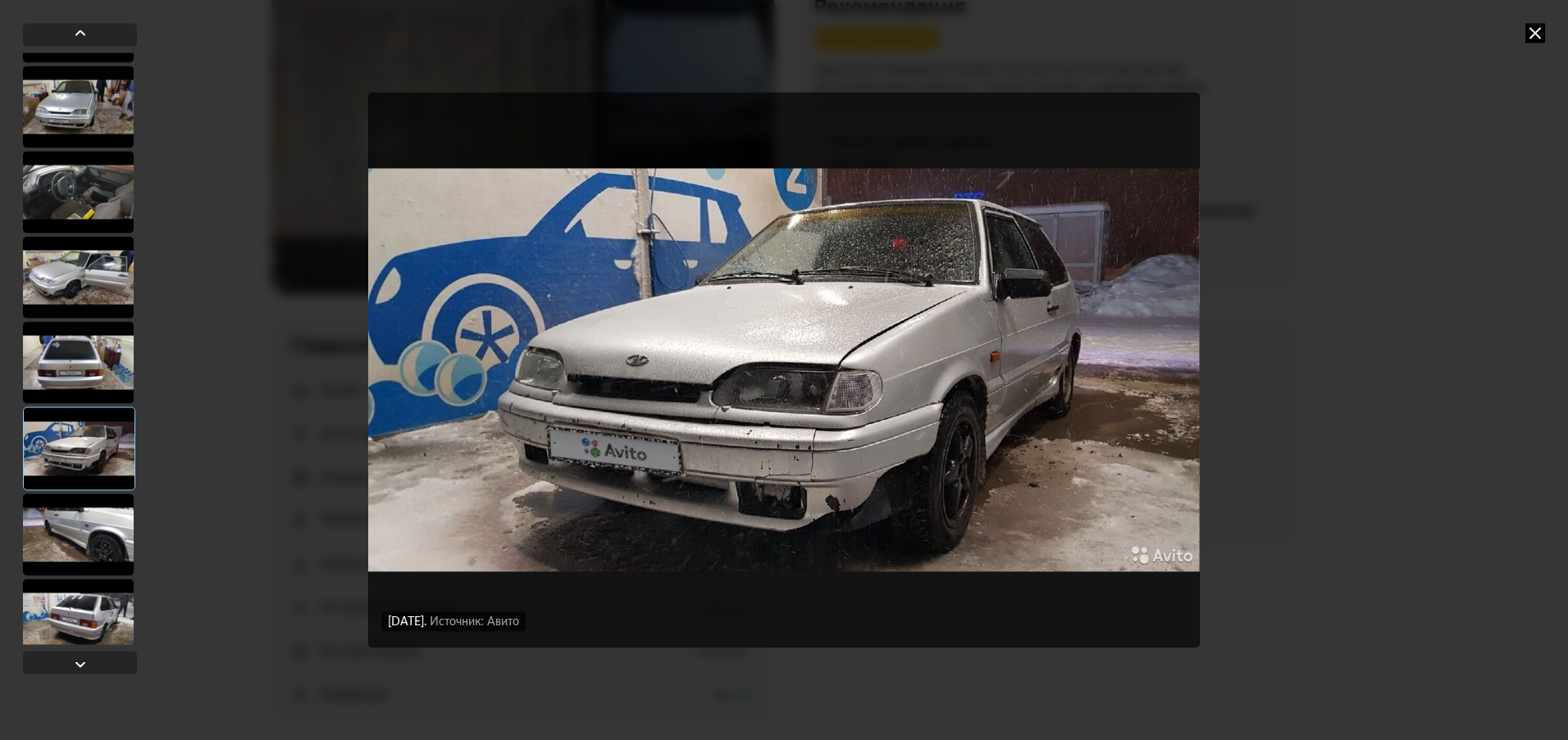
click at [84, 367] on div at bounding box center [77, 362] width 110 height 82
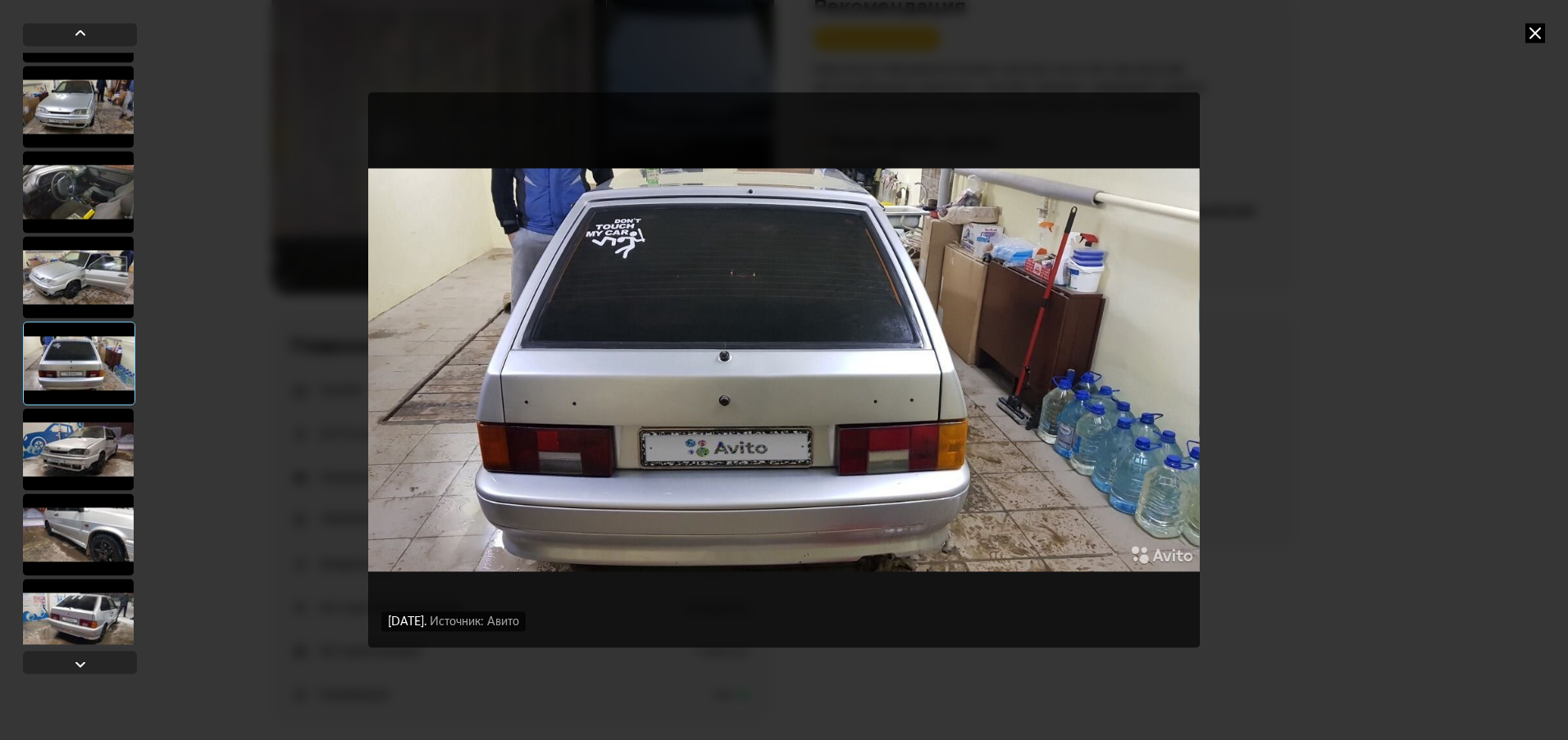
click at [72, 295] on div at bounding box center [77, 276] width 110 height 82
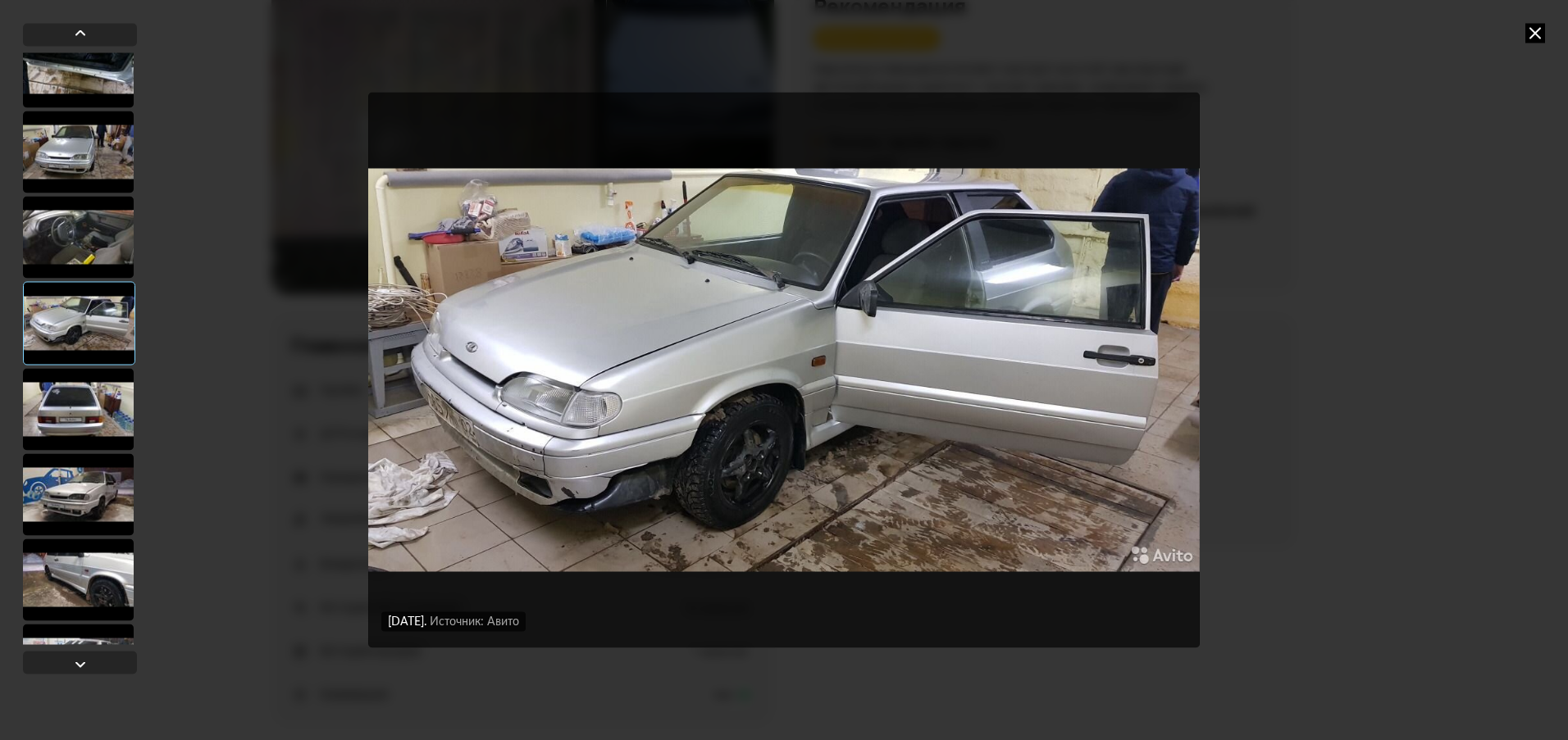
scroll to position [2889, 0]
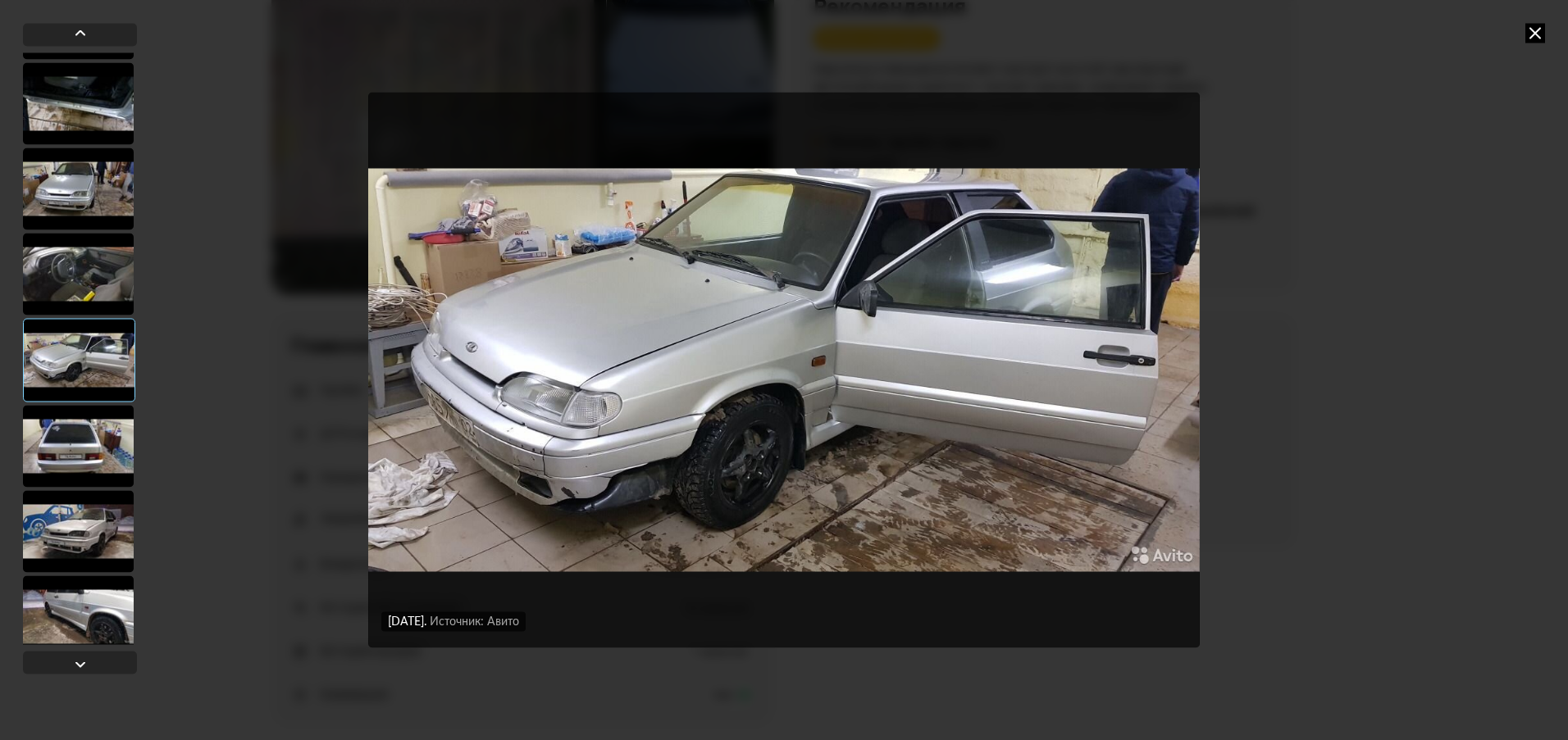
click at [84, 189] on div at bounding box center [77, 189] width 110 height 82
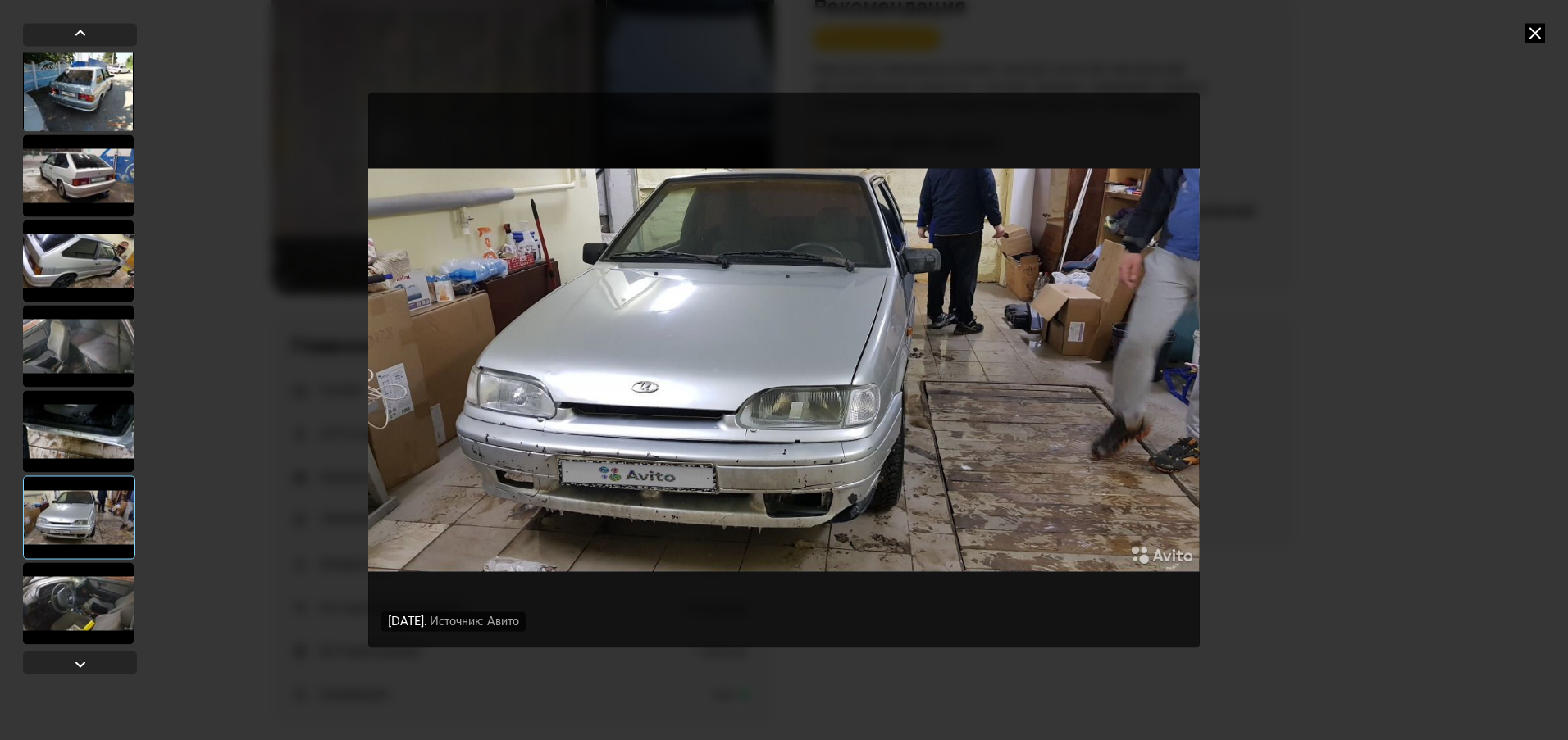
scroll to position [2479, 0]
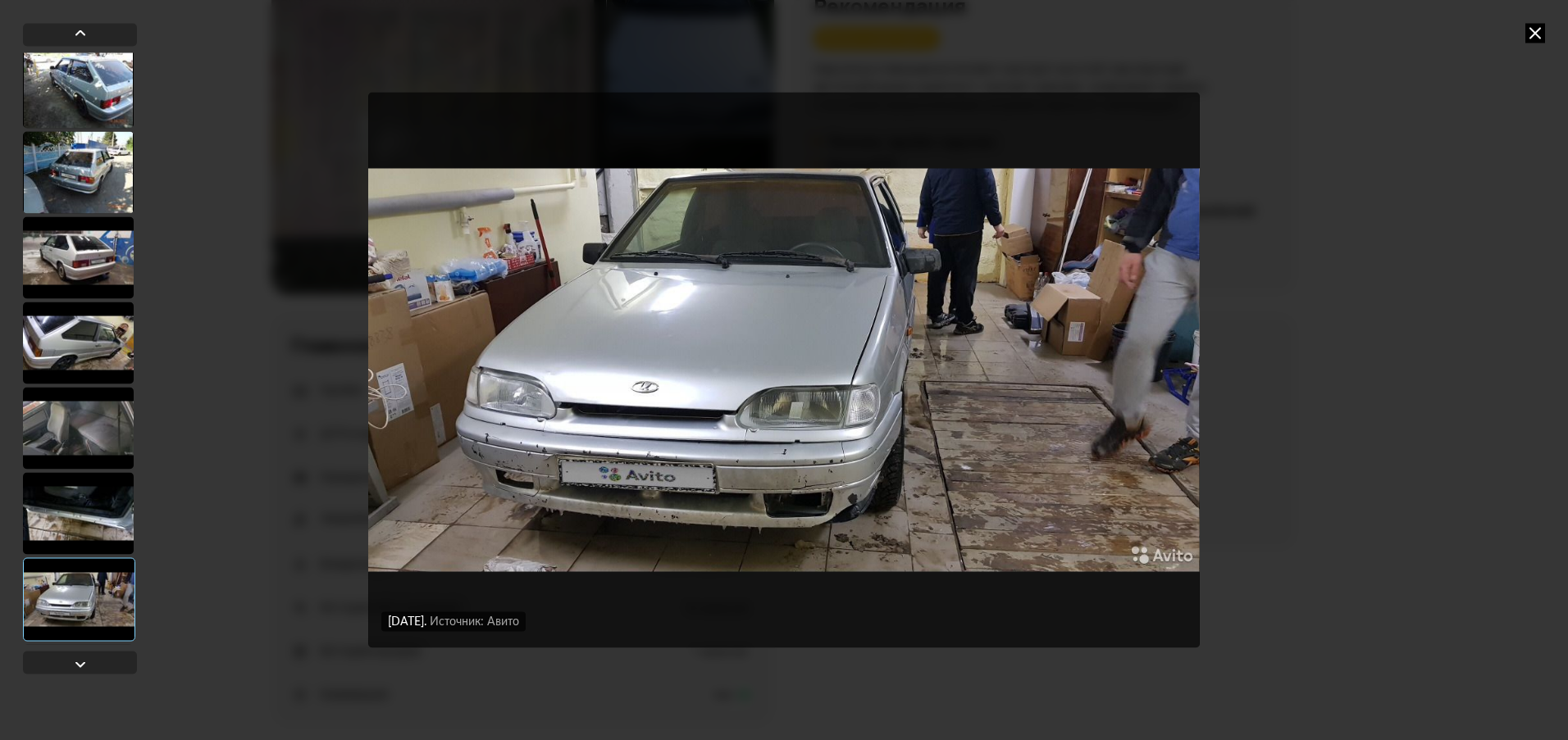
click at [89, 524] on div at bounding box center [77, 513] width 110 height 82
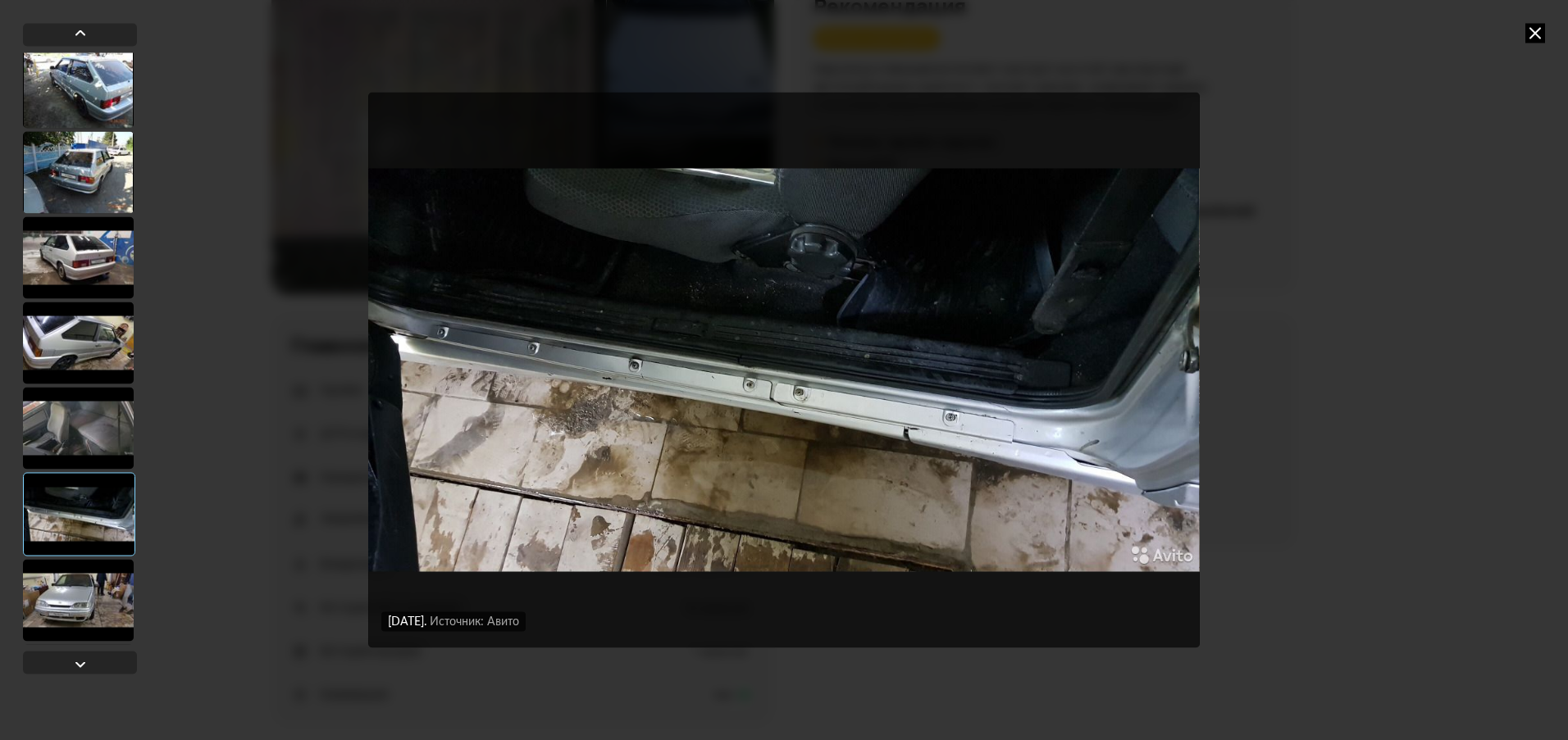
click at [92, 428] on div at bounding box center [77, 428] width 110 height 82
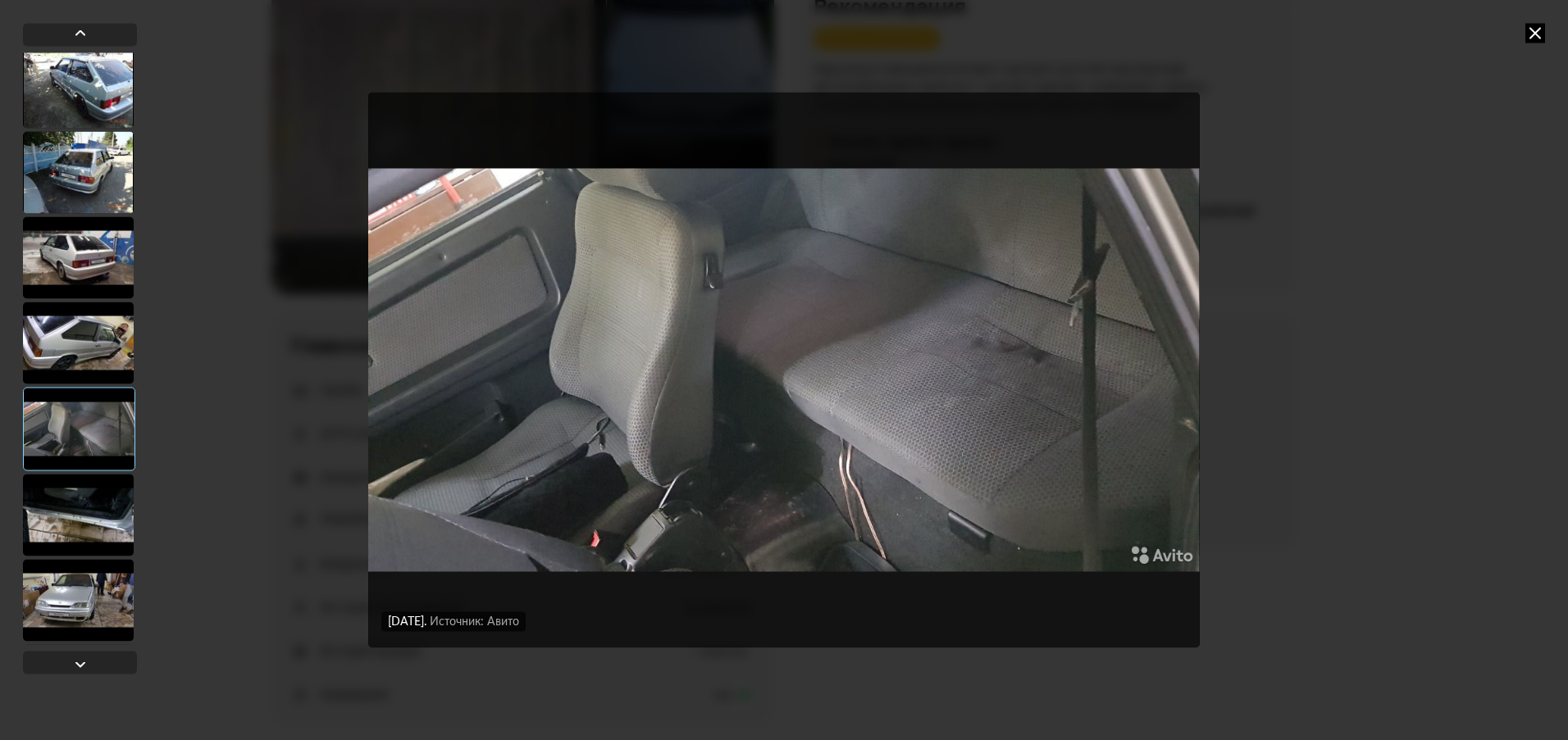
click at [98, 337] on div at bounding box center [77, 342] width 110 height 82
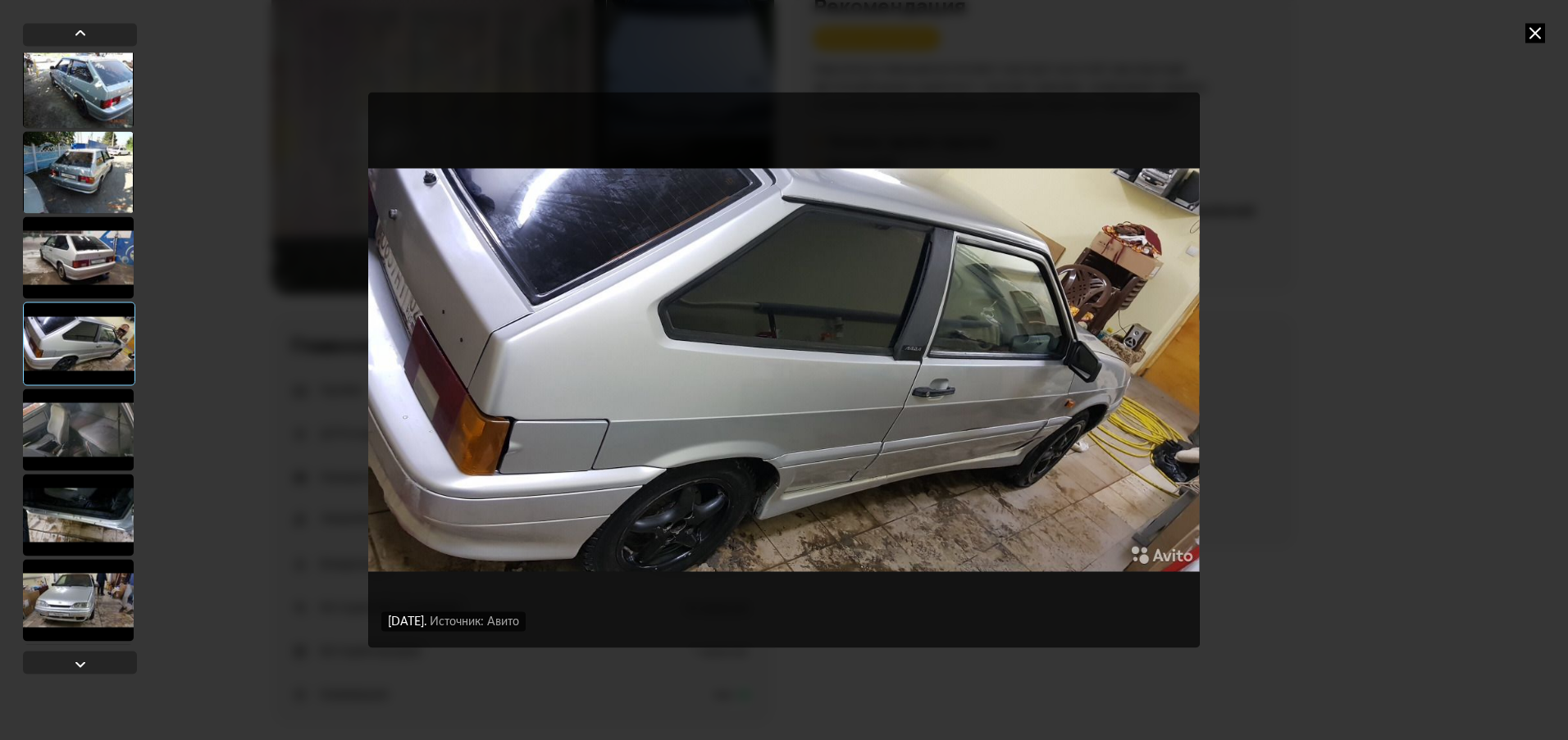
click at [100, 282] on div at bounding box center [77, 257] width 110 height 82
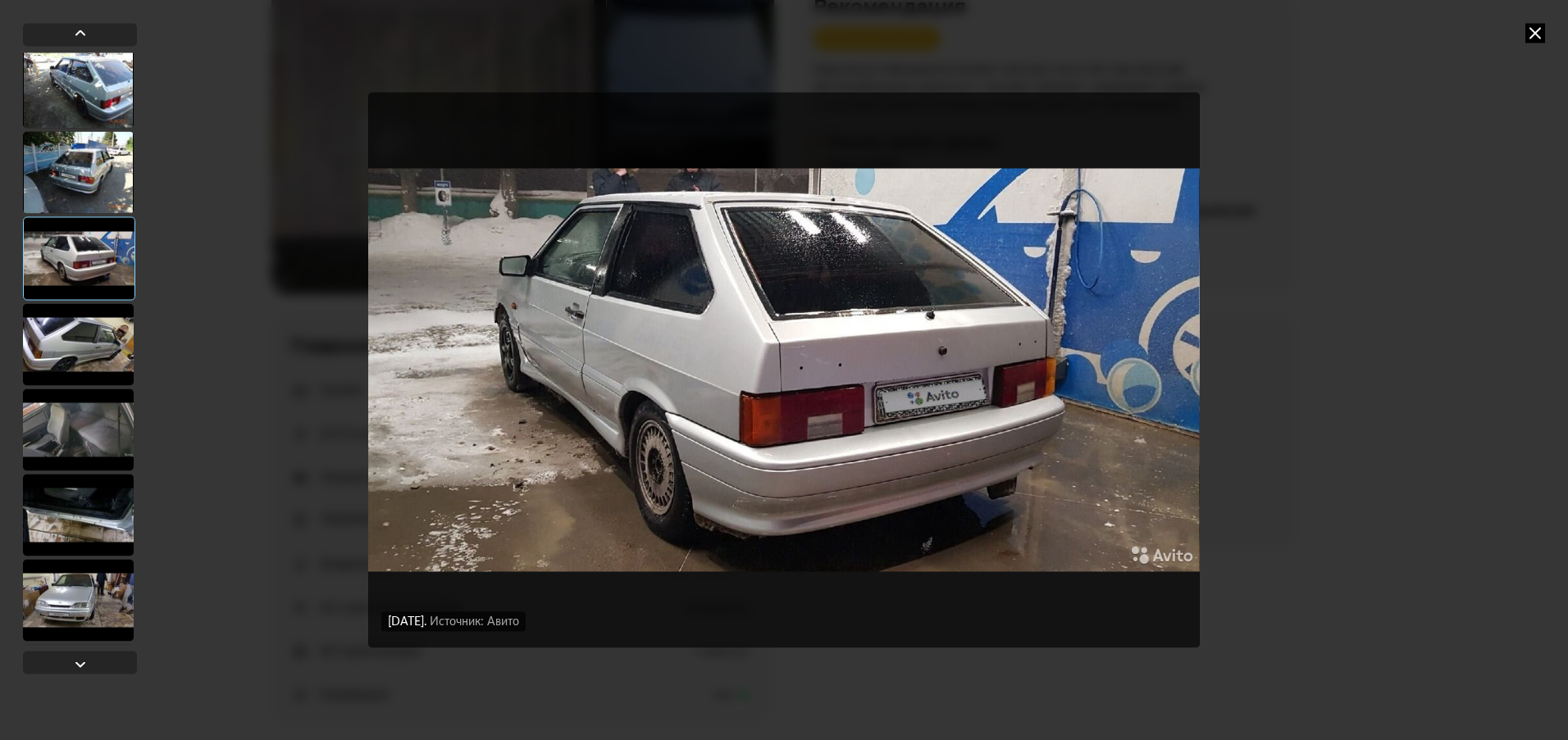
click at [90, 189] on div at bounding box center [77, 172] width 110 height 82
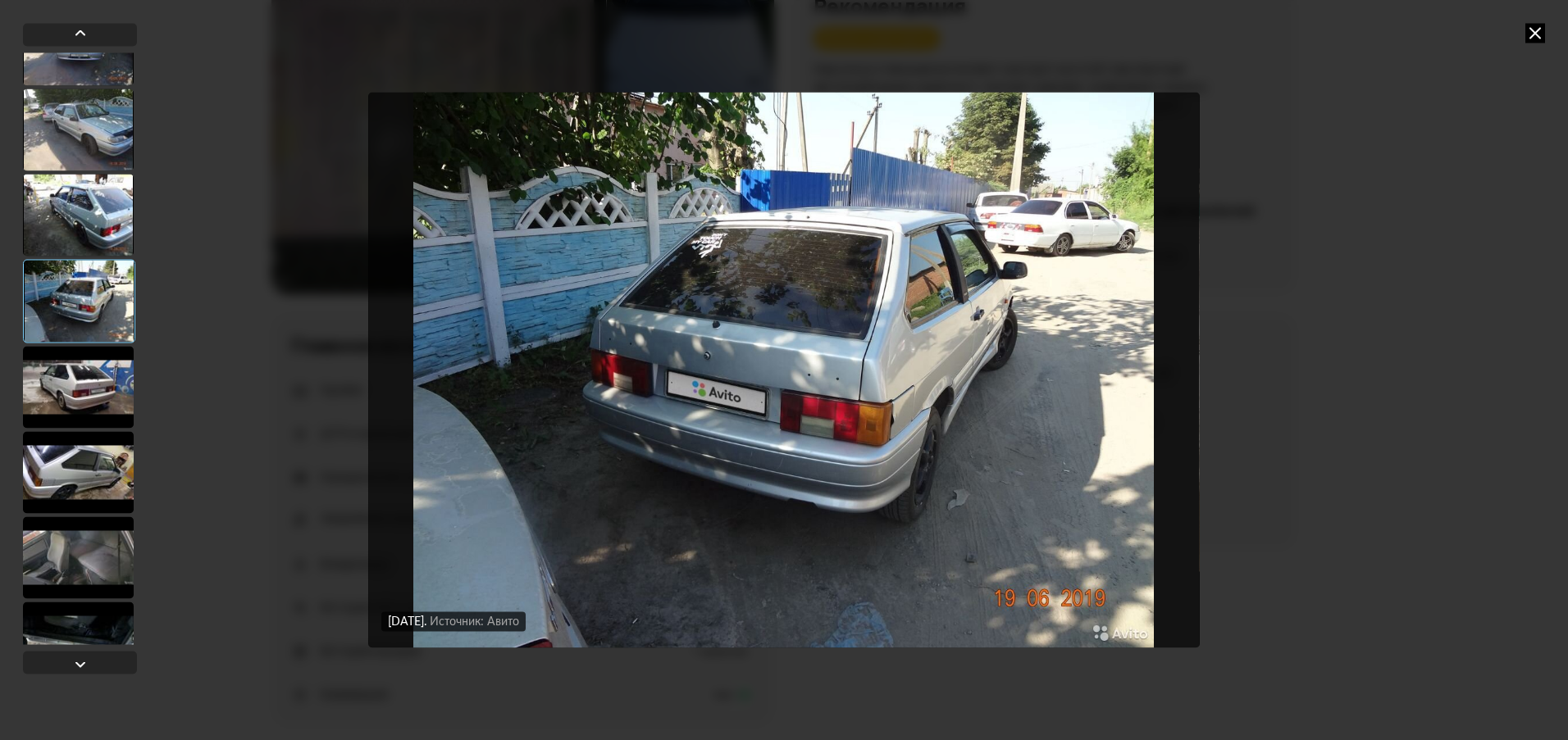
scroll to position [2315, 0]
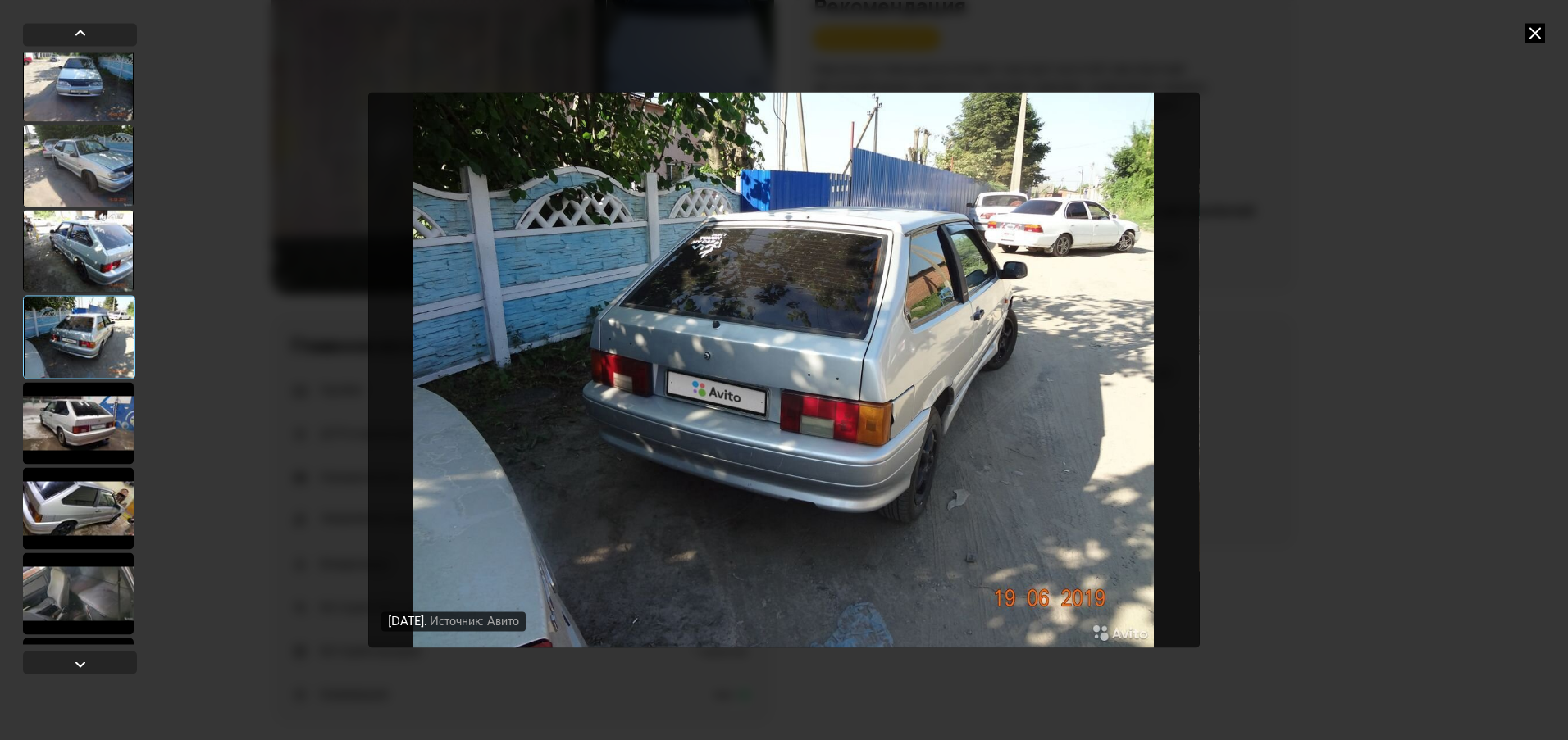
click at [75, 251] on div at bounding box center [77, 251] width 110 height 82
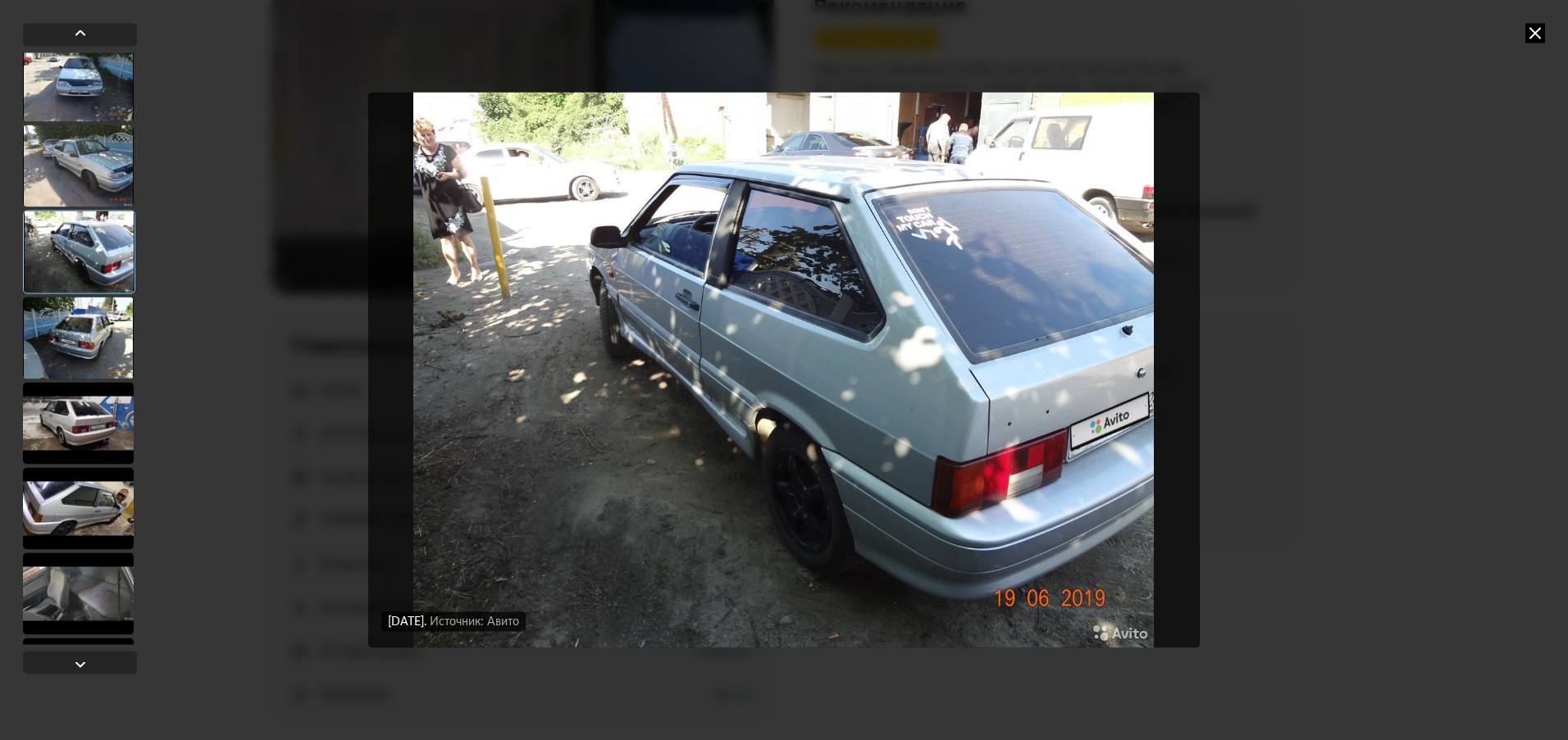
click at [78, 177] on div at bounding box center [77, 165] width 110 height 82
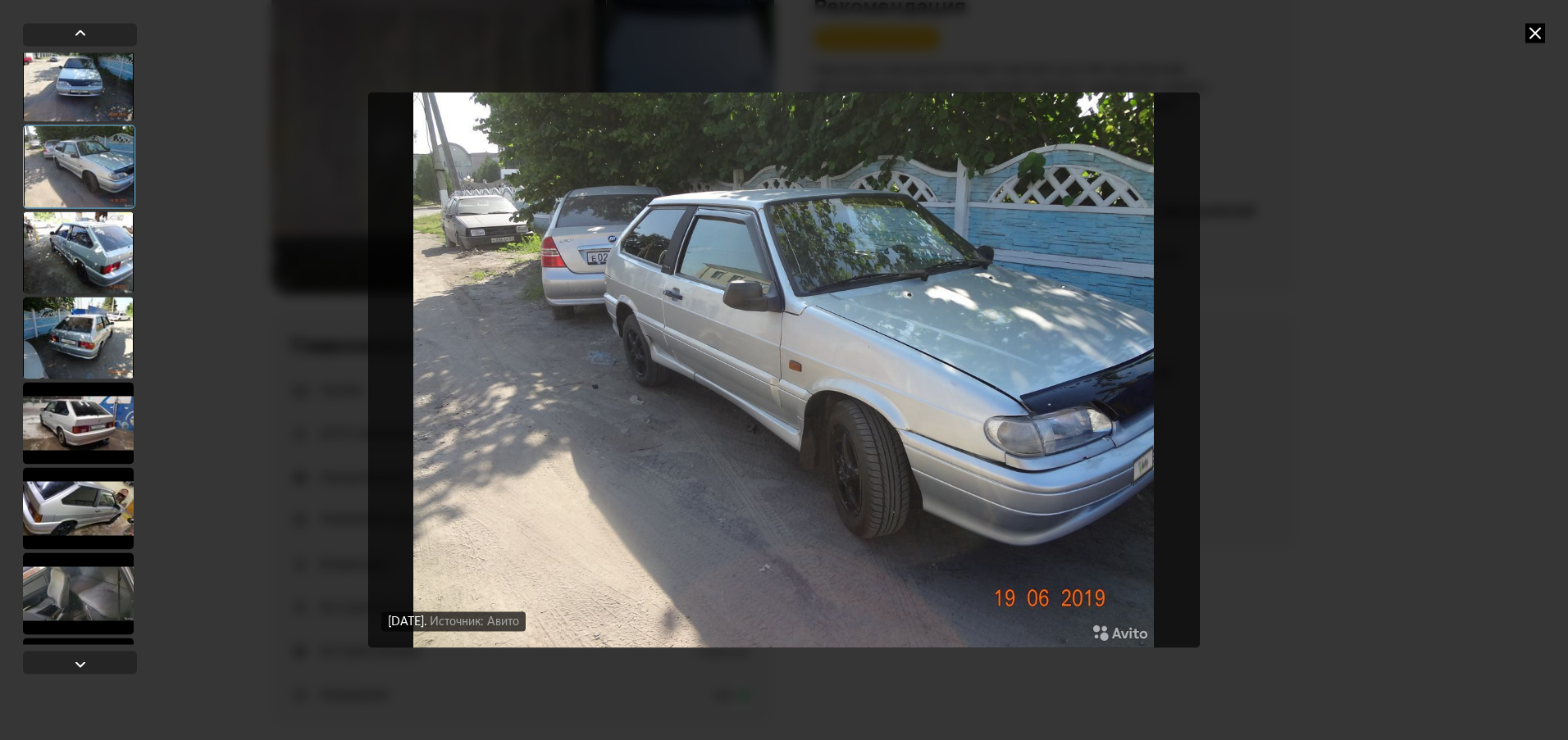
click at [73, 151] on div at bounding box center [78, 166] width 112 height 84
click at [62, 88] on div at bounding box center [77, 80] width 110 height 82
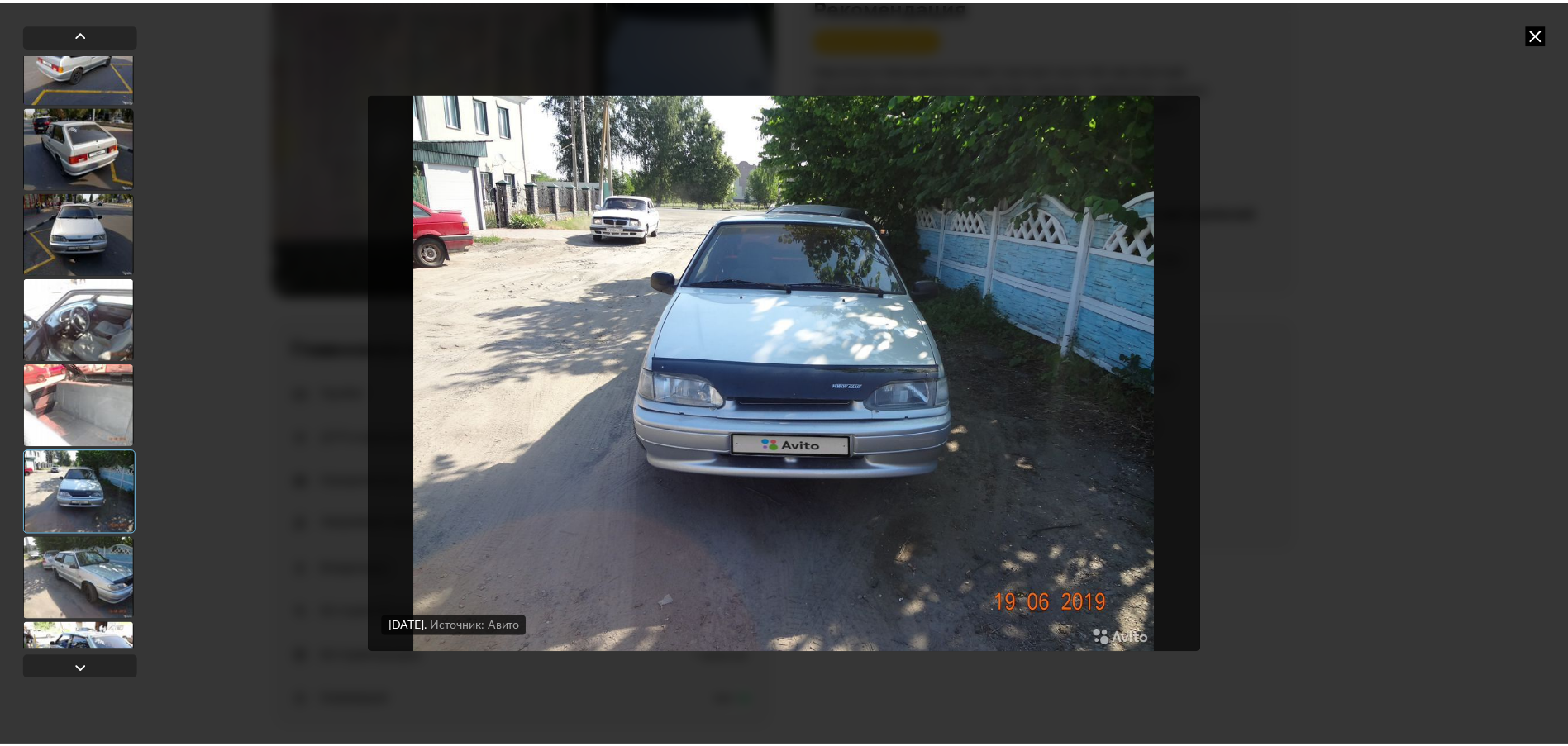
scroll to position [1921, 0]
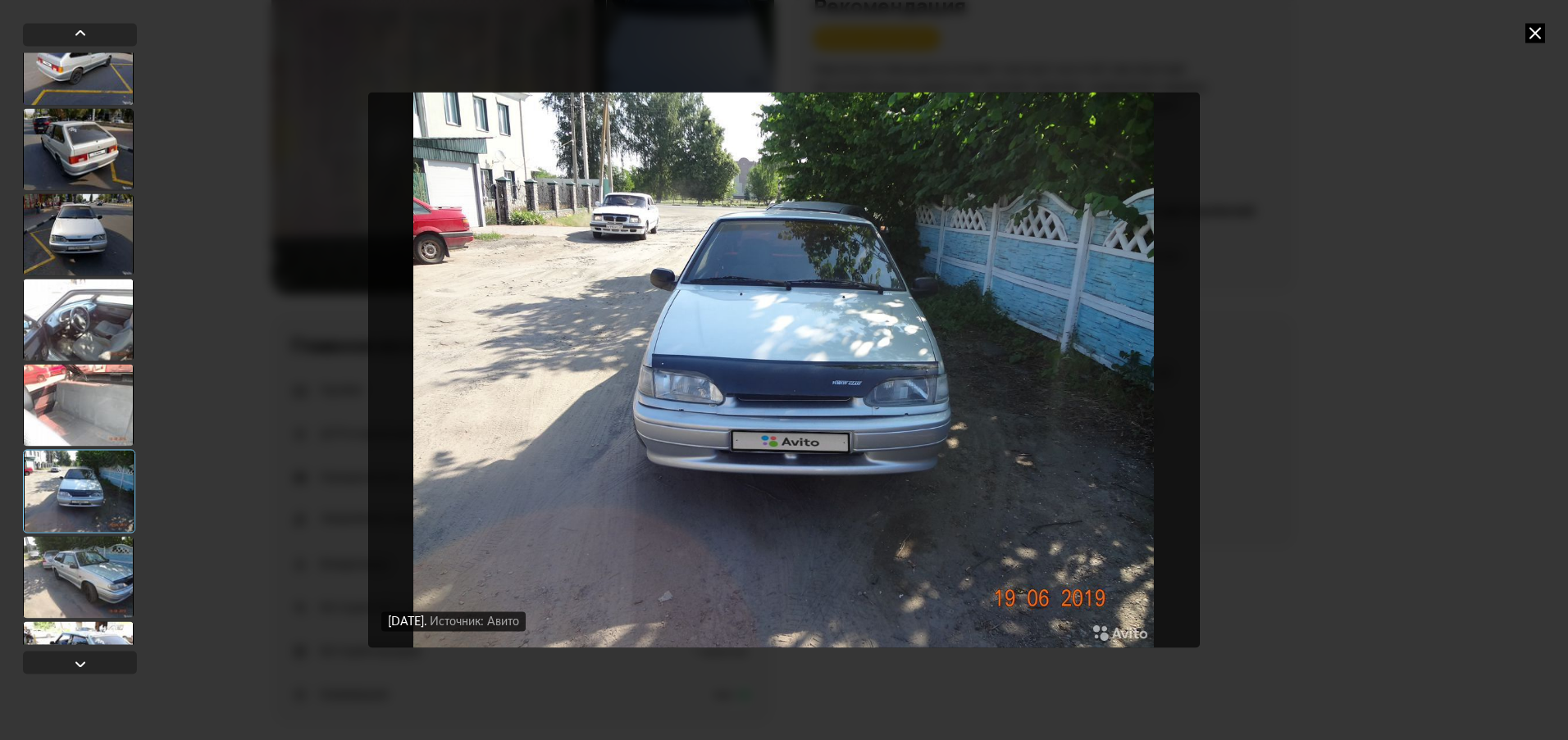
click at [71, 394] on div at bounding box center [77, 404] width 110 height 82
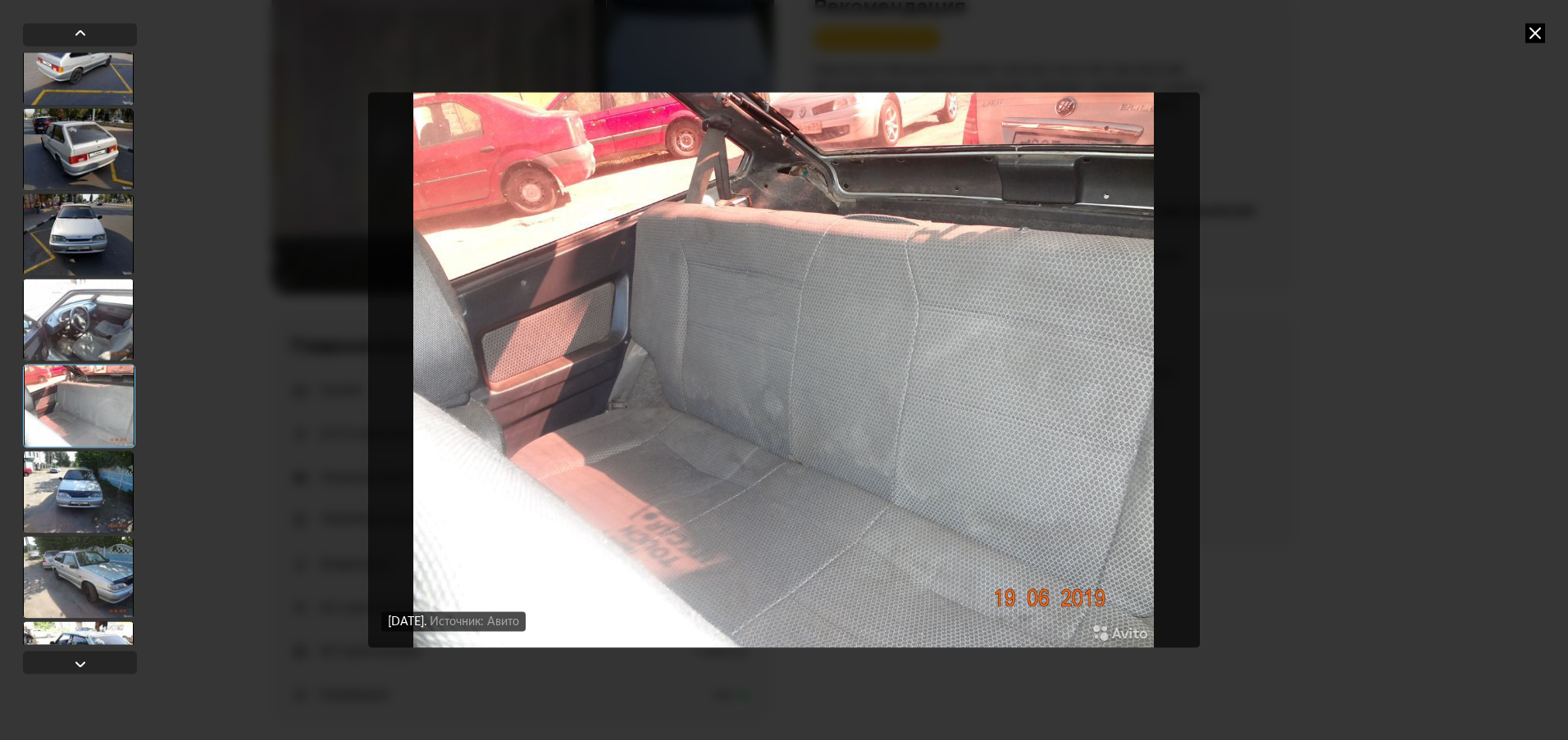
click at [76, 303] on div at bounding box center [77, 320] width 110 height 82
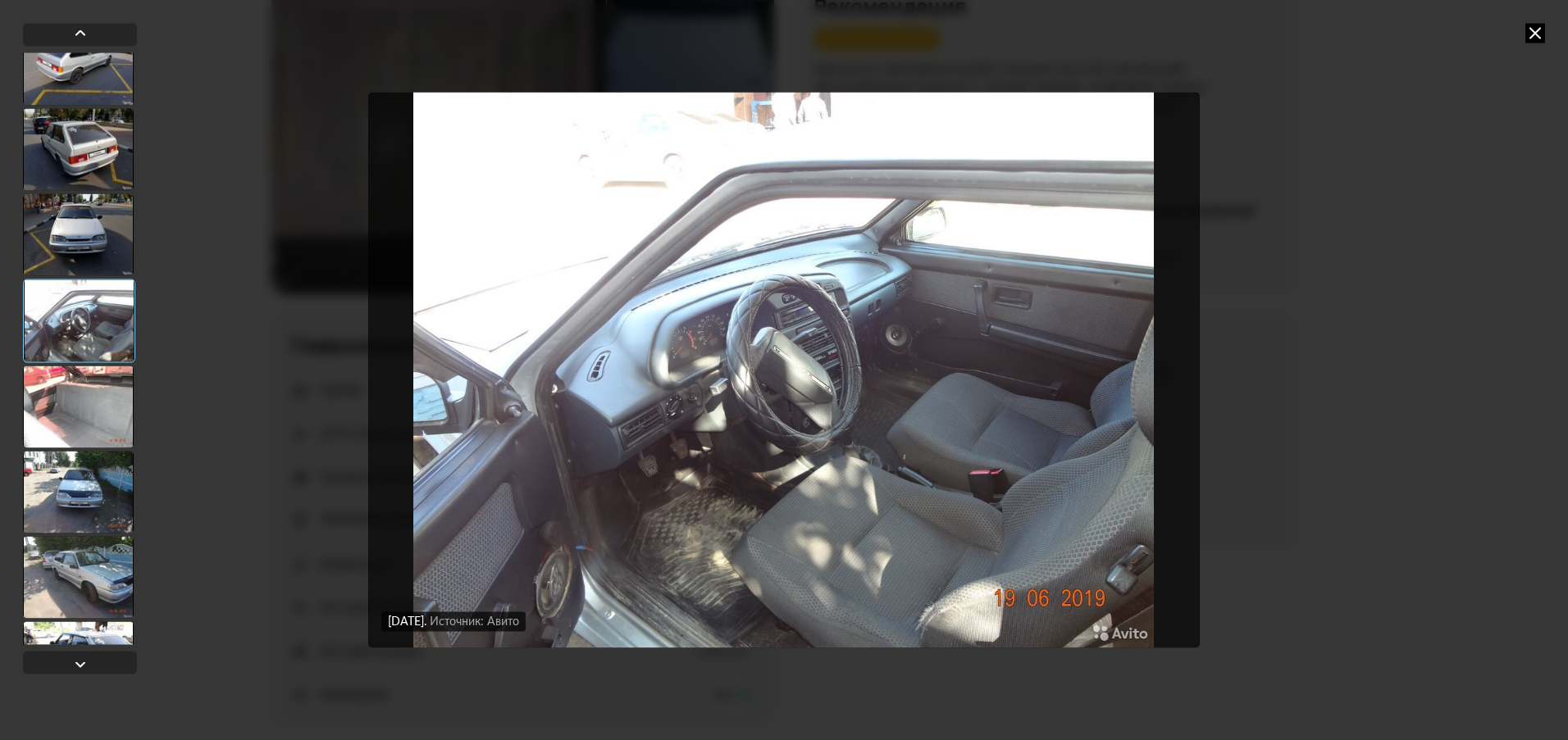
click at [71, 160] on div at bounding box center [77, 149] width 110 height 82
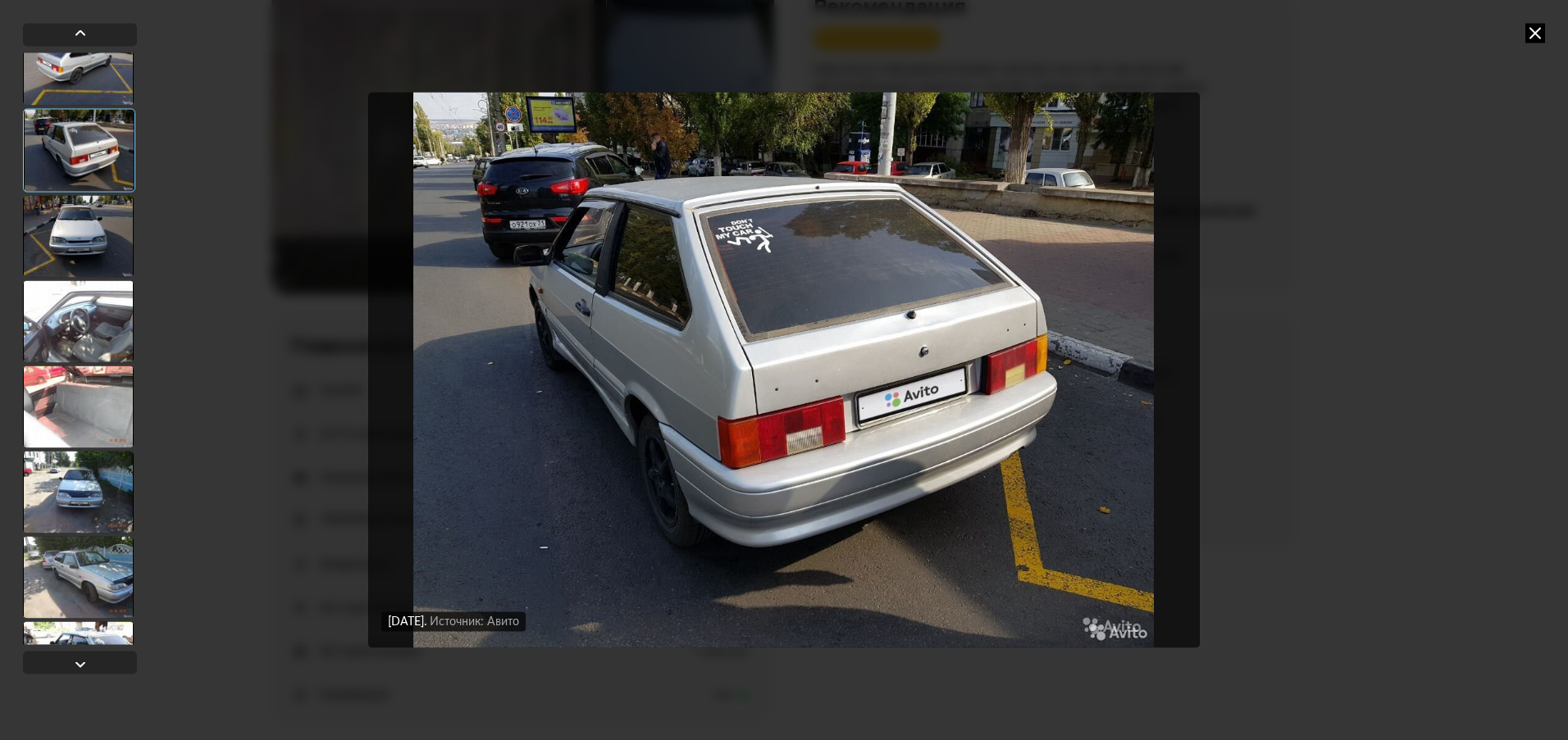
click at [77, 278] on div at bounding box center [79, 349] width 114 height 592
click at [77, 255] on div at bounding box center [77, 236] width 110 height 82
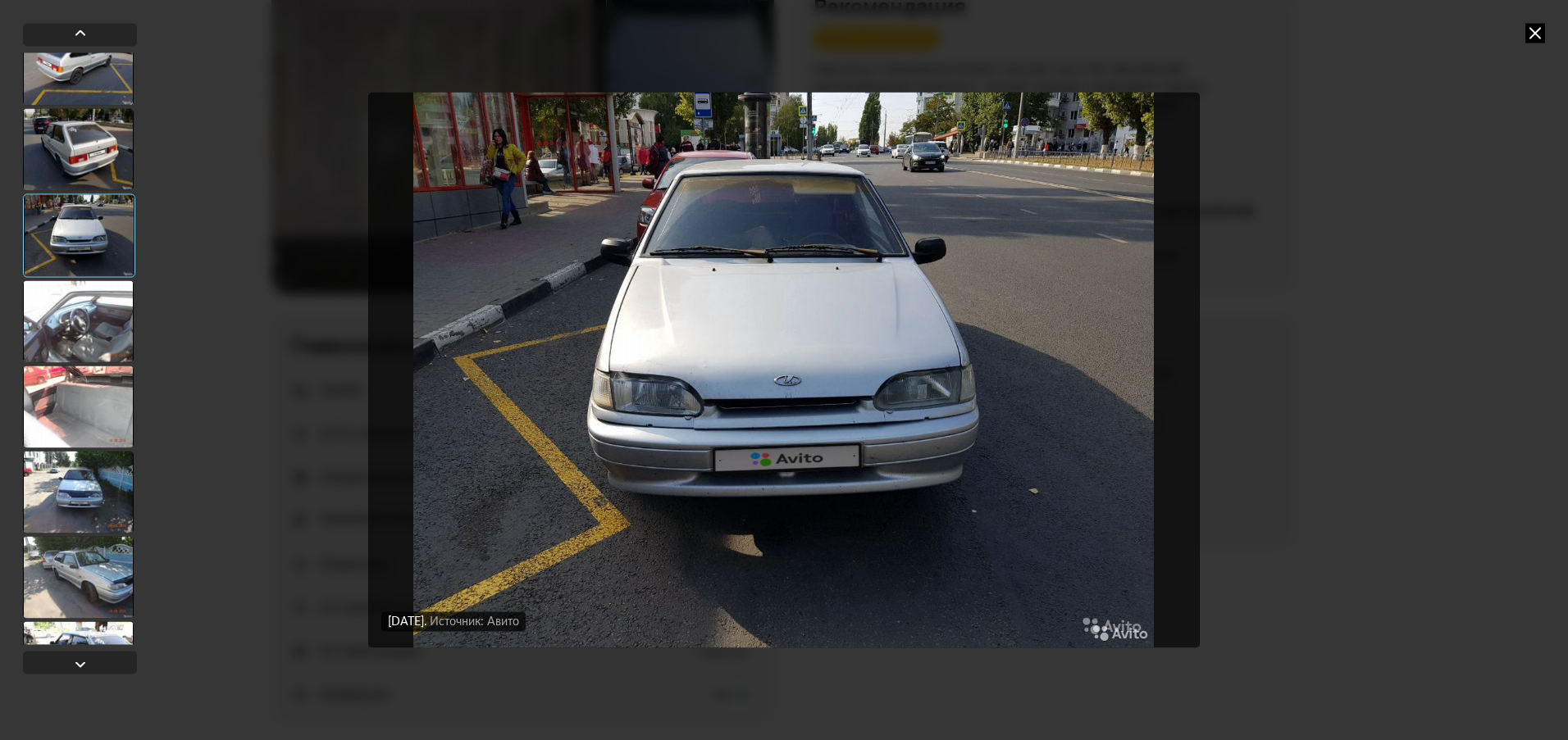
click at [1536, 35] on icon at bounding box center [1535, 32] width 20 height 20
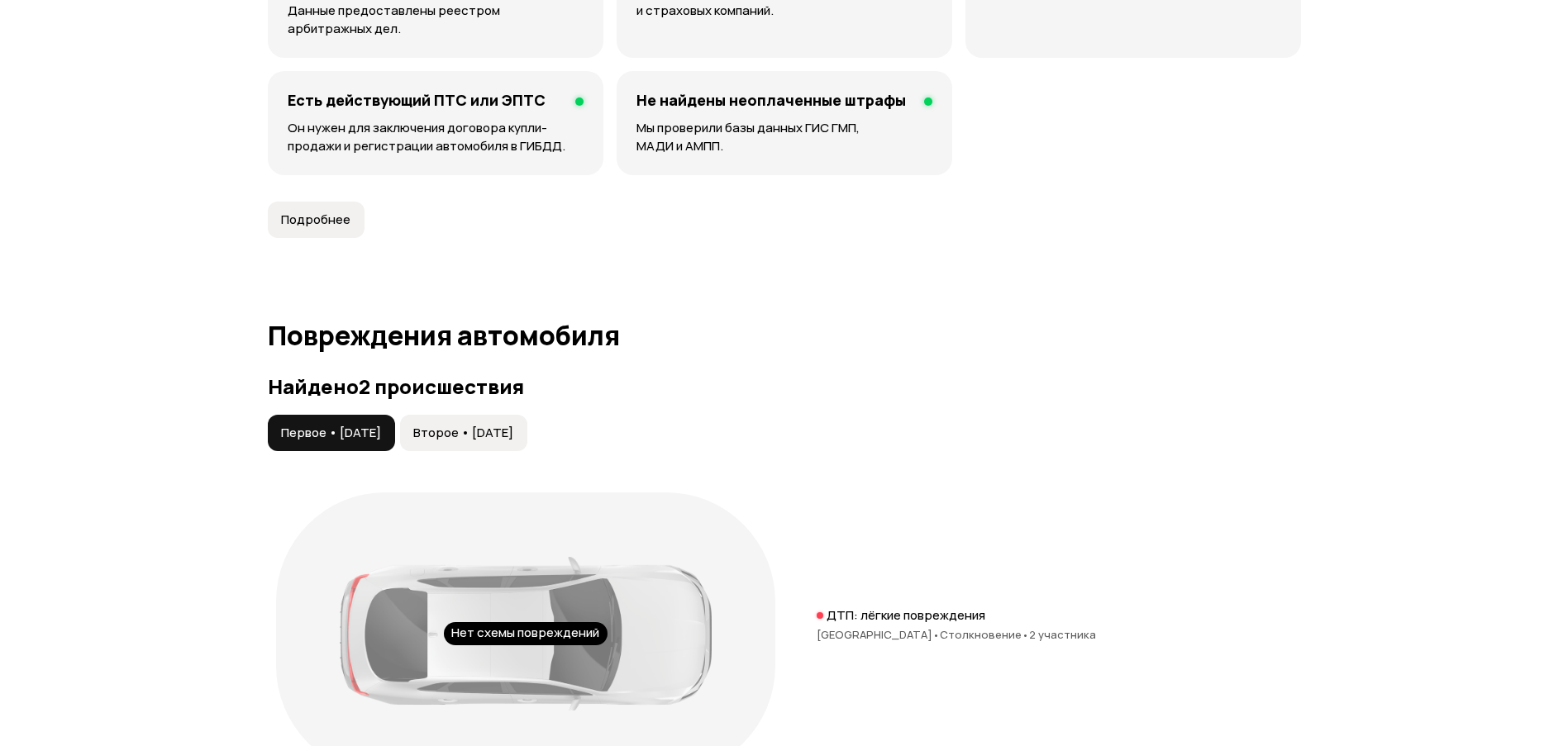
scroll to position [1406, 0]
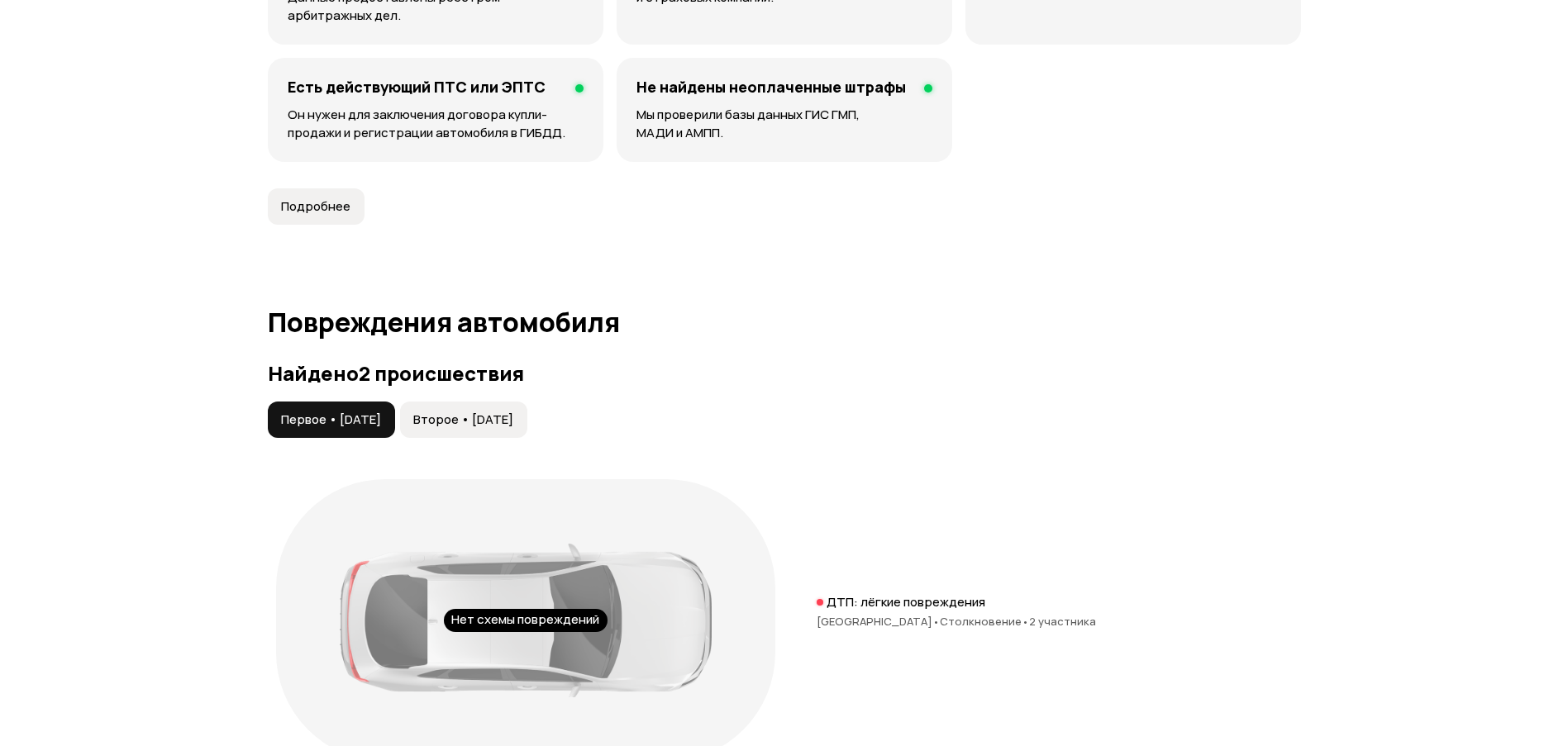
click at [482, 625] on div "Нет схемы повреждений" at bounding box center [526, 621] width 163 height 23
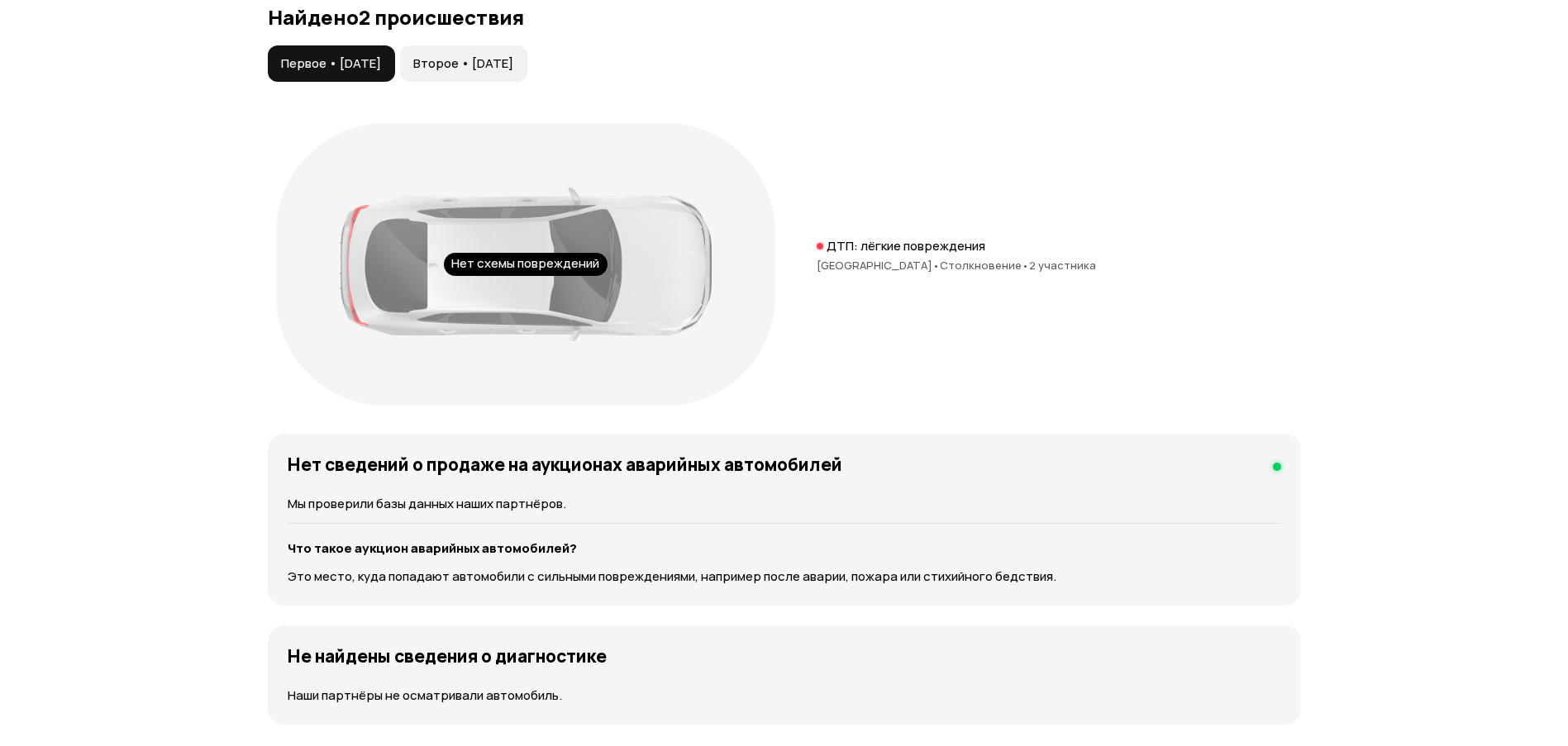
scroll to position [1818, 0]
